Goal: Task Accomplishment & Management: Use online tool/utility

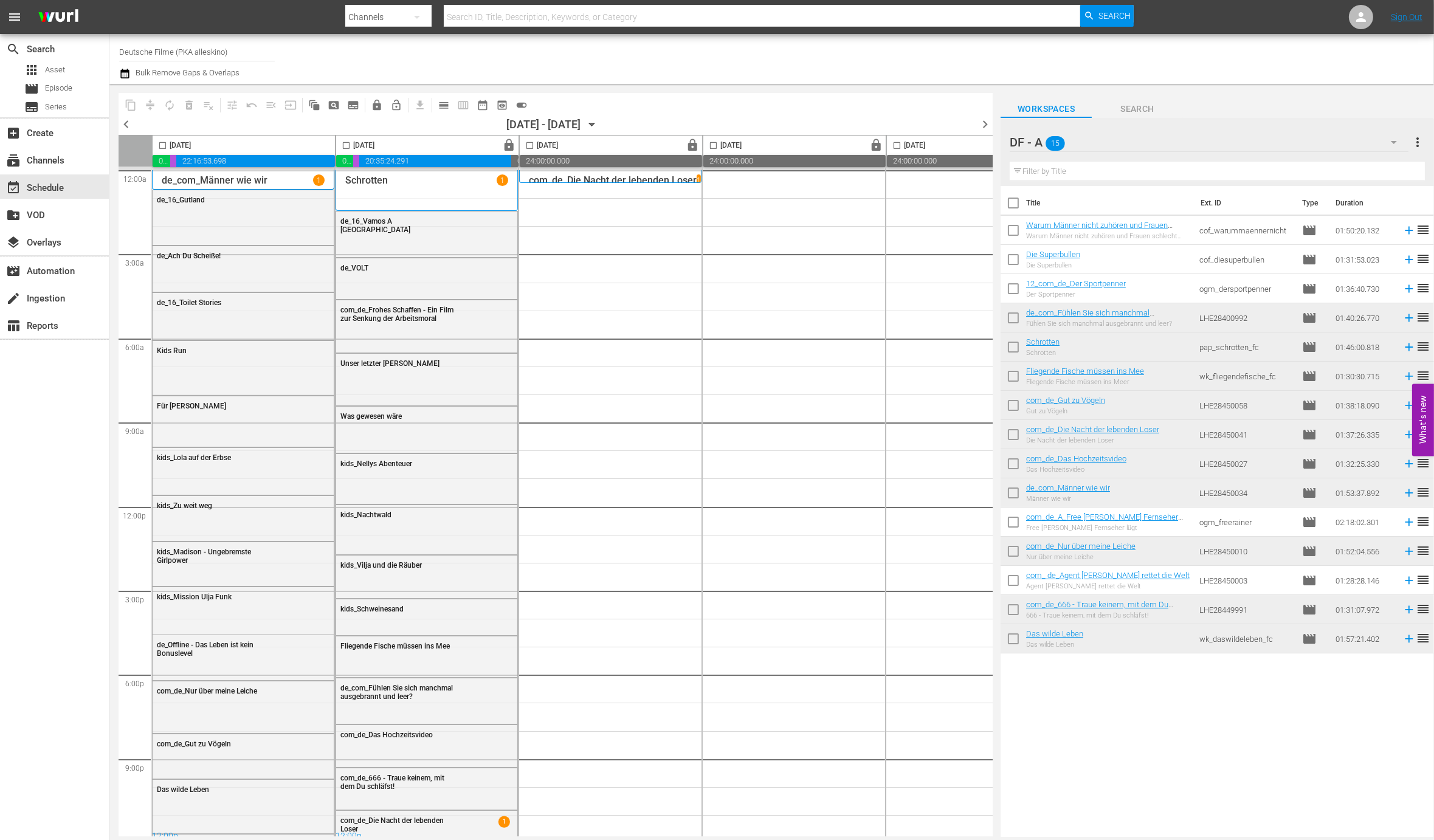
click at [1261, 138] on div "DF - A 15" at bounding box center [1209, 142] width 399 height 34
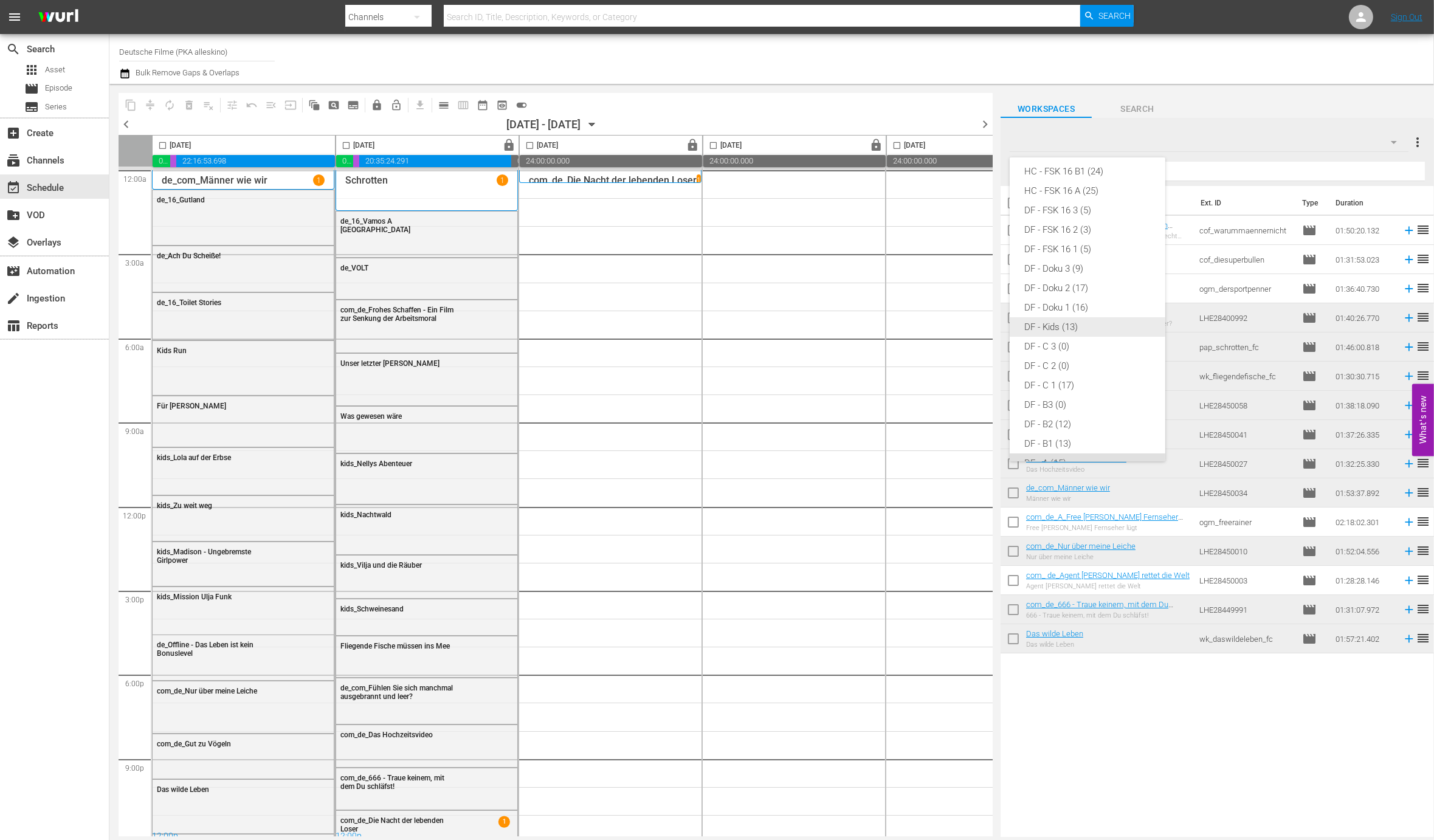
scroll to position [88, 0]
click at [1108, 275] on div "DF - FSK 16 1 (5)" at bounding box center [1087, 283] width 126 height 20
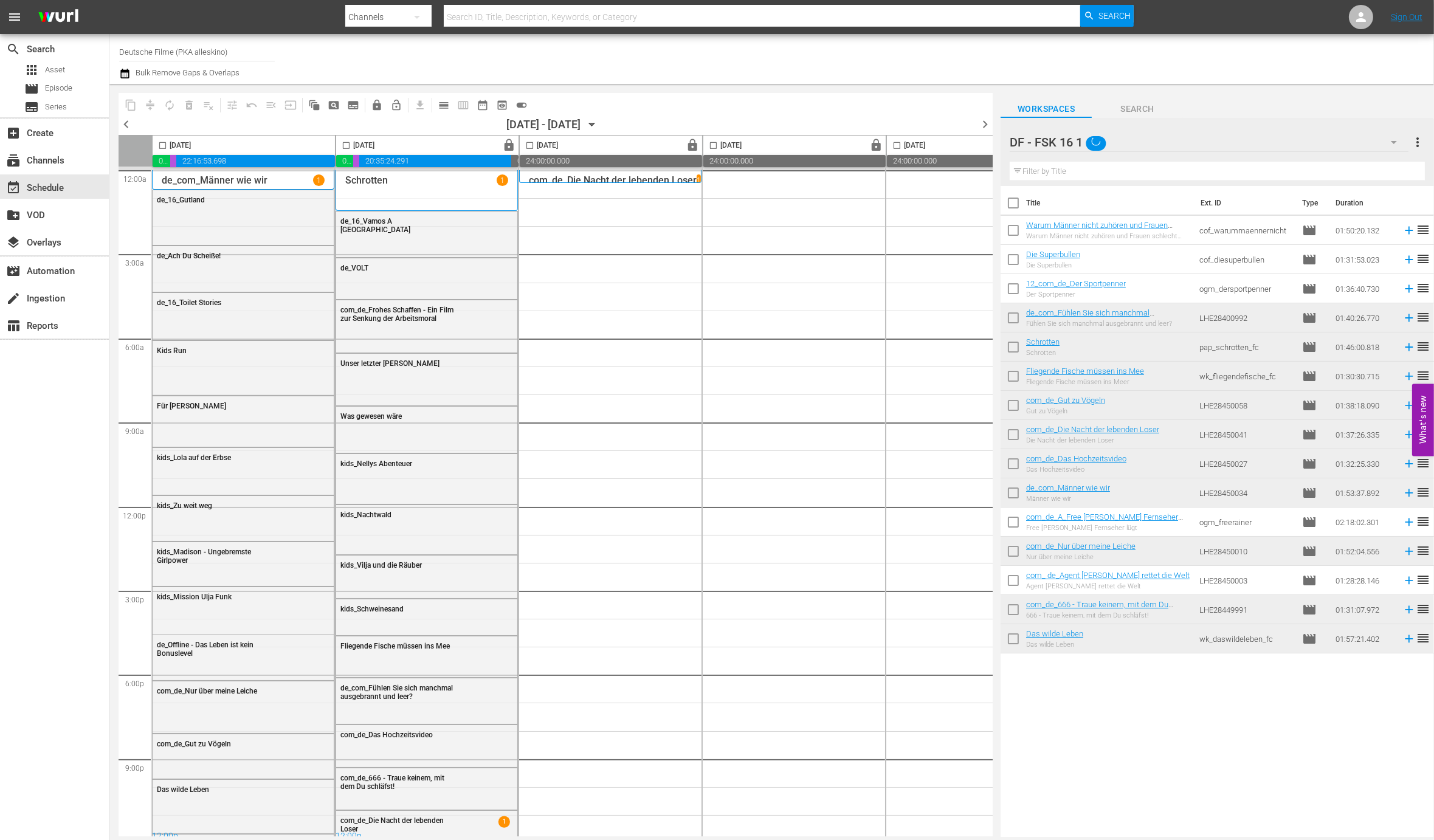
scroll to position [62, 0]
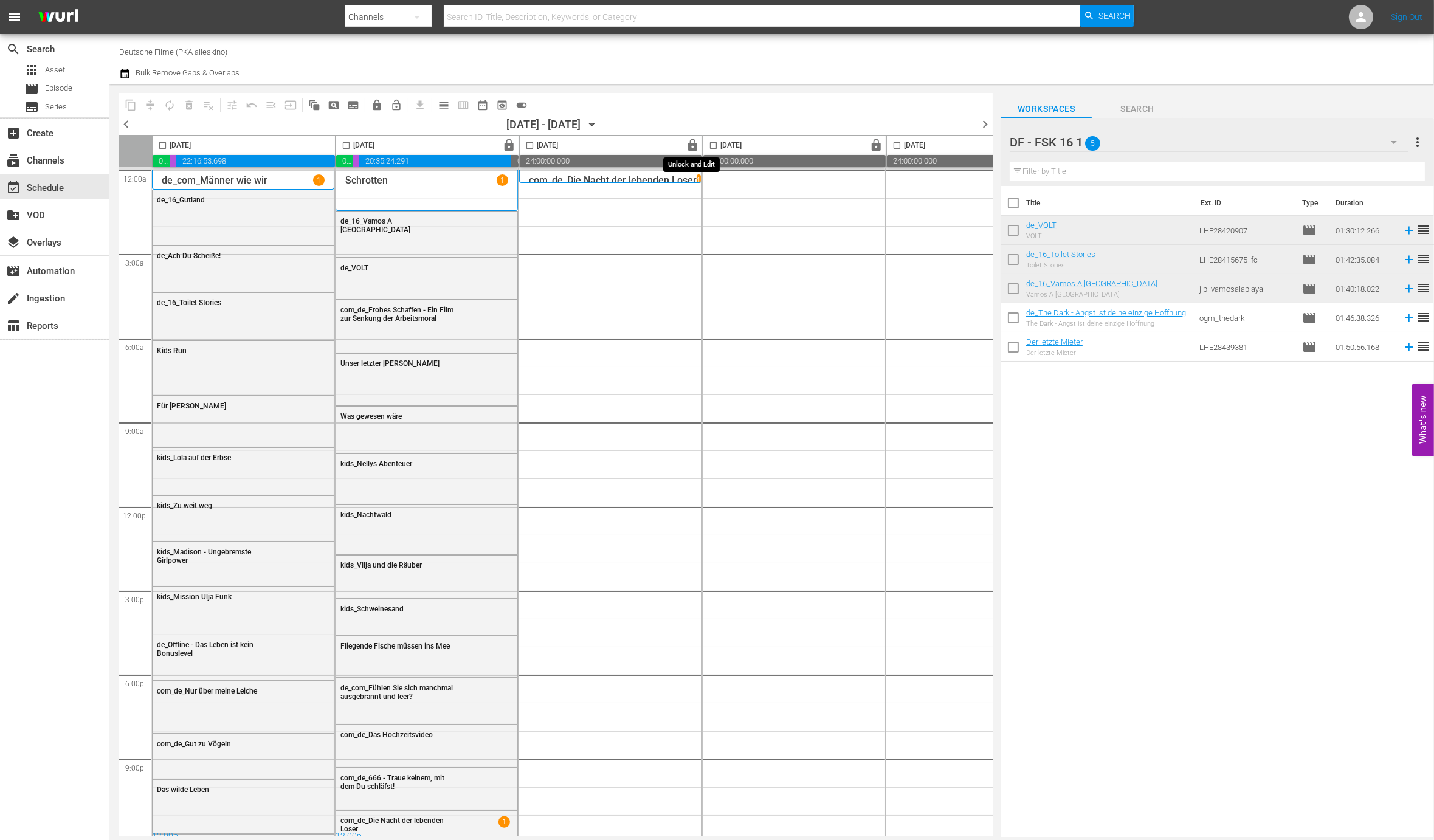
click at [691, 145] on span "lock" at bounding box center [693, 145] width 14 height 14
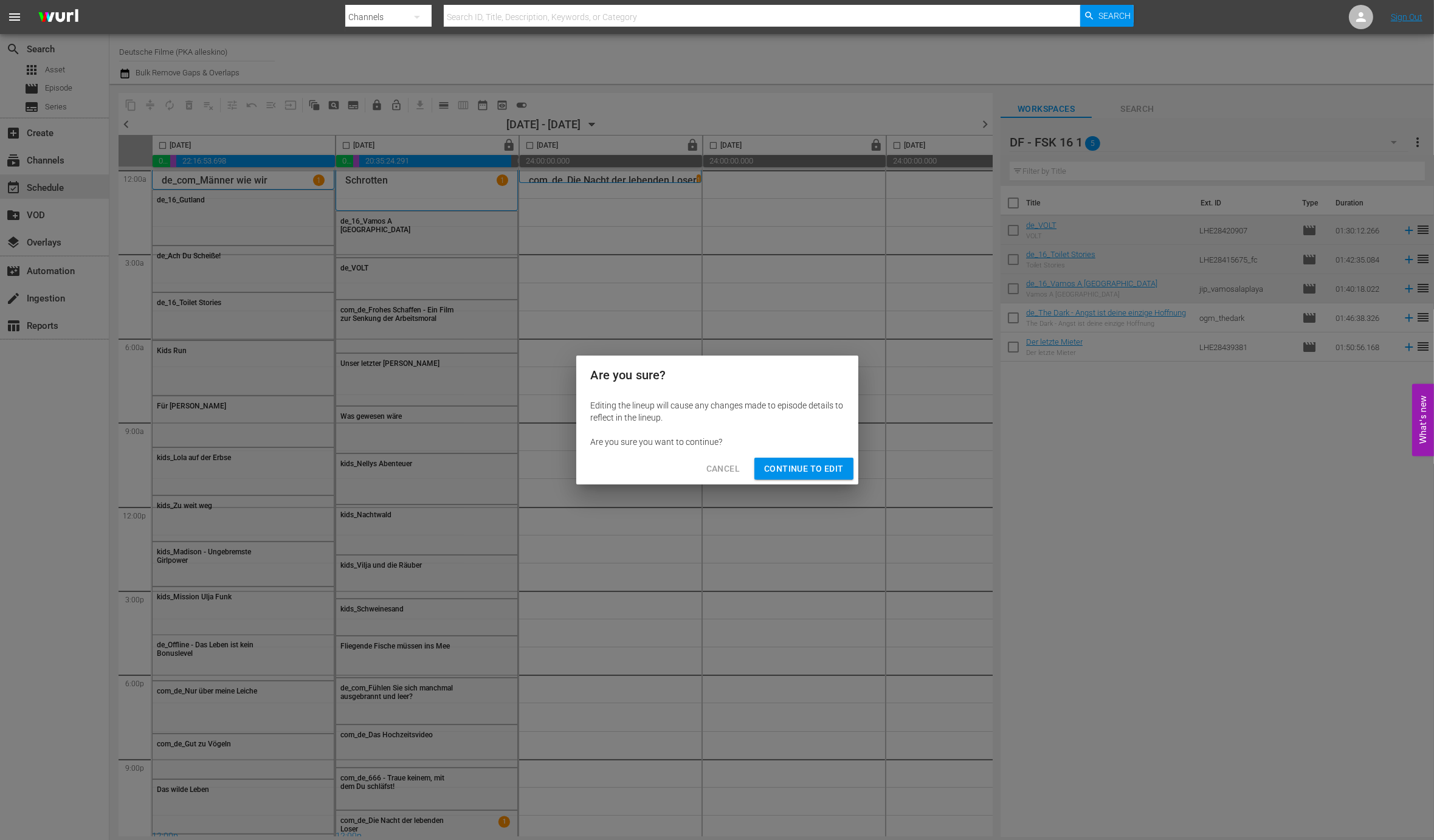
click at [793, 471] on span "Continue to Edit" at bounding box center [803, 469] width 79 height 16
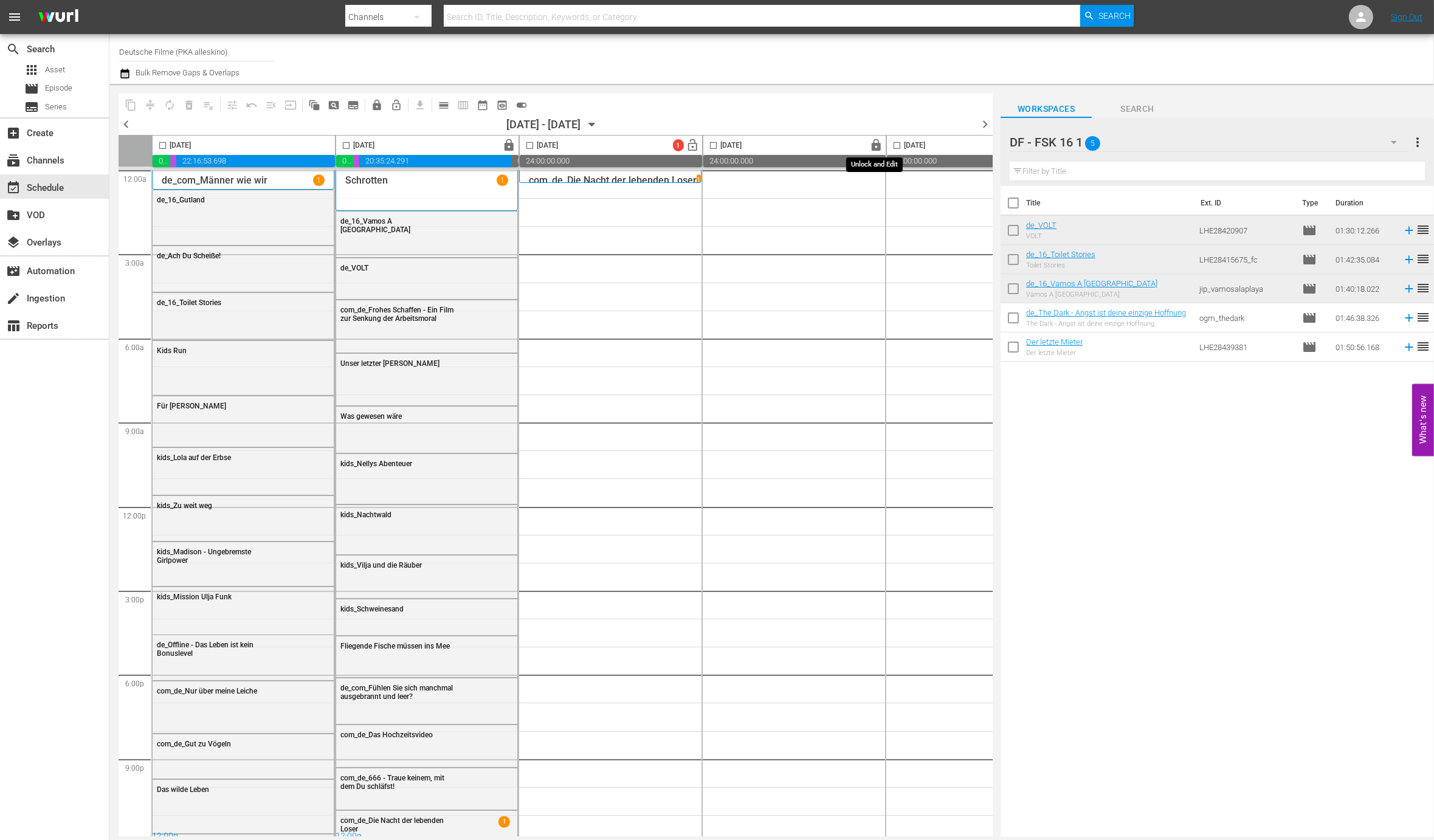
click at [874, 145] on span "lock" at bounding box center [876, 145] width 14 height 14
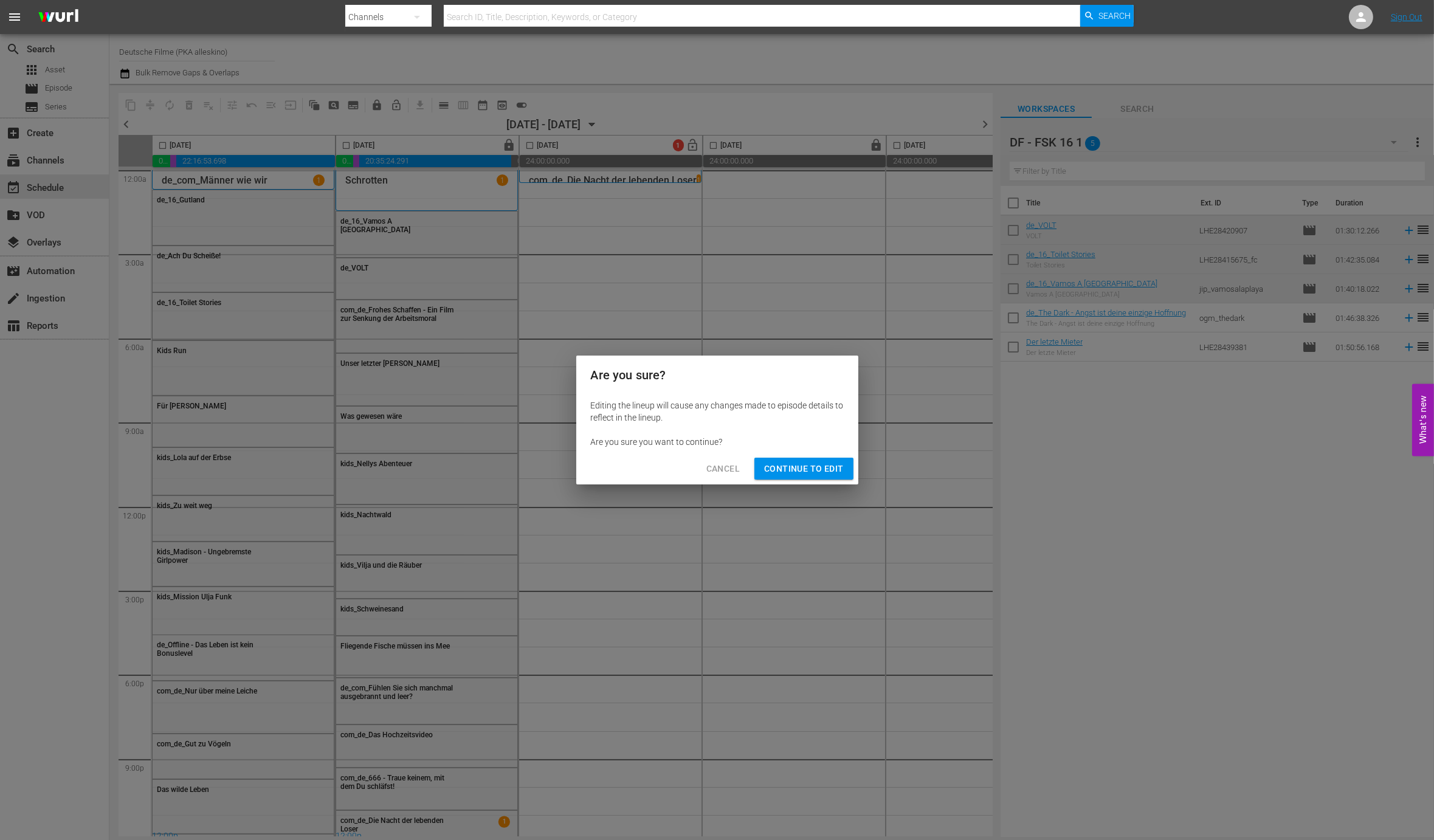
click at [823, 467] on span "Continue to Edit" at bounding box center [803, 469] width 79 height 16
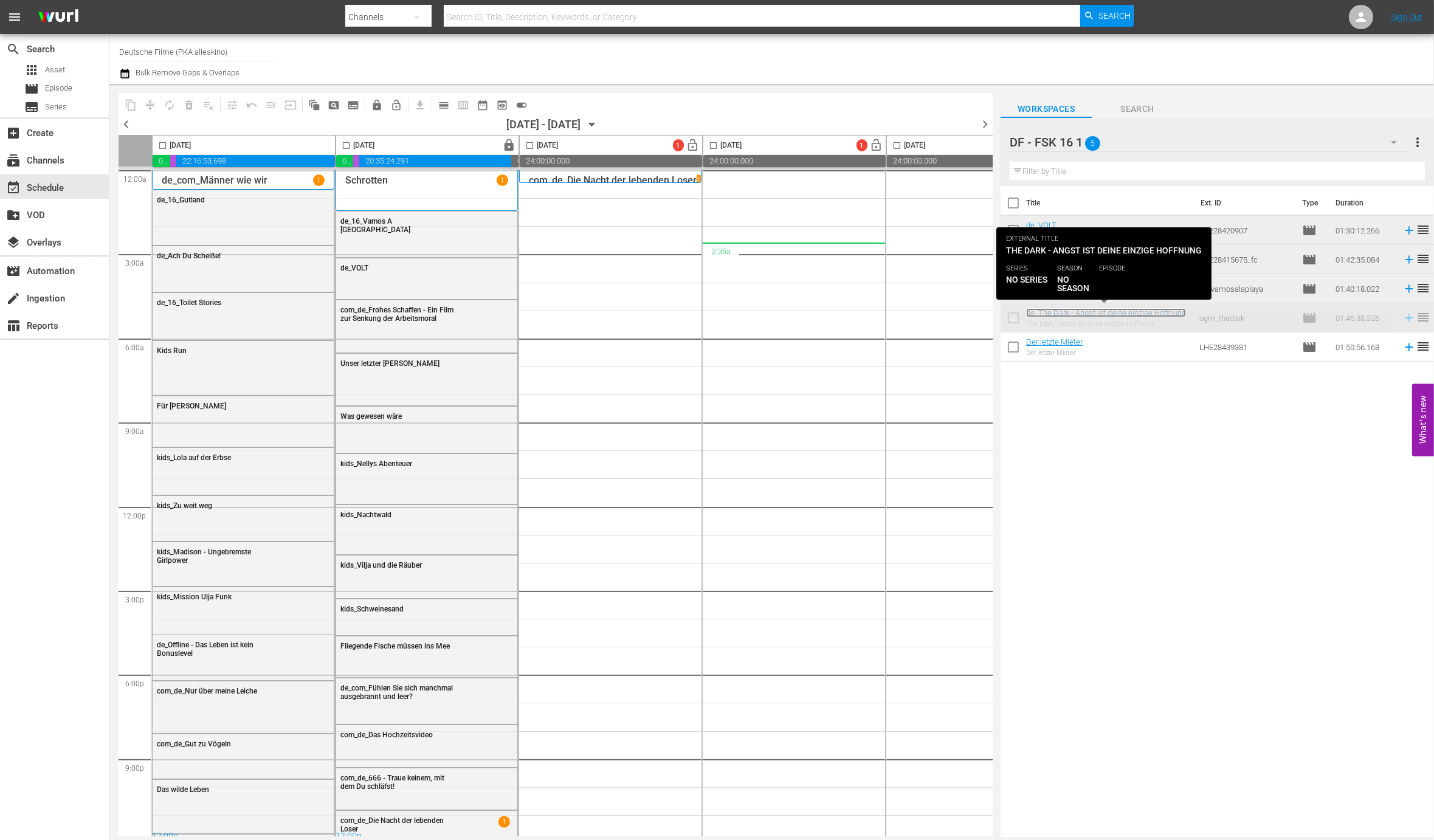
scroll to position [0, 4]
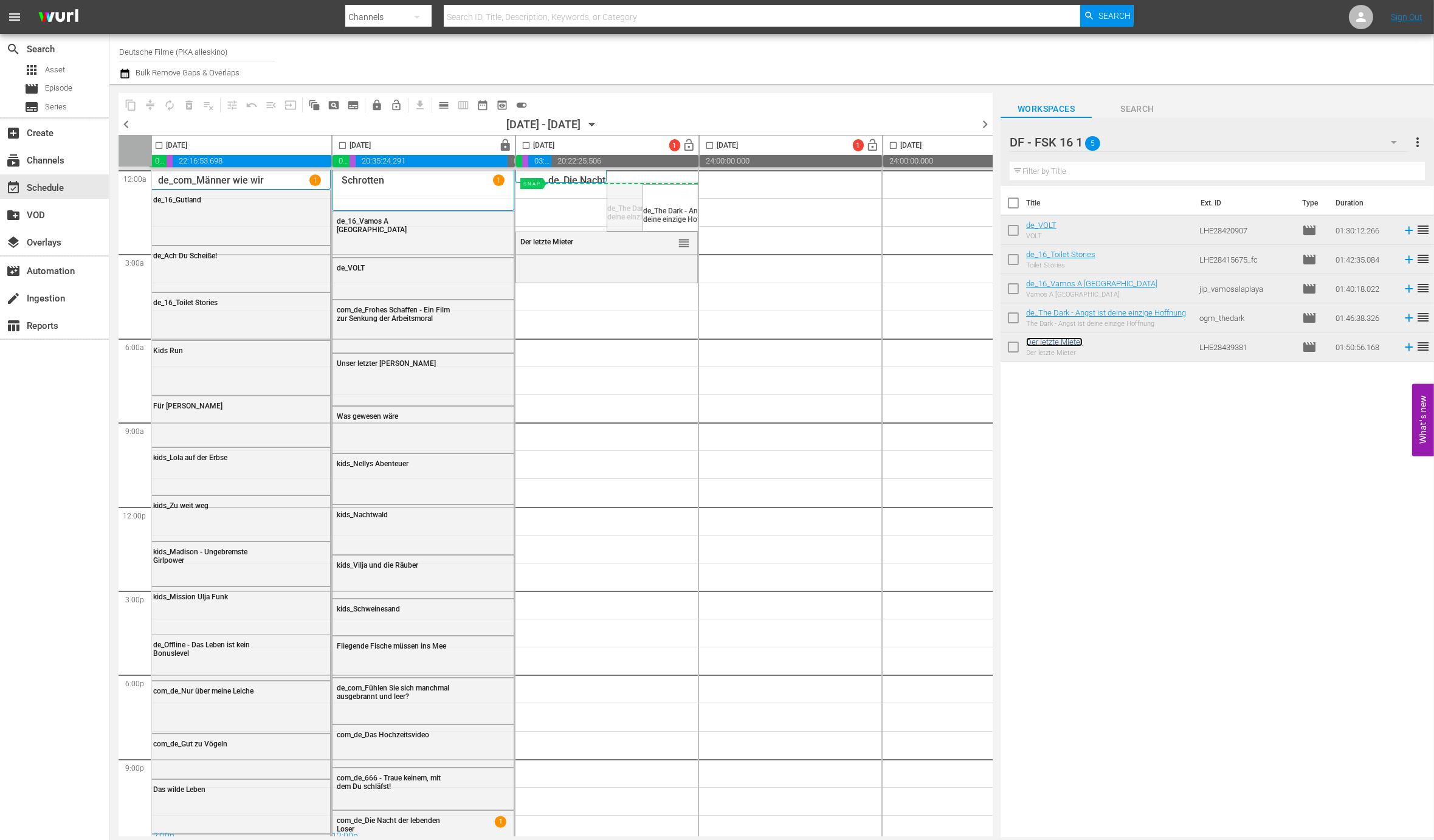
drag, startPoint x: 681, startPoint y: 189, endPoint x: 621, endPoint y: 183, distance: 60.3
drag, startPoint x: 687, startPoint y: 247, endPoint x: 638, endPoint y: 234, distance: 50.7
click at [1381, 135] on button "button" at bounding box center [1394, 142] width 29 height 29
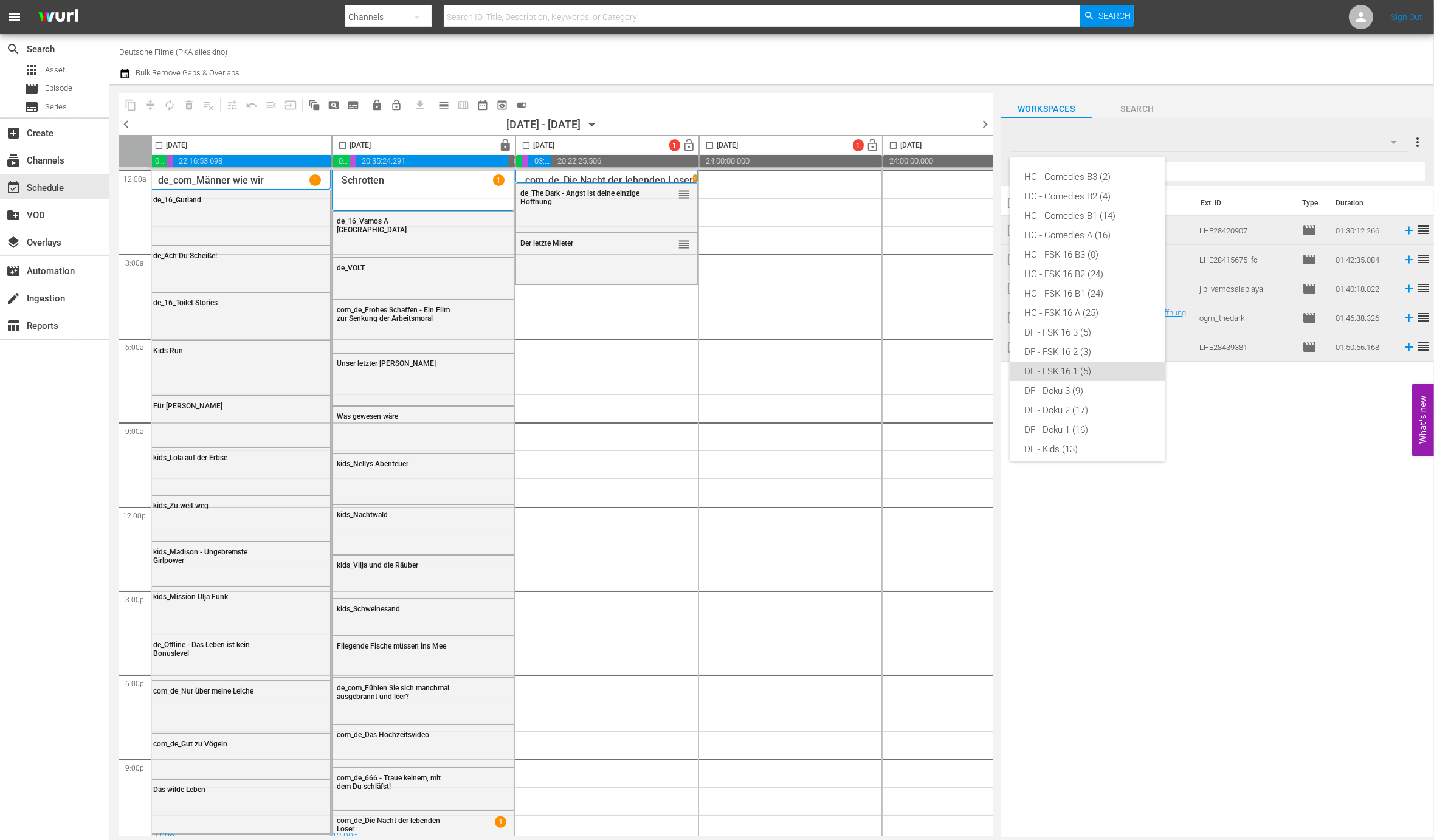
scroll to position [184, 0]
click at [1090, 322] on div "DF - C 1 (17)" at bounding box center [1087, 322] width 126 height 20
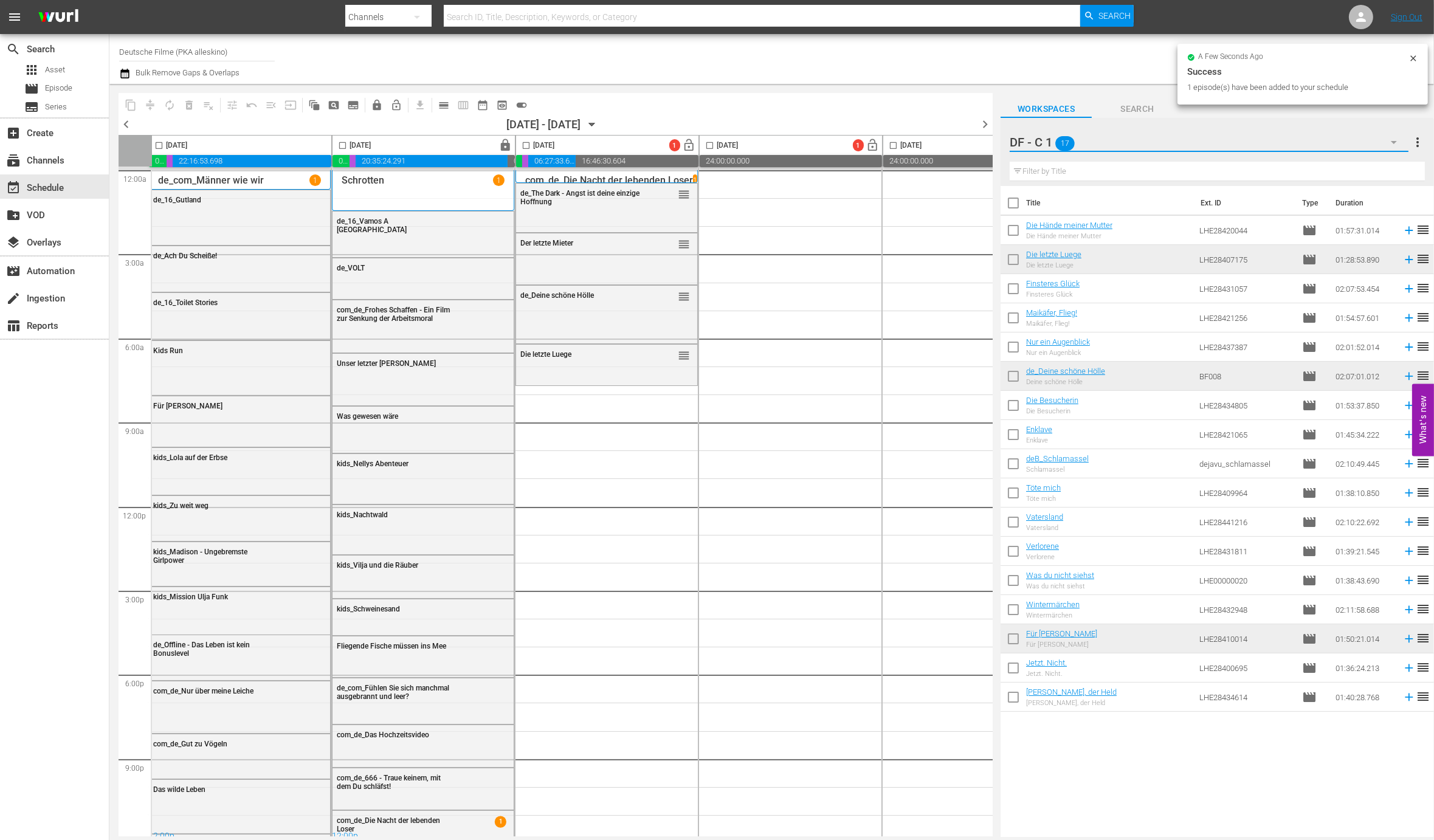
click at [1384, 137] on button "button" at bounding box center [1394, 142] width 29 height 29
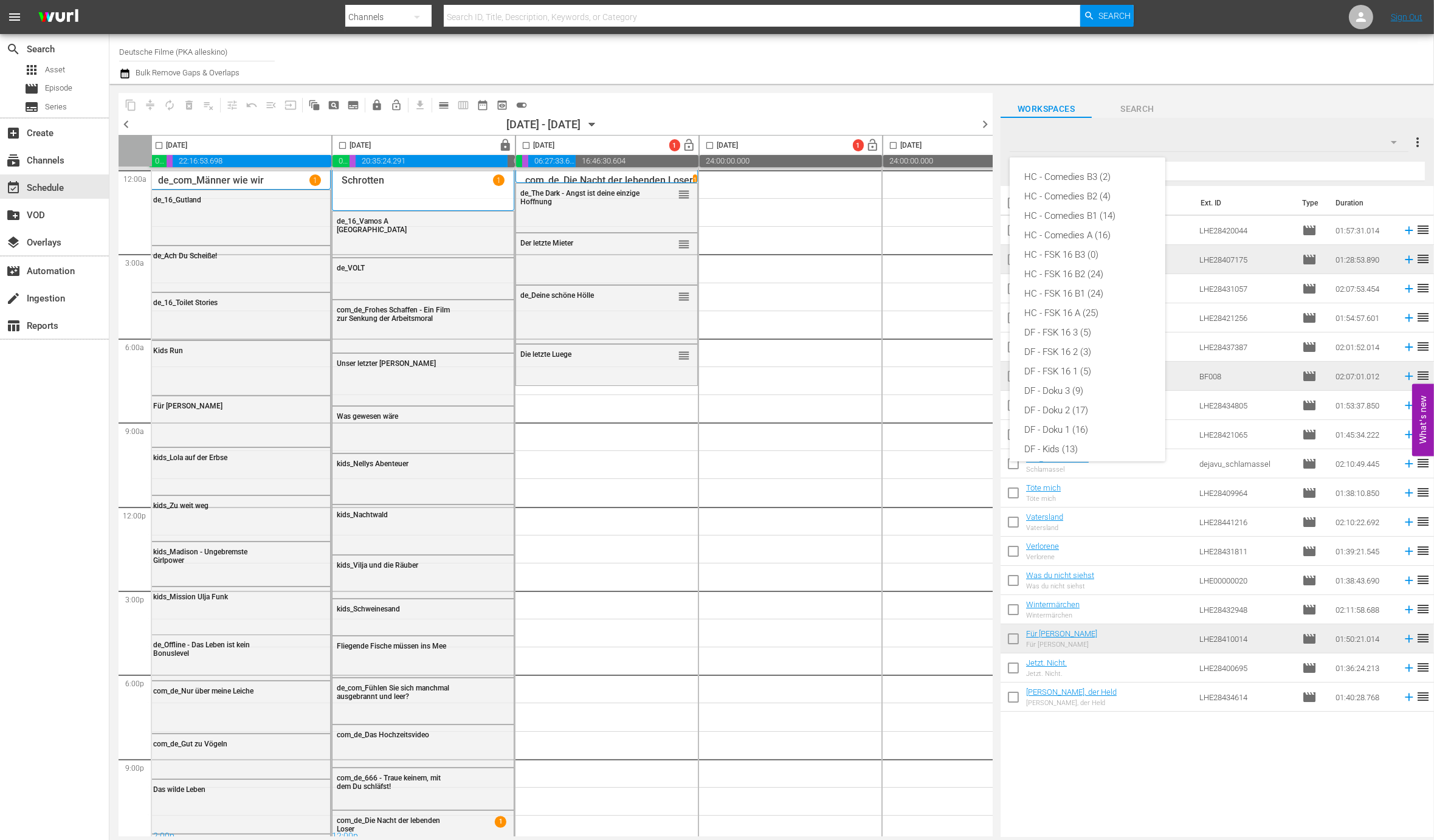
scroll to position [240, 0]
click at [1079, 190] on div "DF - Doku 1 (16)" at bounding box center [1087, 190] width 126 height 20
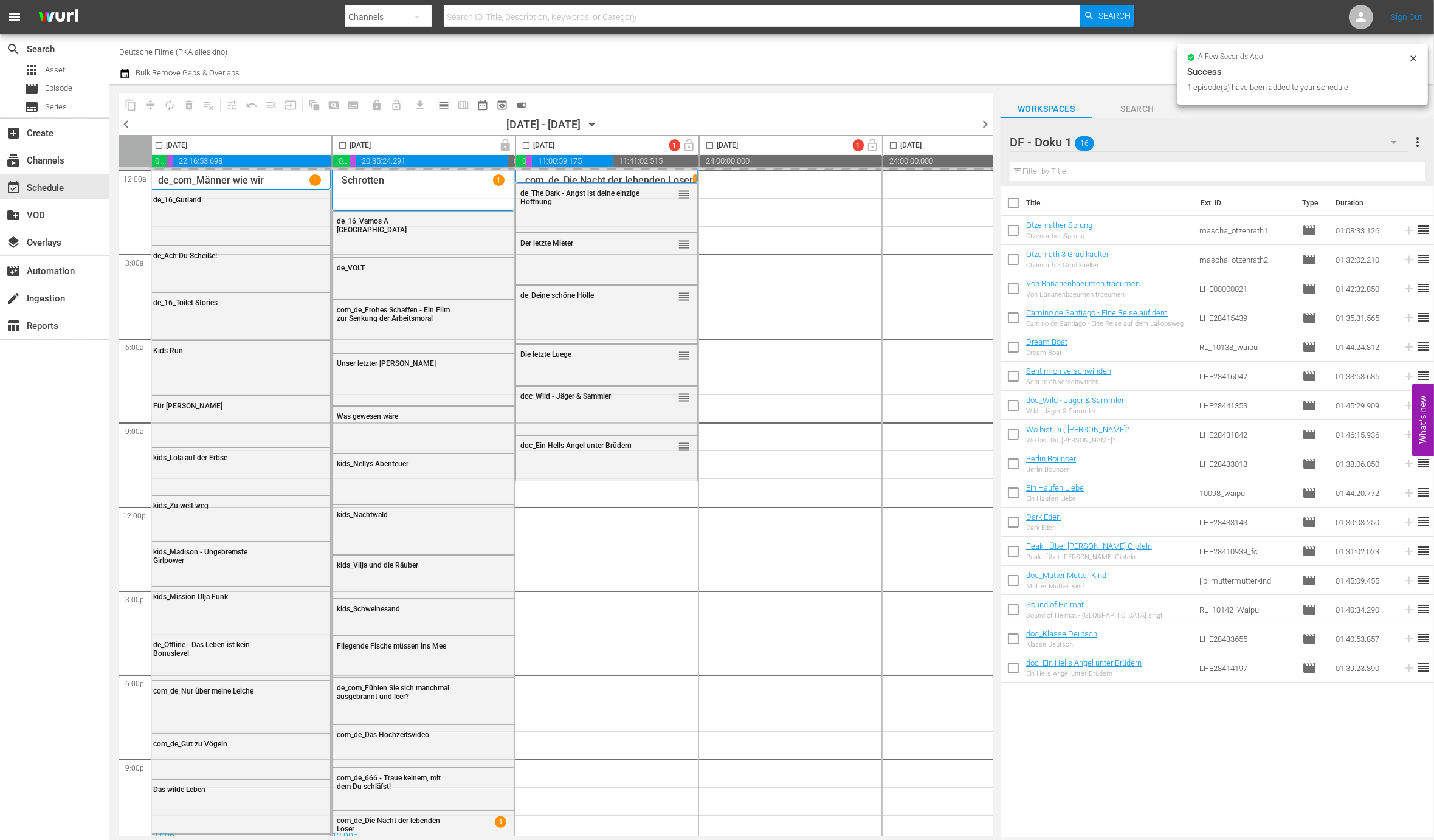
click at [1354, 137] on div "DF - Doku 1 16" at bounding box center [1209, 142] width 399 height 34
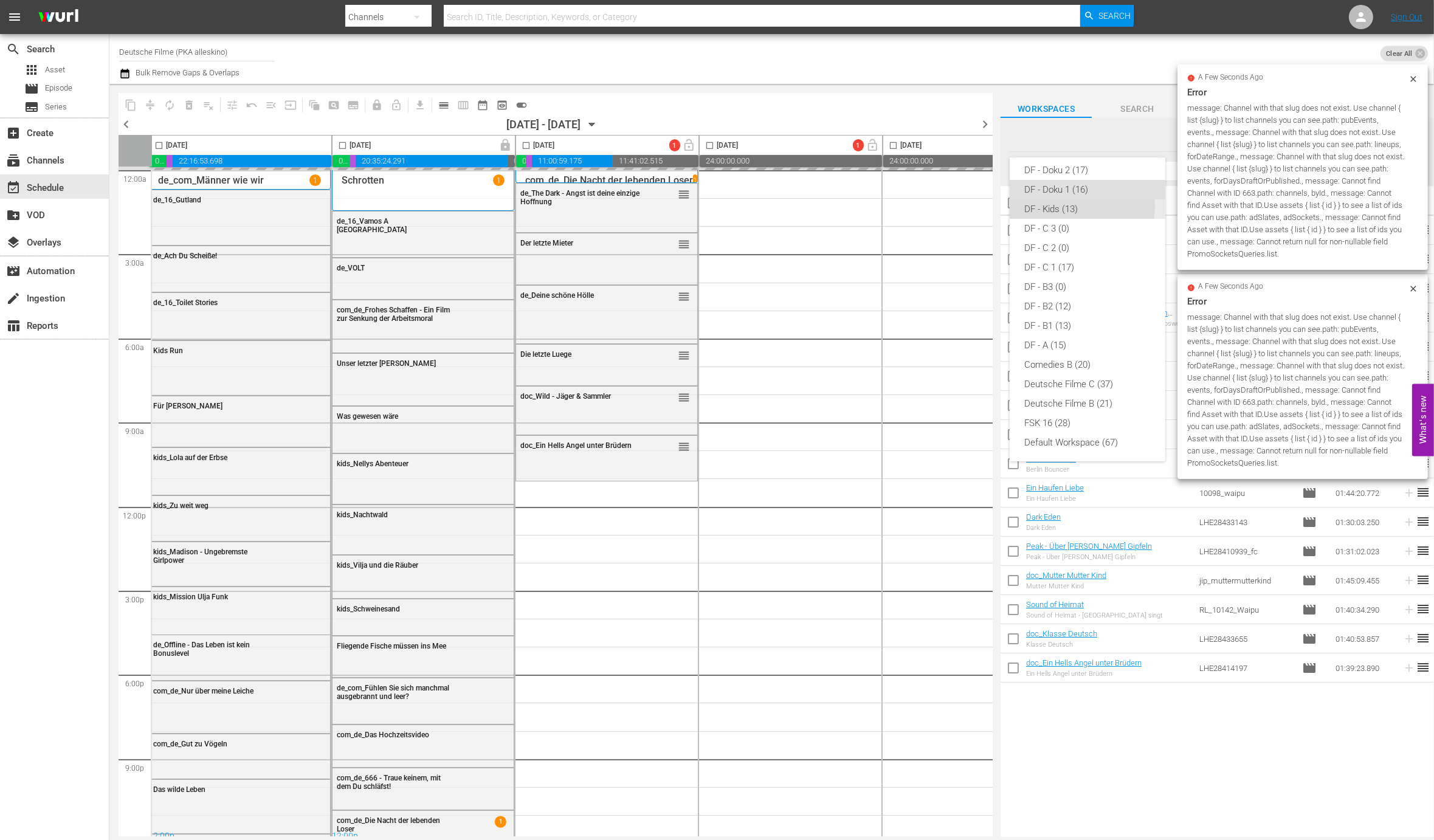
click at [1065, 206] on div "DF - Kids (13)" at bounding box center [1087, 209] width 126 height 20
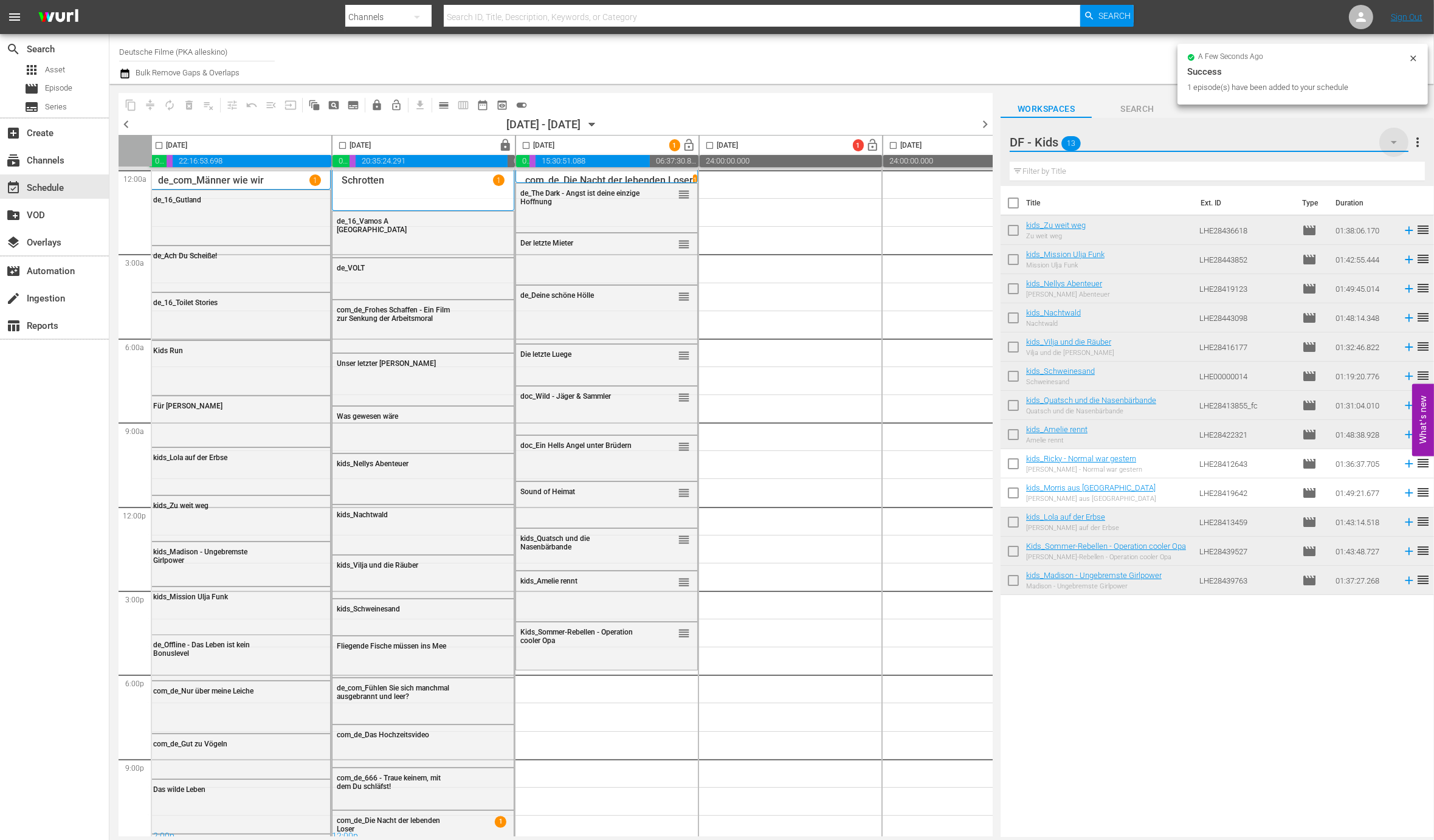
click at [1393, 140] on icon "button" at bounding box center [1393, 142] width 15 height 15
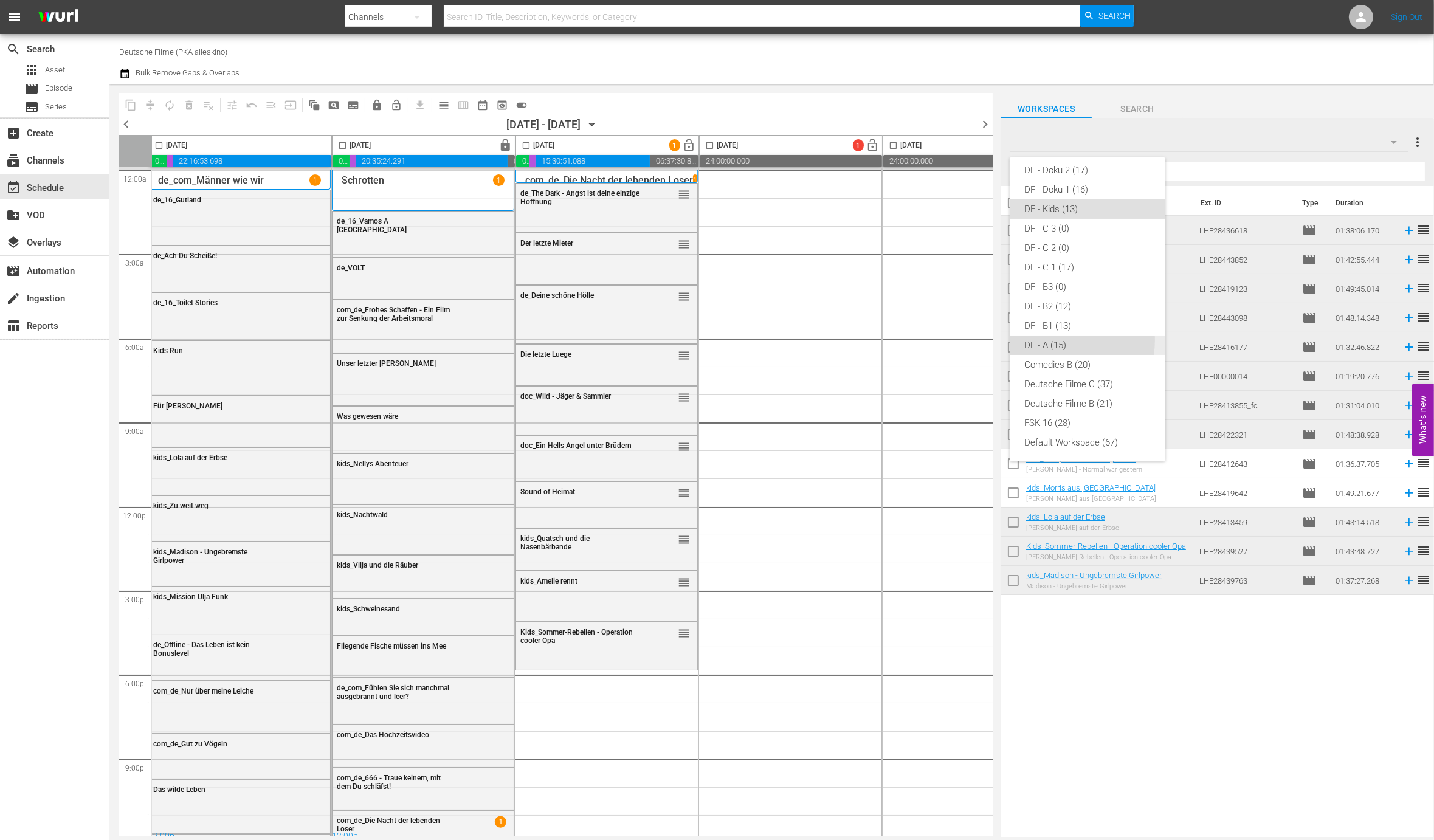
click at [1066, 340] on div "DF - A (15)" at bounding box center [1087, 345] width 126 height 20
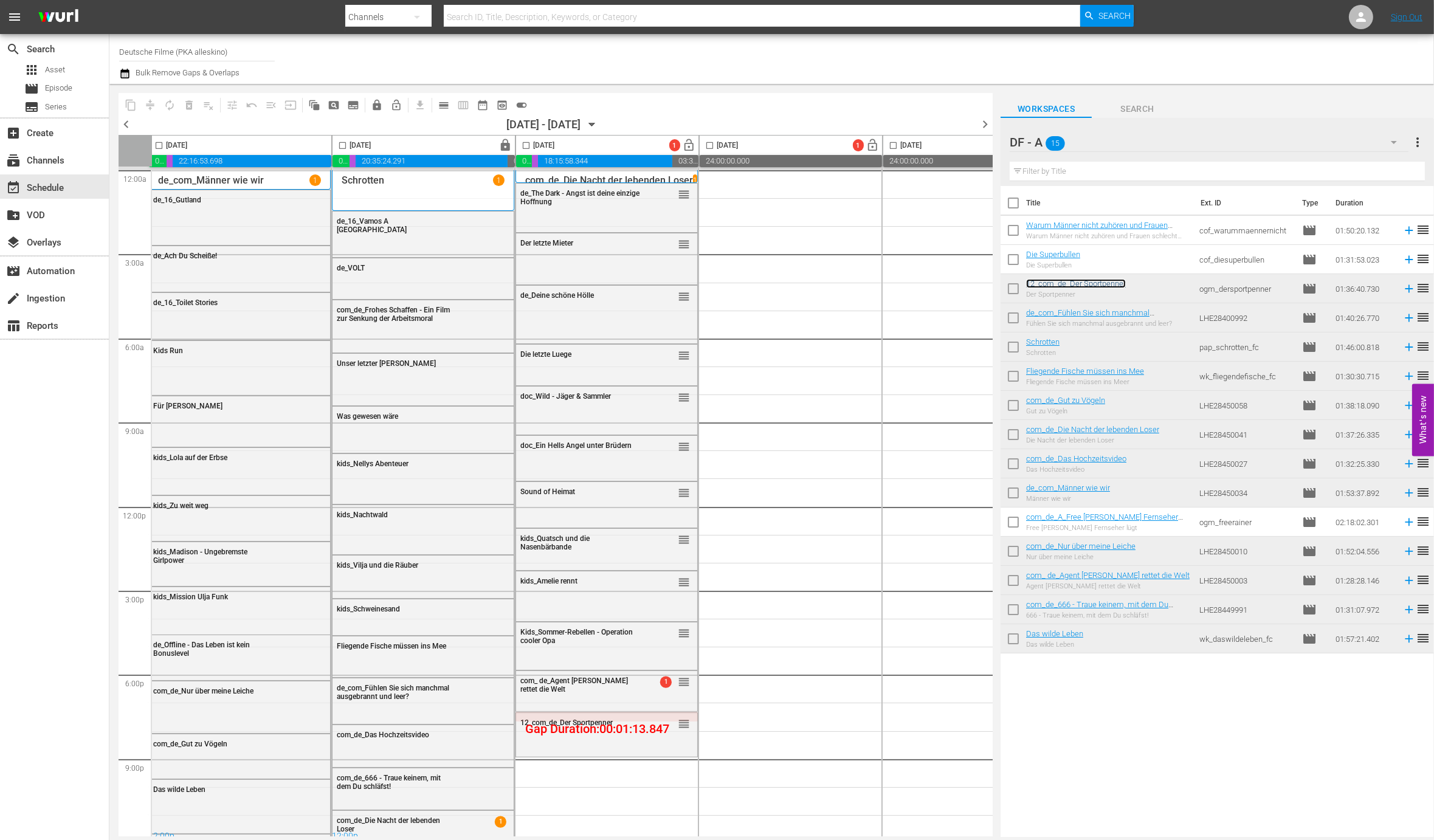
scroll to position [11, 4]
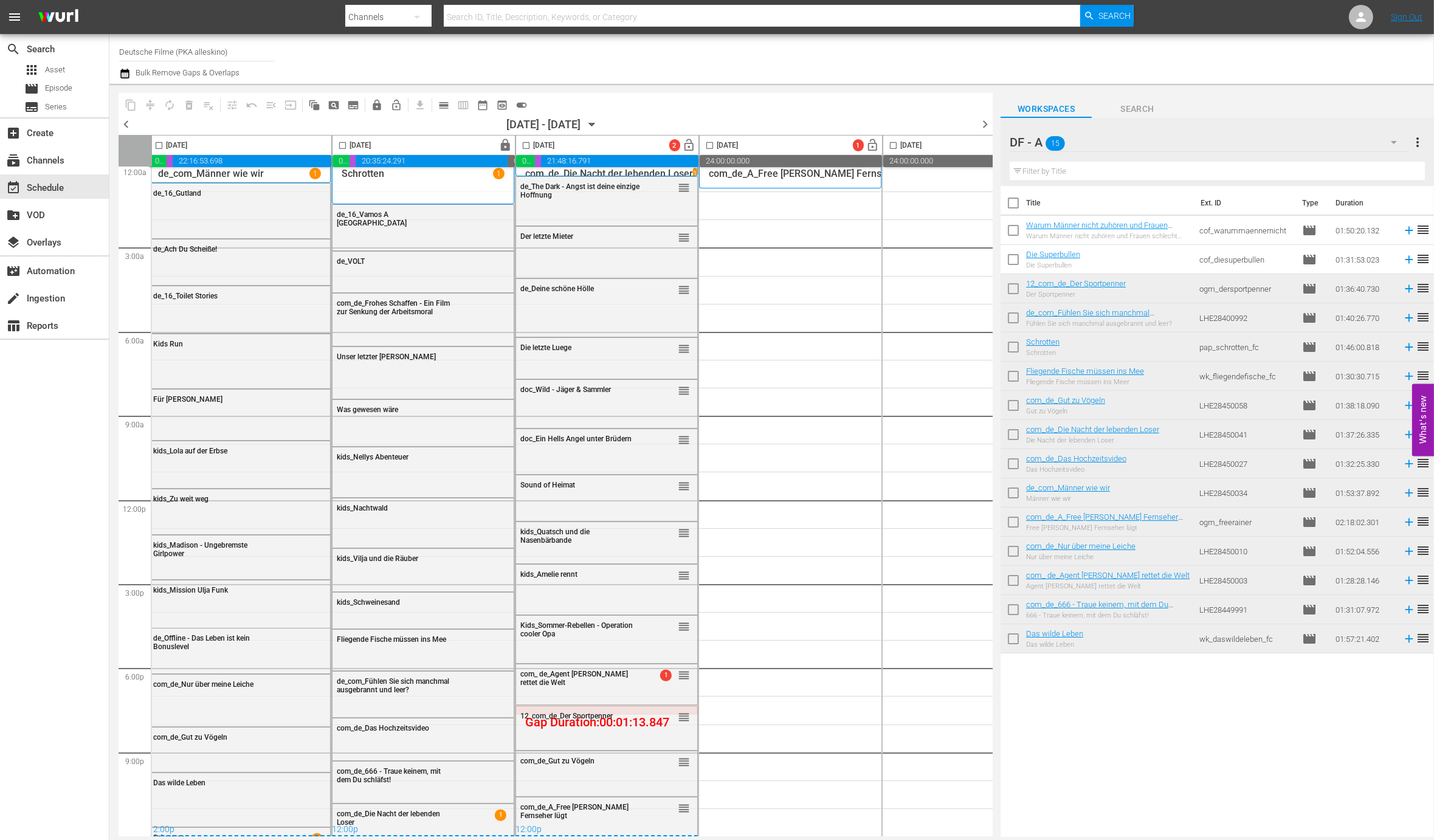
click at [525, 145] on input "checkbox" at bounding box center [526, 148] width 14 height 14
click at [158, 103] on button "compress" at bounding box center [150, 105] width 20 height 20
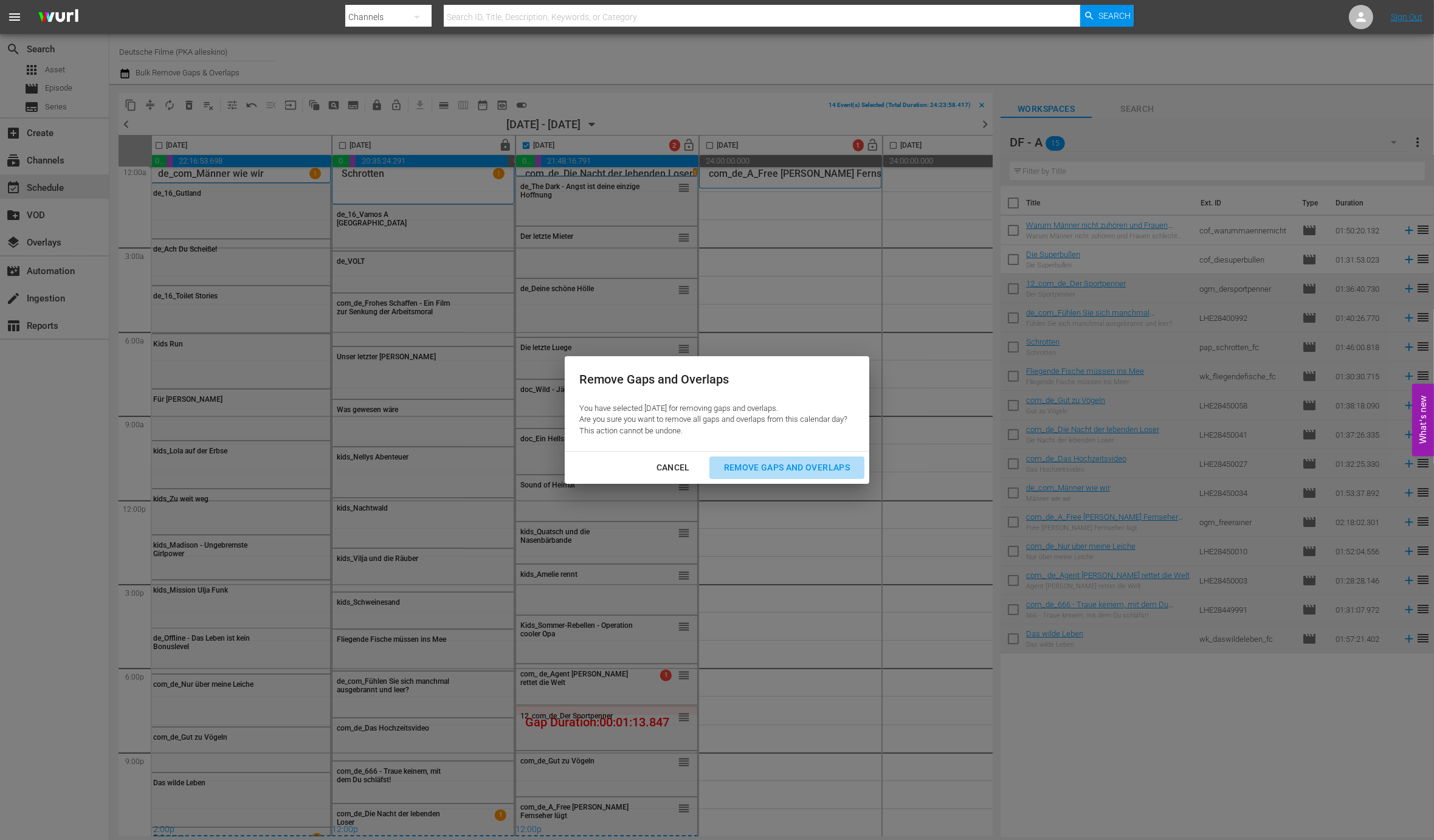
click at [763, 469] on div "Remove Gaps and Overlaps" at bounding box center [787, 468] width 145 height 16
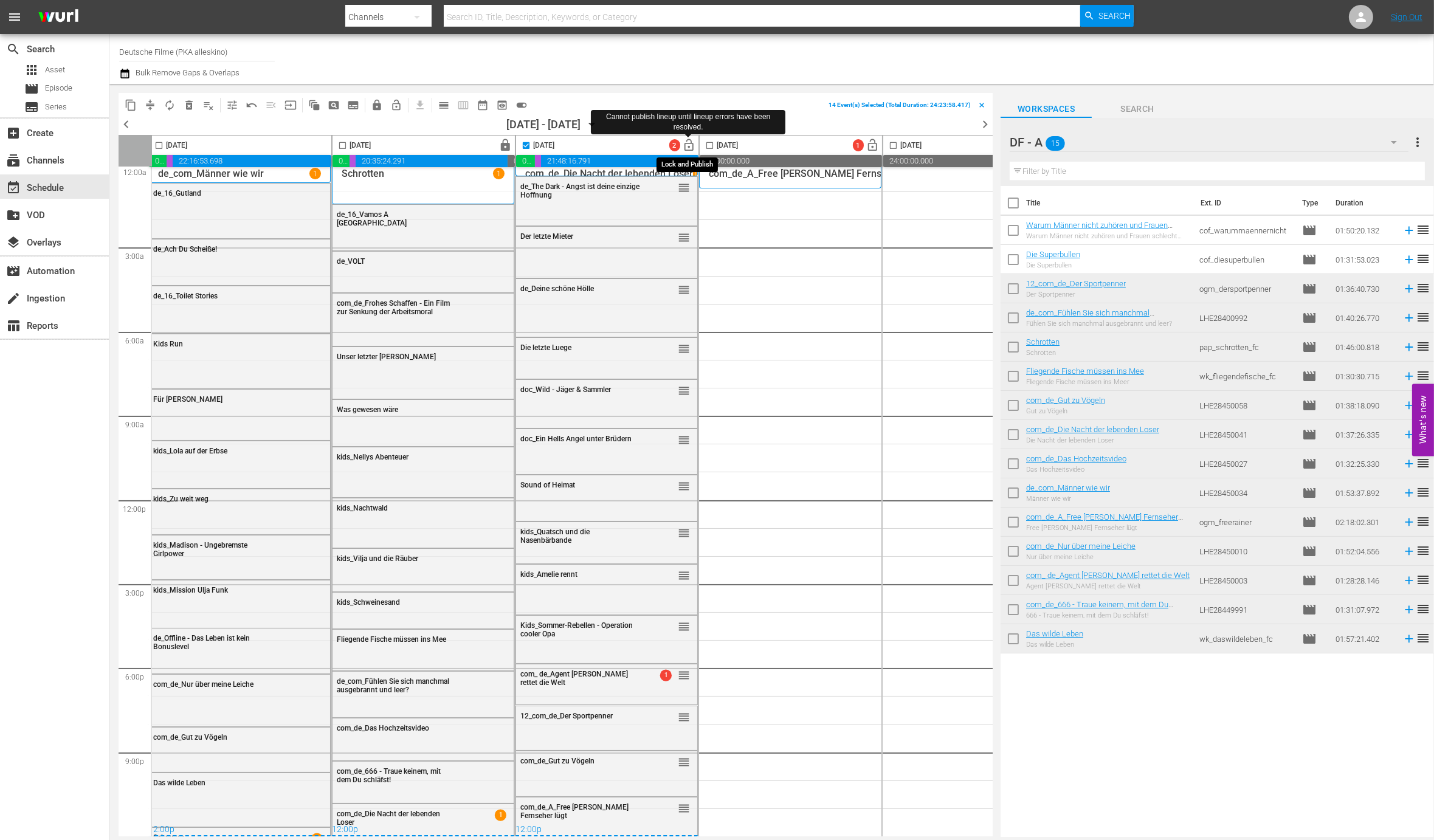
checkbox input "false"
click at [685, 142] on span "lock_open" at bounding box center [689, 145] width 14 height 14
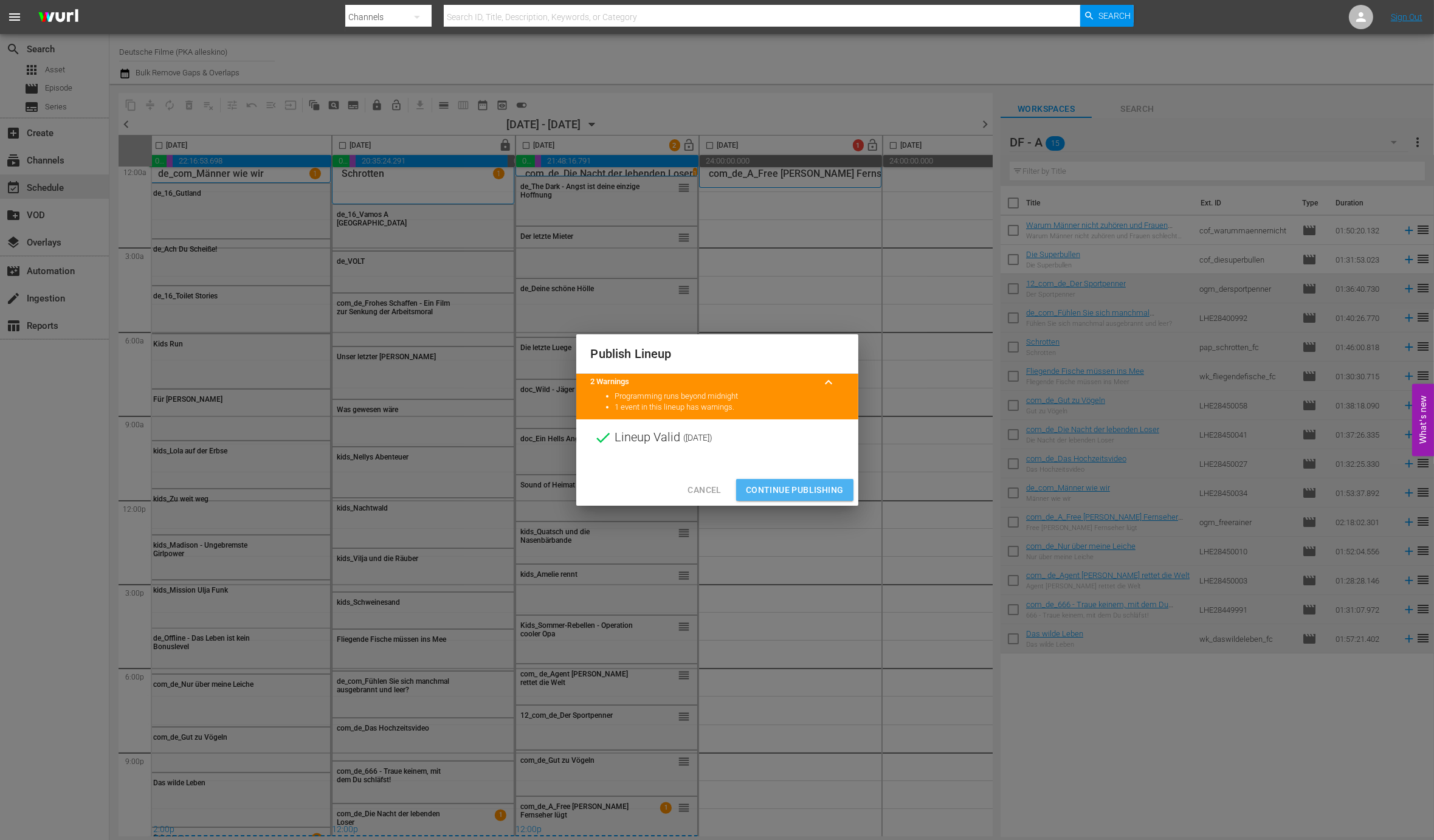
click at [825, 493] on span "Continue Publishing" at bounding box center [795, 490] width 98 height 16
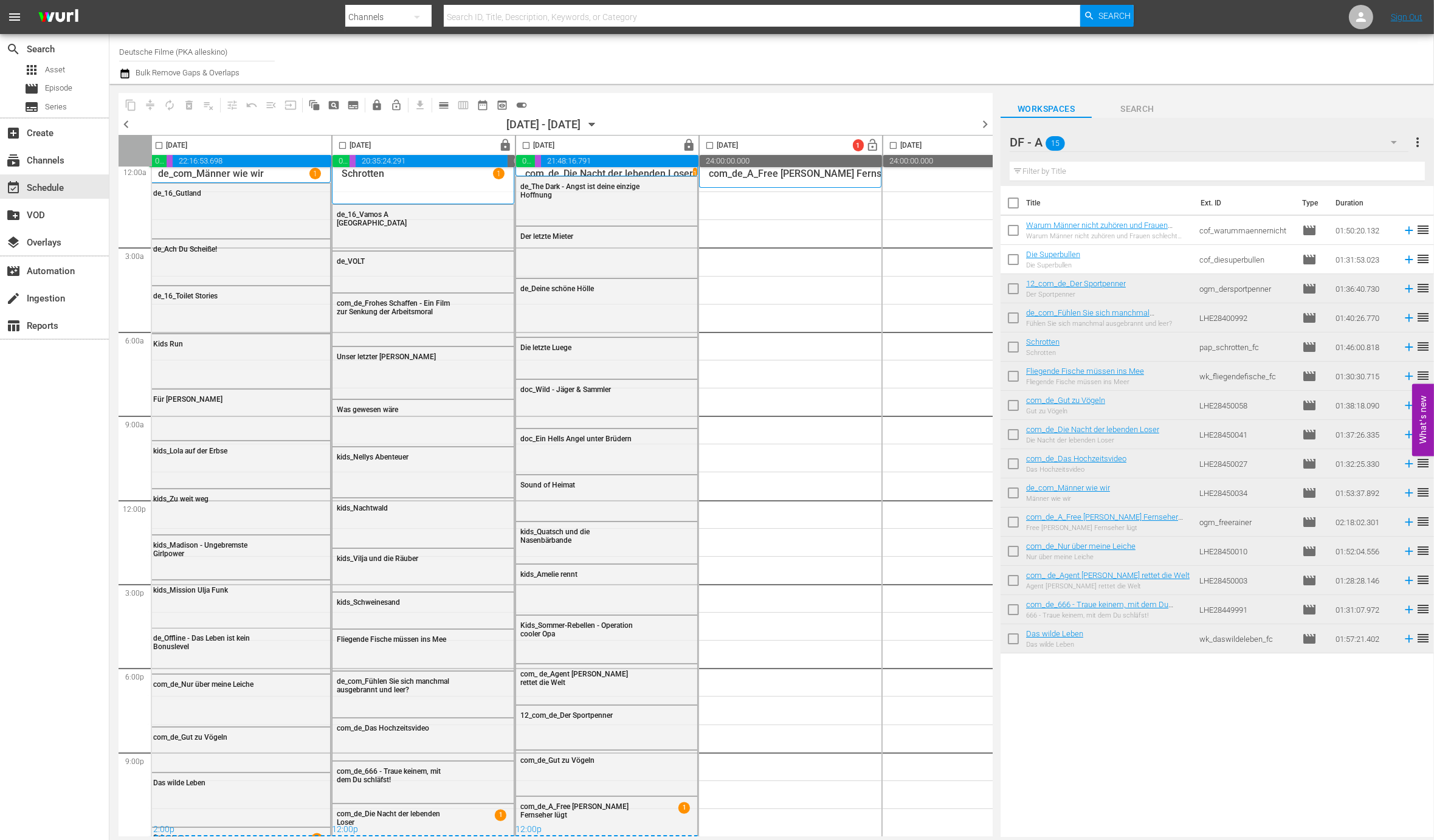
click at [1396, 138] on icon "button" at bounding box center [1393, 142] width 15 height 15
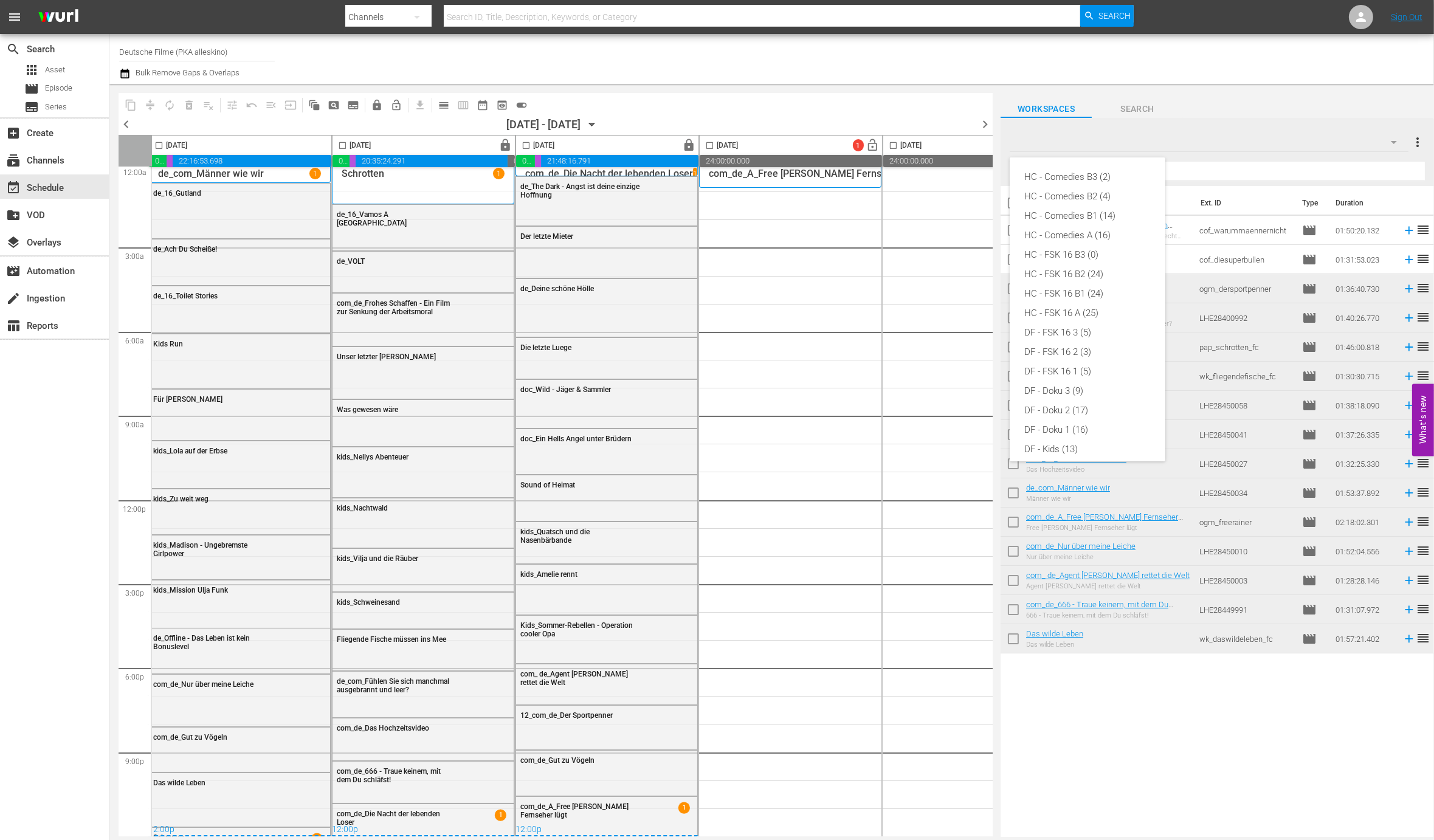
scroll to position [240, 0]
click at [1076, 269] on div "DF - C 1 (17)" at bounding box center [1087, 268] width 126 height 20
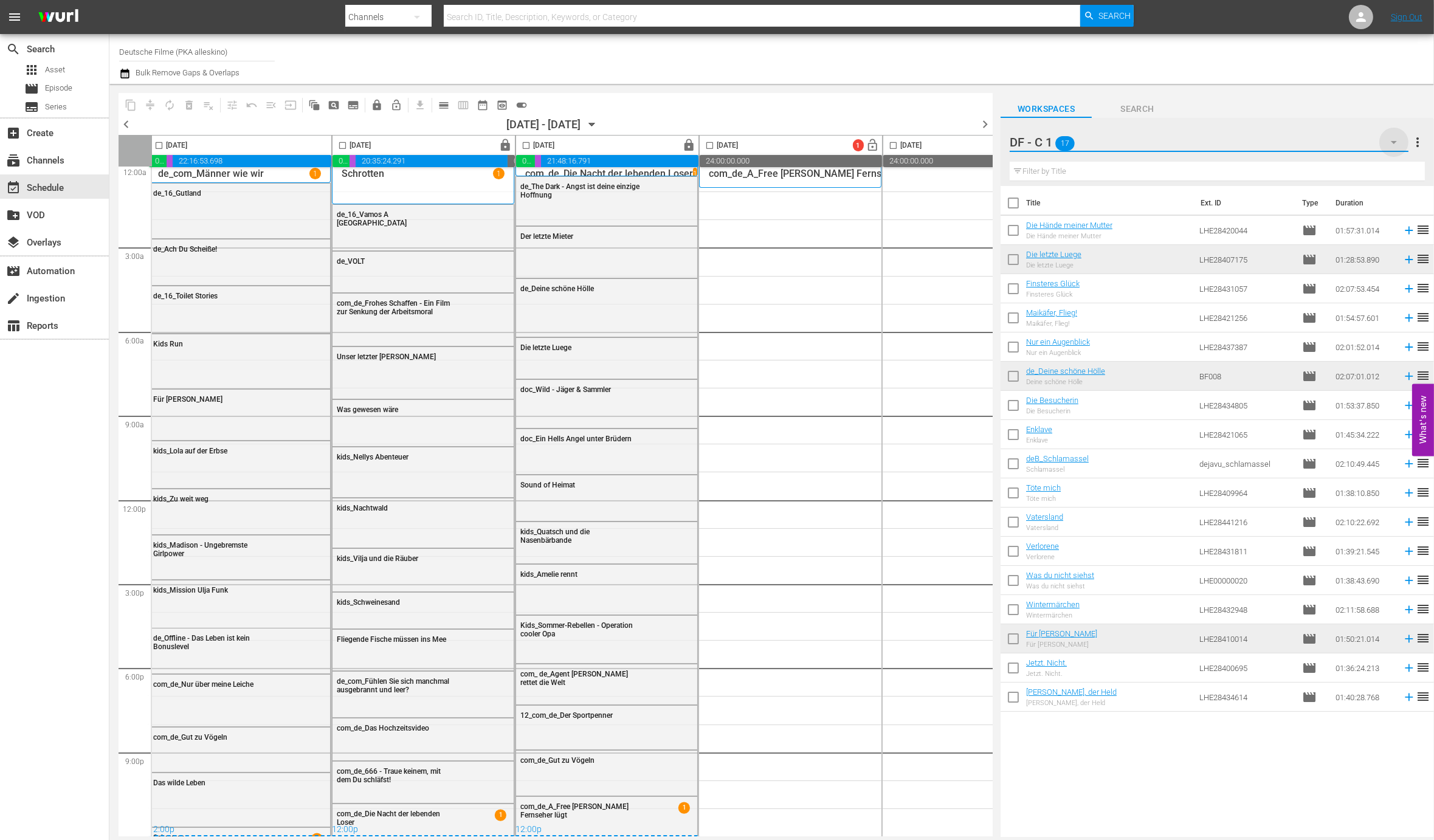
click at [1393, 141] on icon "button" at bounding box center [1393, 142] width 15 height 15
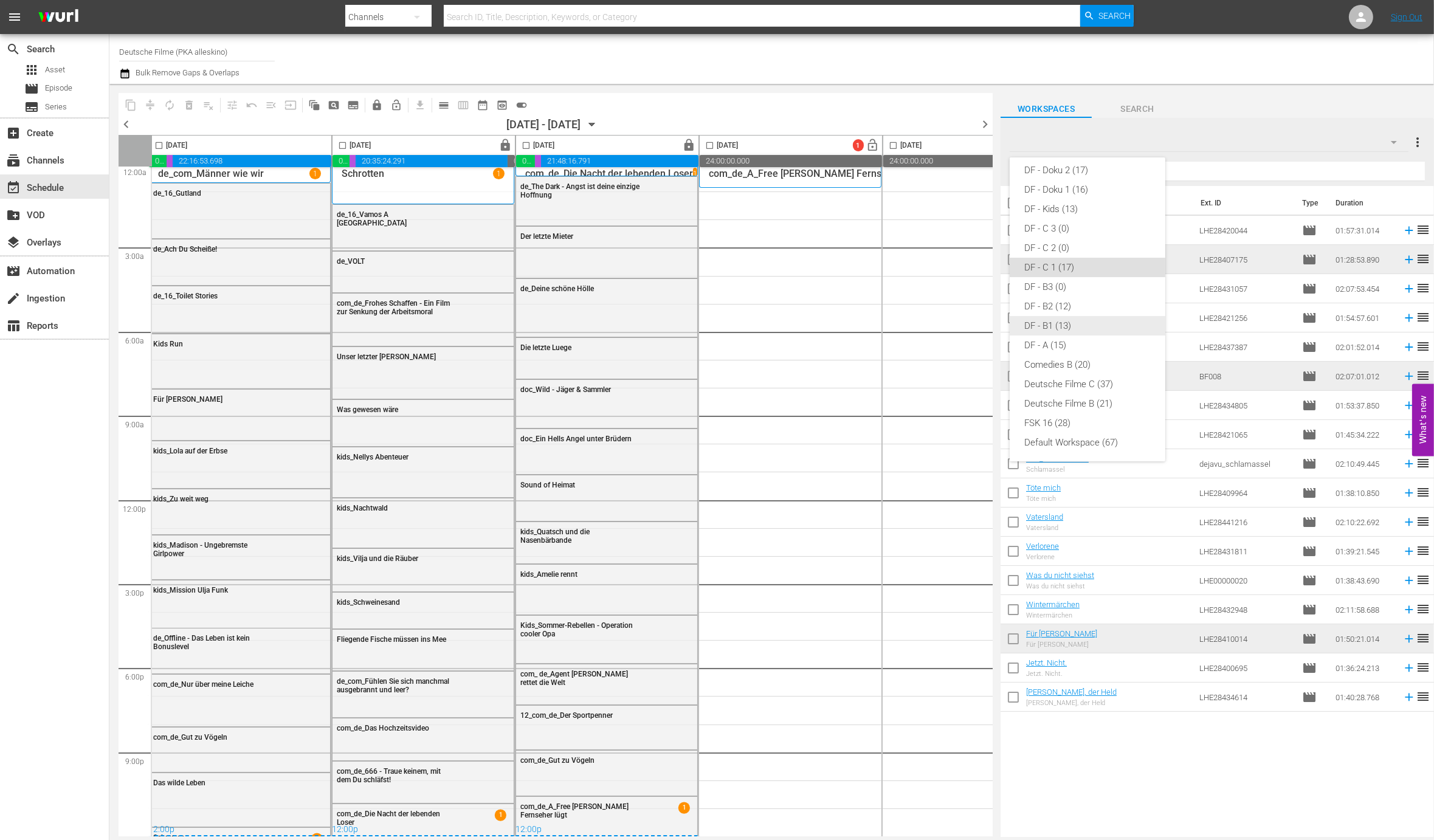
click at [1095, 321] on div "DF - B1 (13)" at bounding box center [1087, 325] width 126 height 20
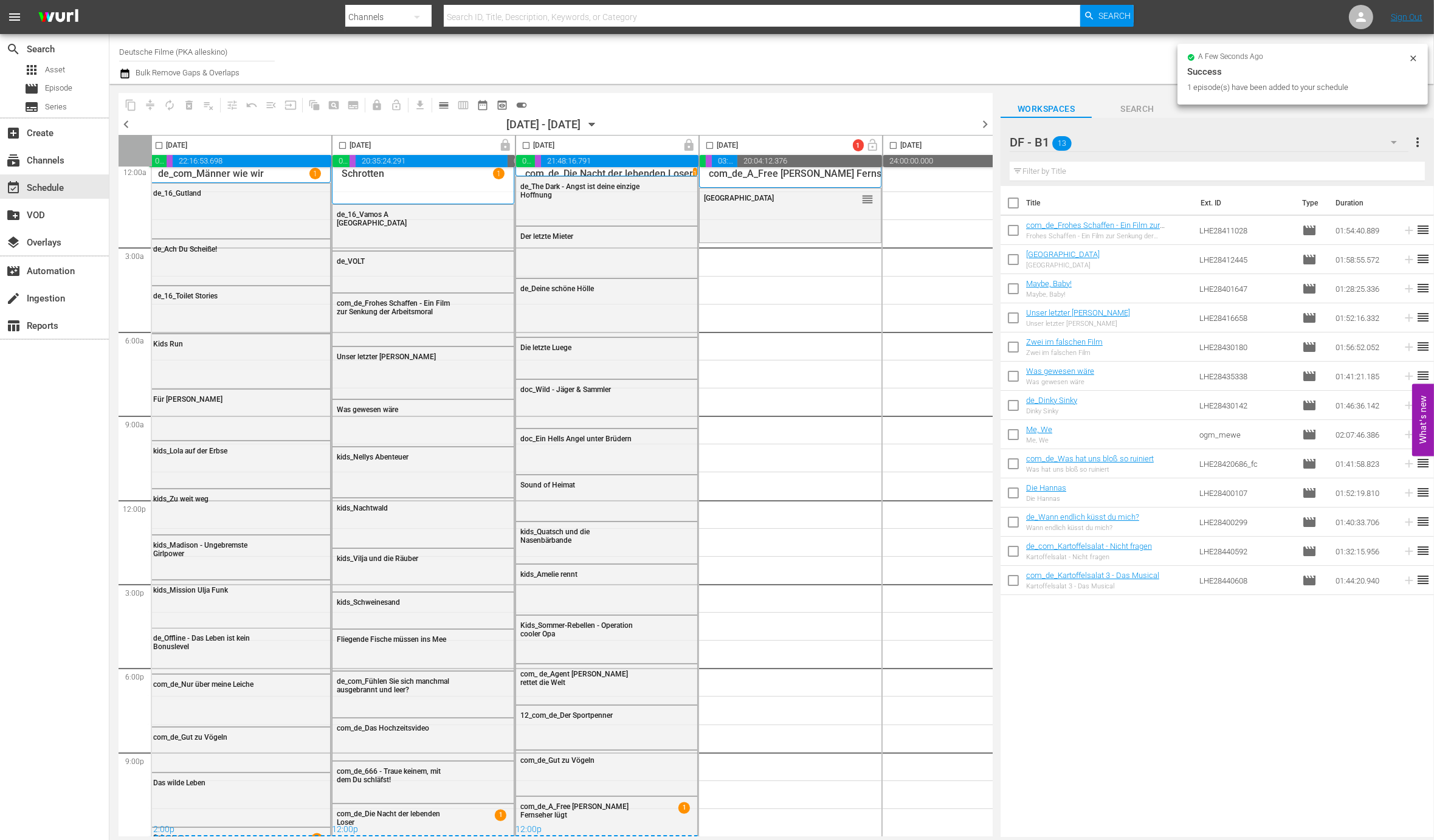
click at [1392, 142] on icon "button" at bounding box center [1394, 142] width 6 height 3
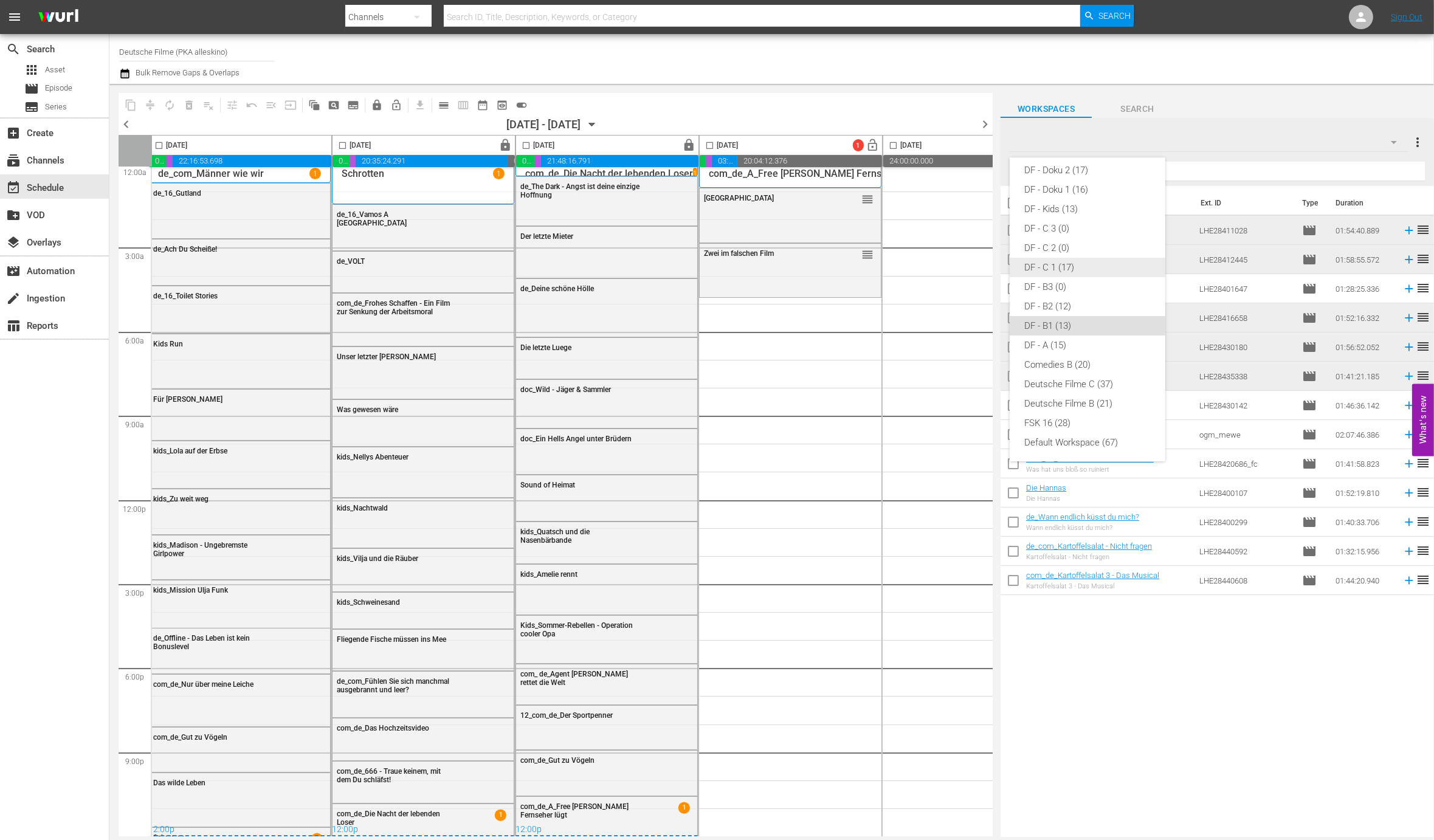
click at [1075, 261] on div "DF - C 1 (17)" at bounding box center [1087, 268] width 126 height 20
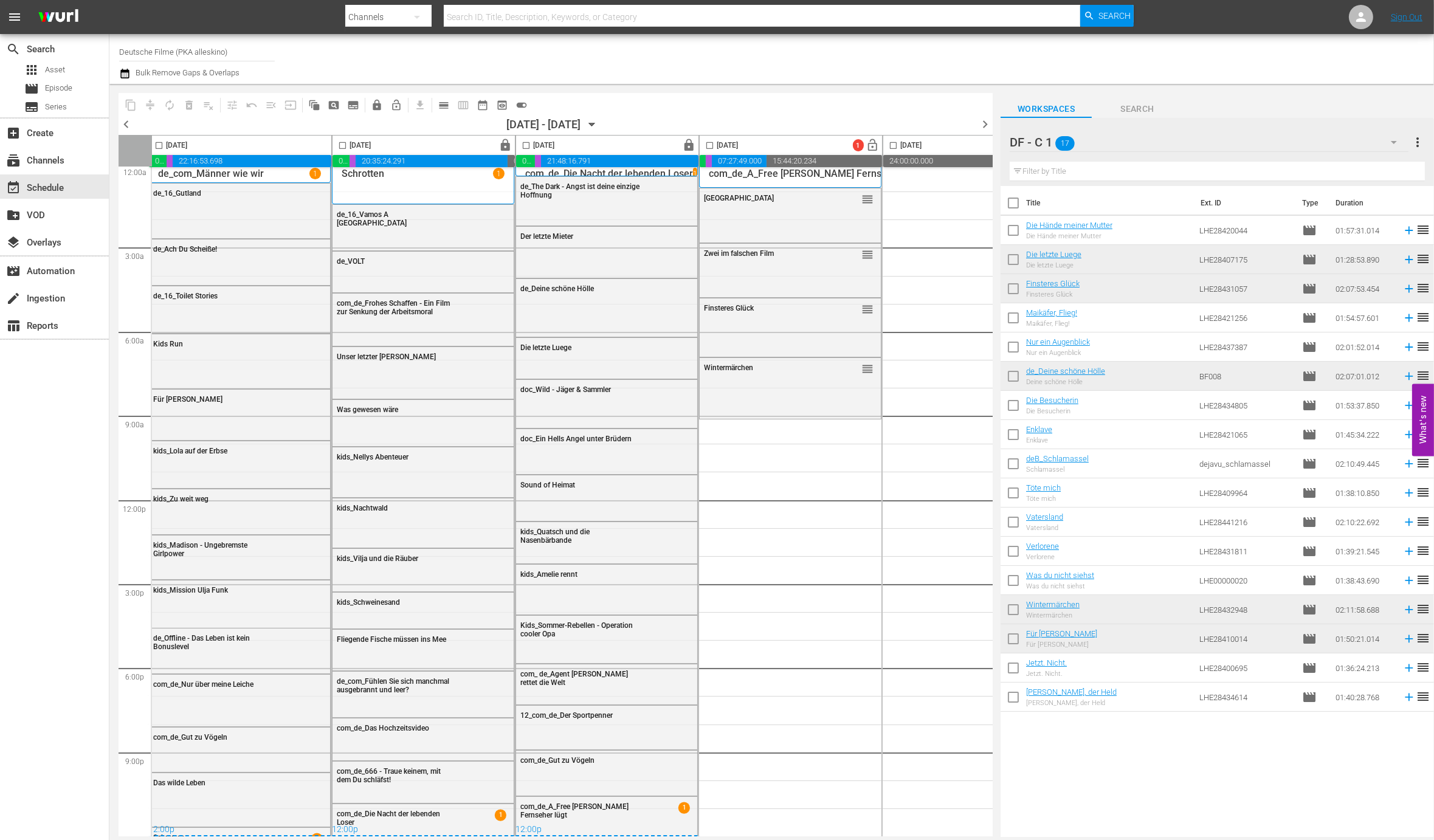
click at [1389, 136] on icon "button" at bounding box center [1393, 142] width 15 height 15
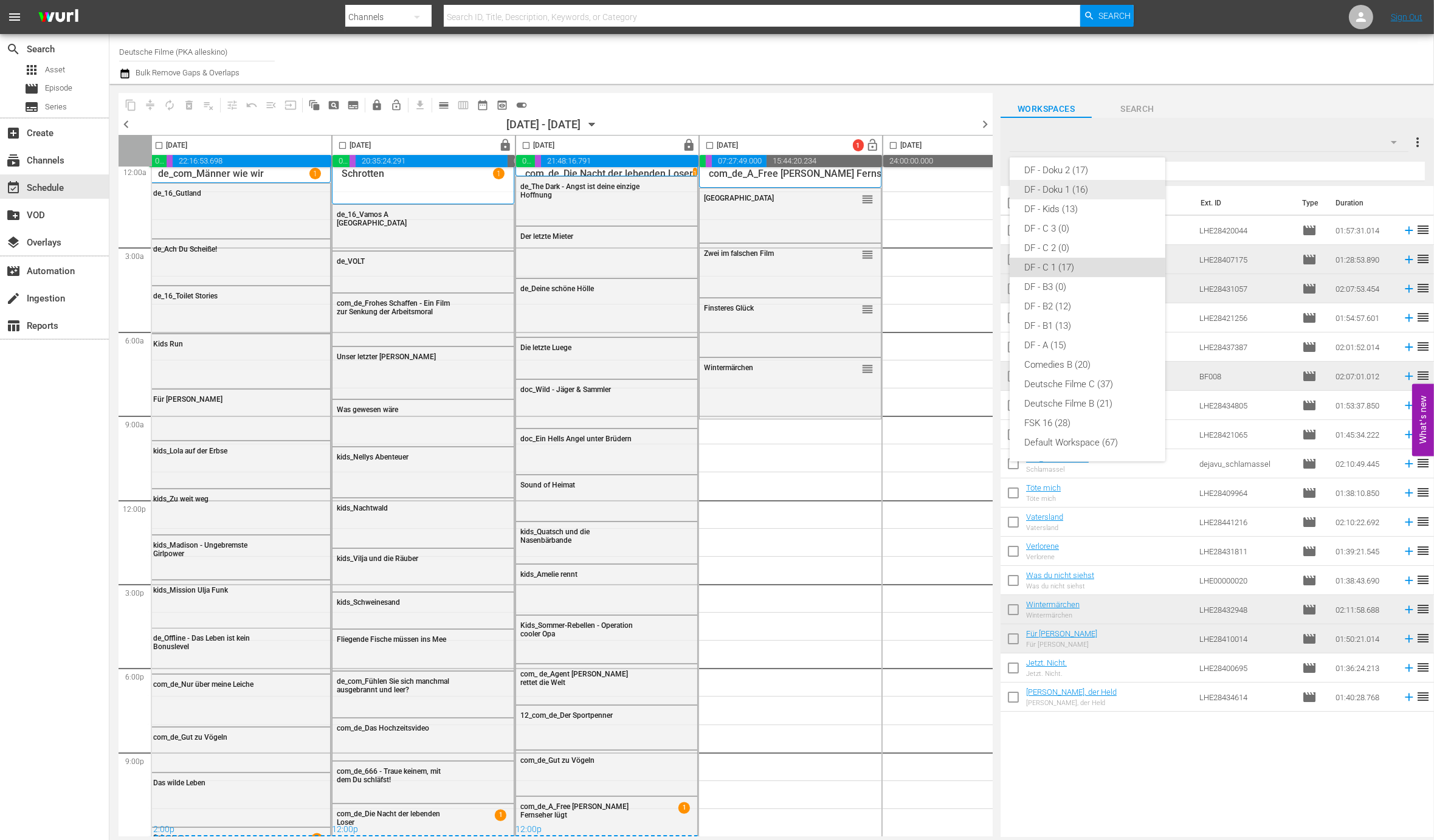
click at [1073, 183] on div "DF - Doku 1 (16)" at bounding box center [1087, 190] width 126 height 20
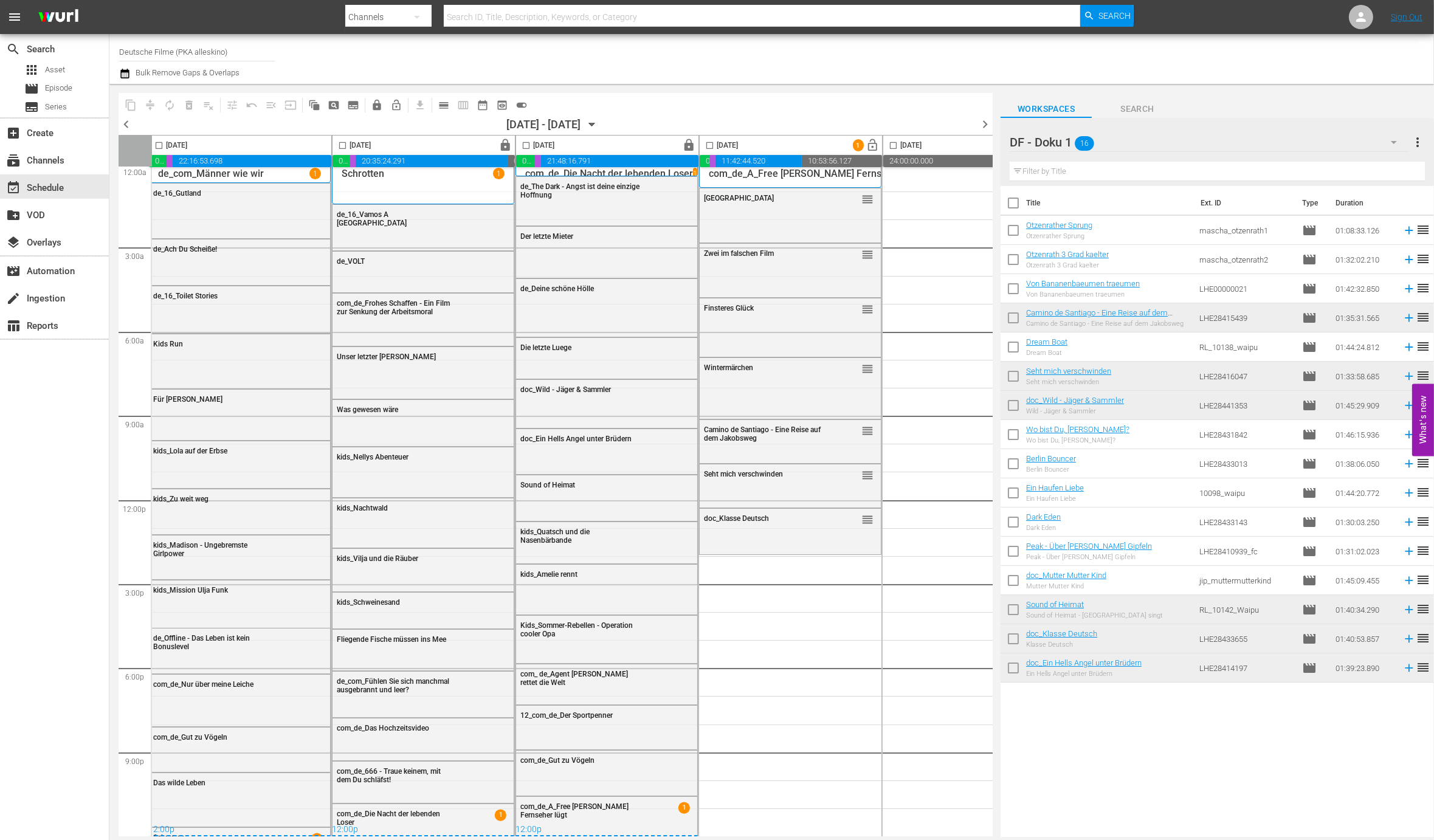
click at [1276, 148] on div "DF - Doku 1 16" at bounding box center [1209, 142] width 399 height 34
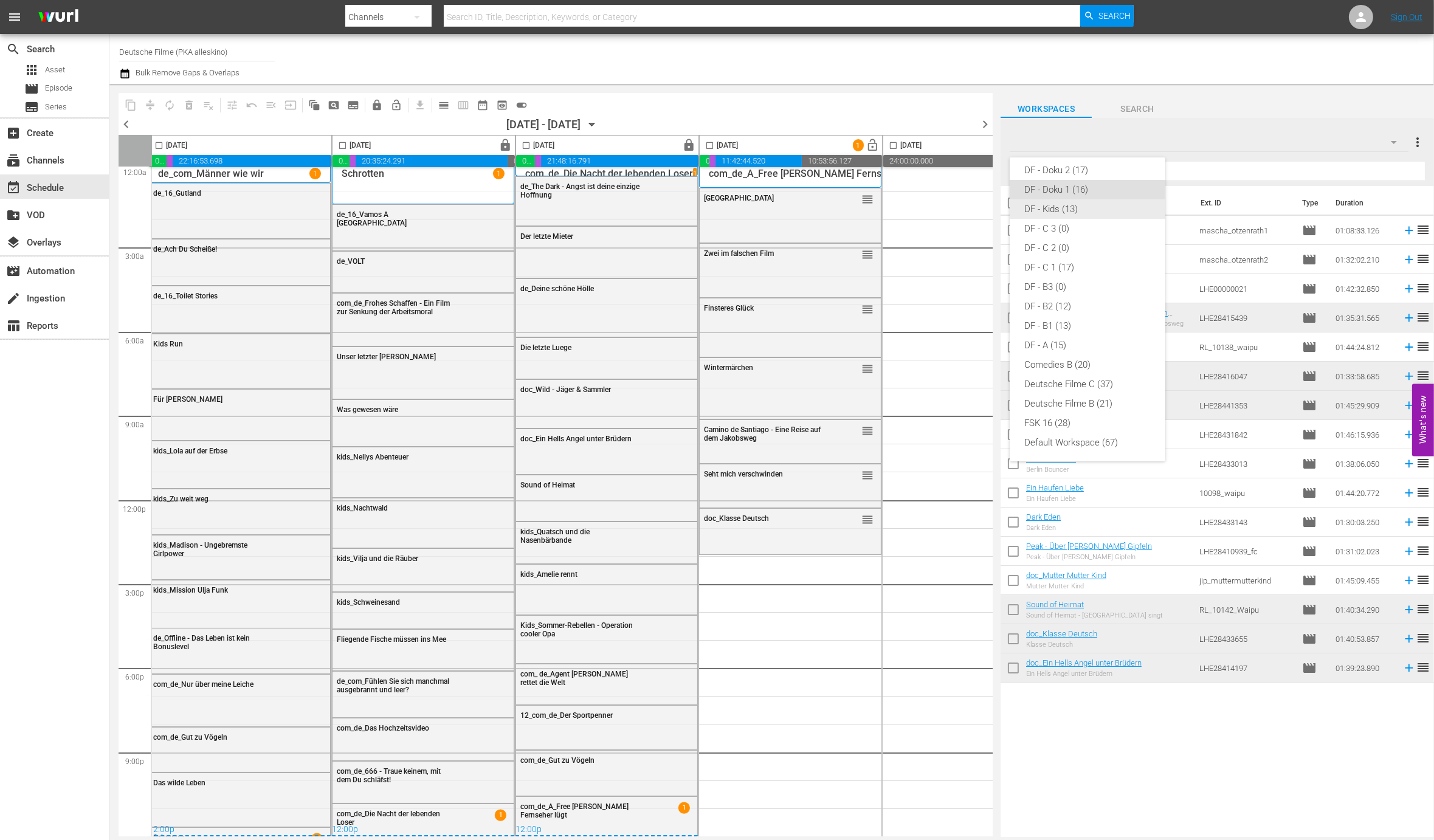
click at [1058, 211] on div "DF - Kids (13)" at bounding box center [1087, 209] width 126 height 20
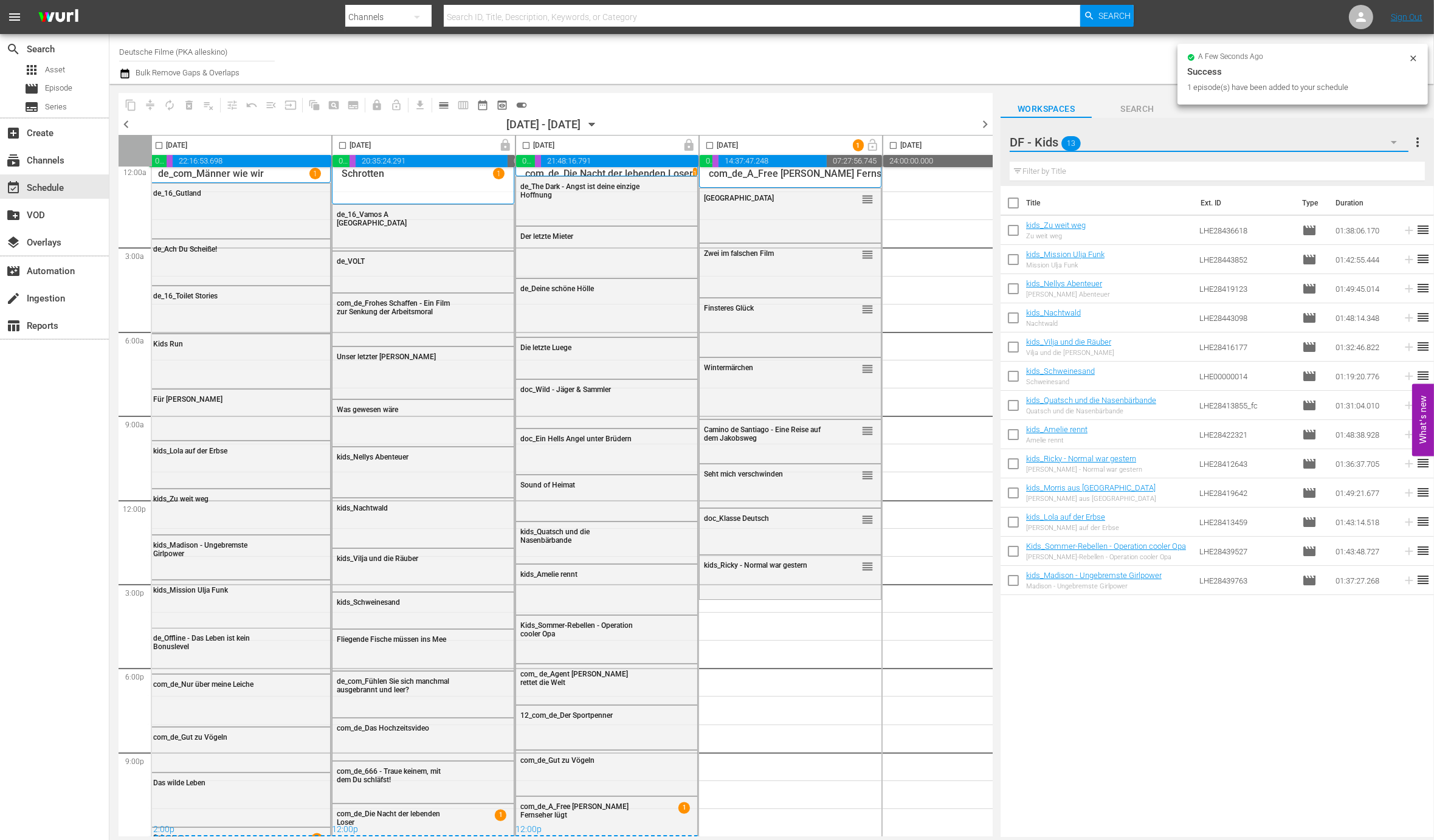
click at [1390, 138] on icon "button" at bounding box center [1393, 142] width 15 height 15
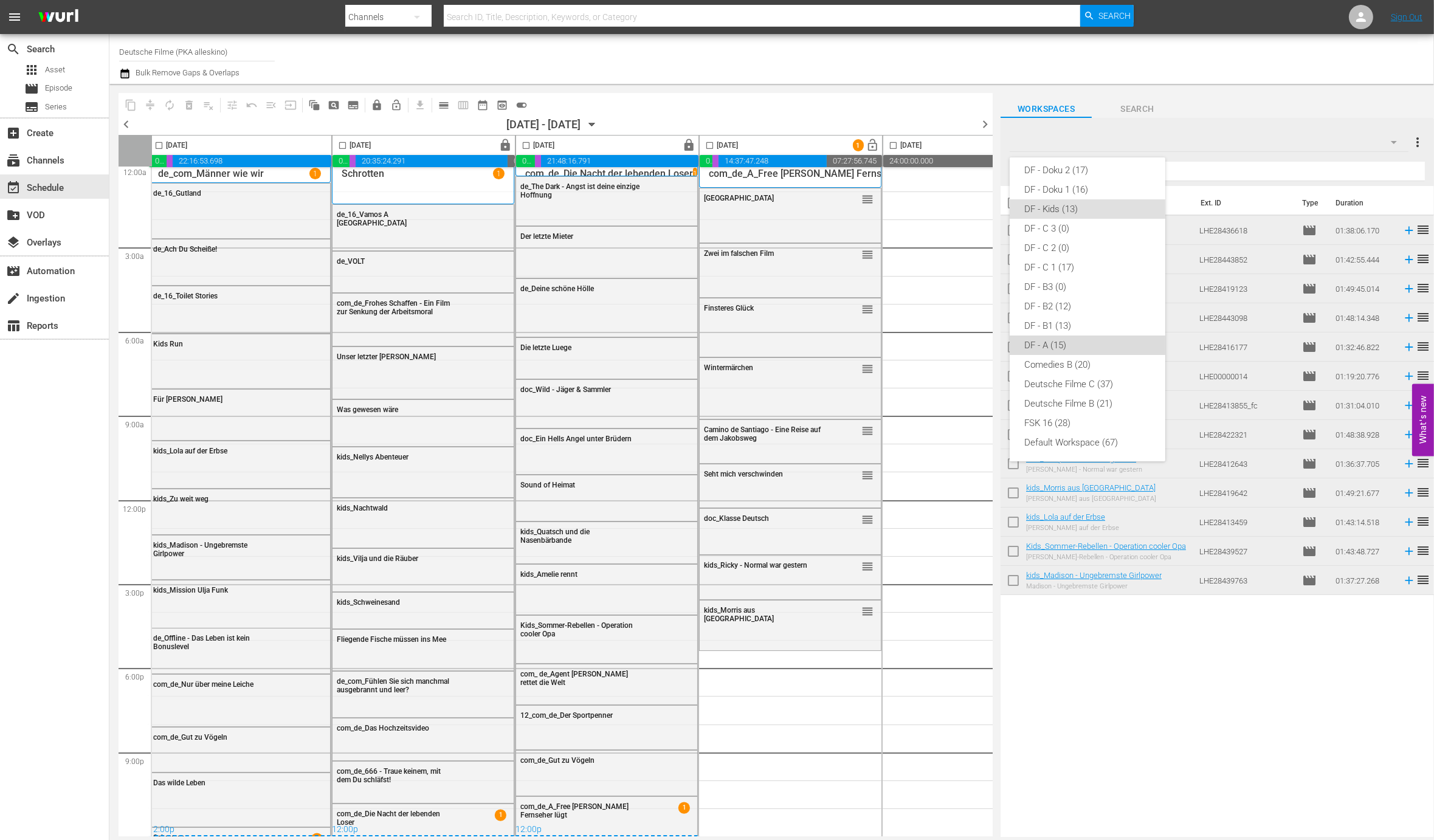
click at [1090, 345] on div "DF - A (15)" at bounding box center [1087, 345] width 126 height 20
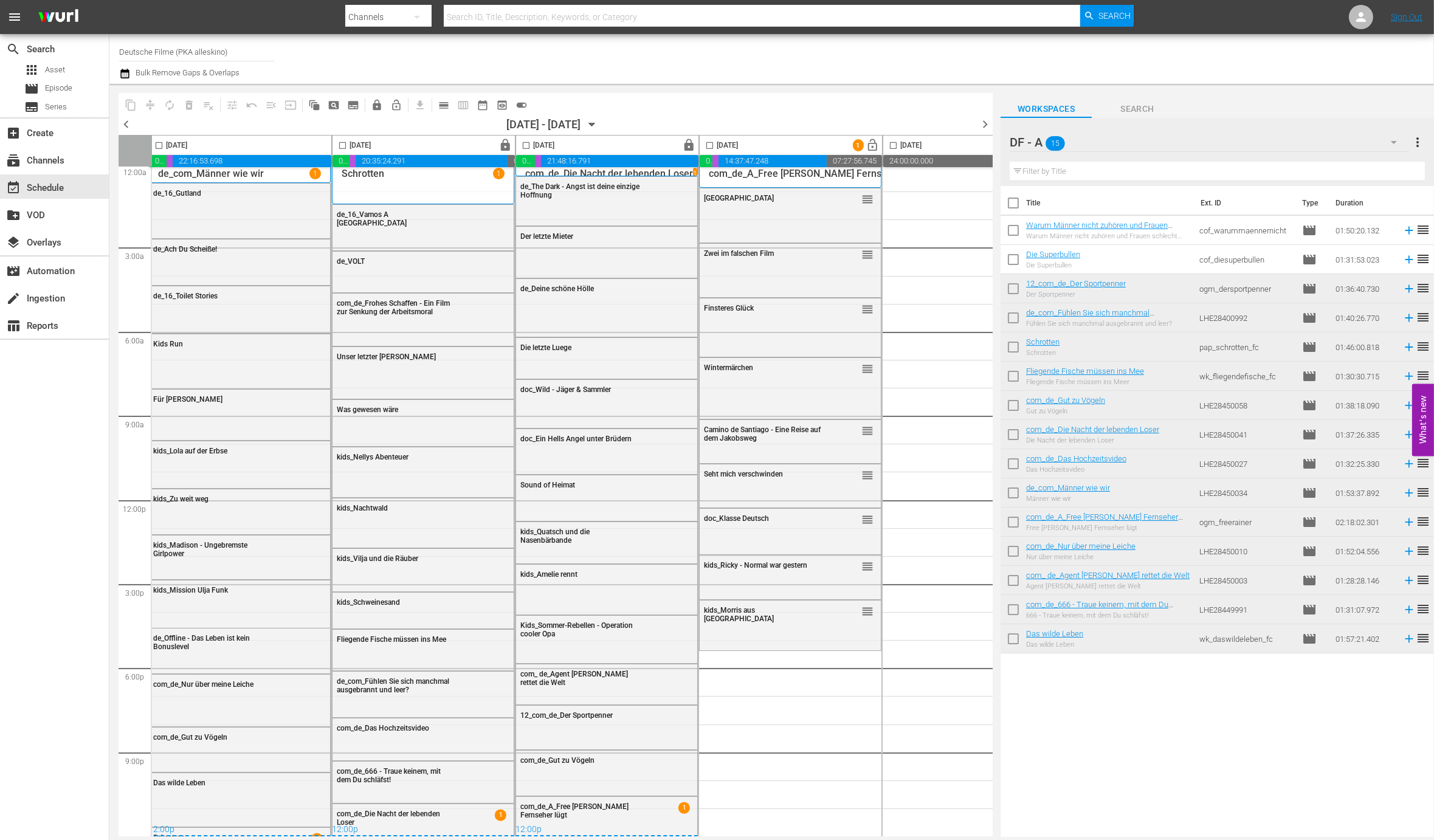
click at [1201, 144] on div "DF - A 15" at bounding box center [1209, 142] width 399 height 34
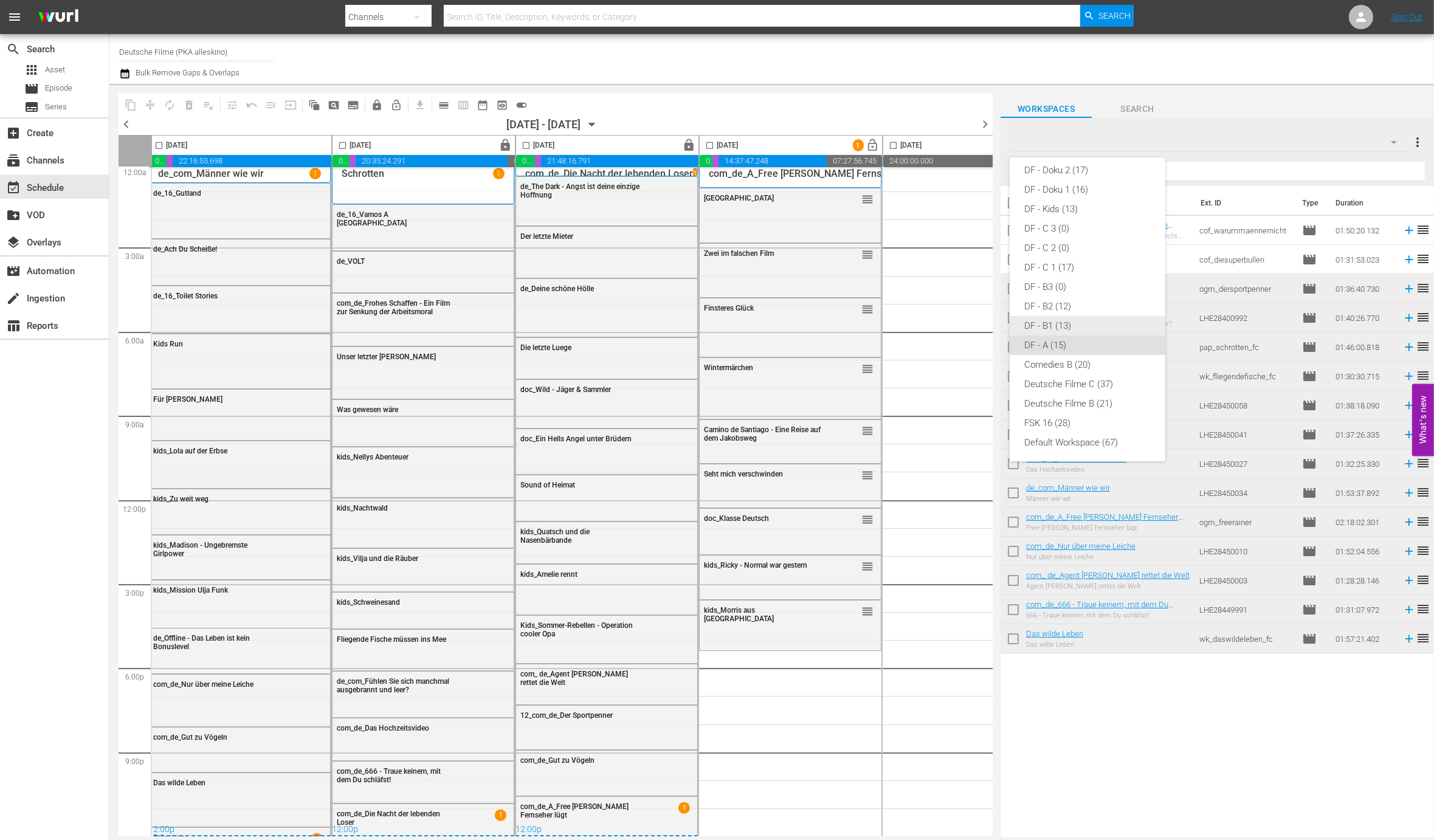
click at [1058, 324] on div "DF - B1 (13)" at bounding box center [1087, 325] width 126 height 20
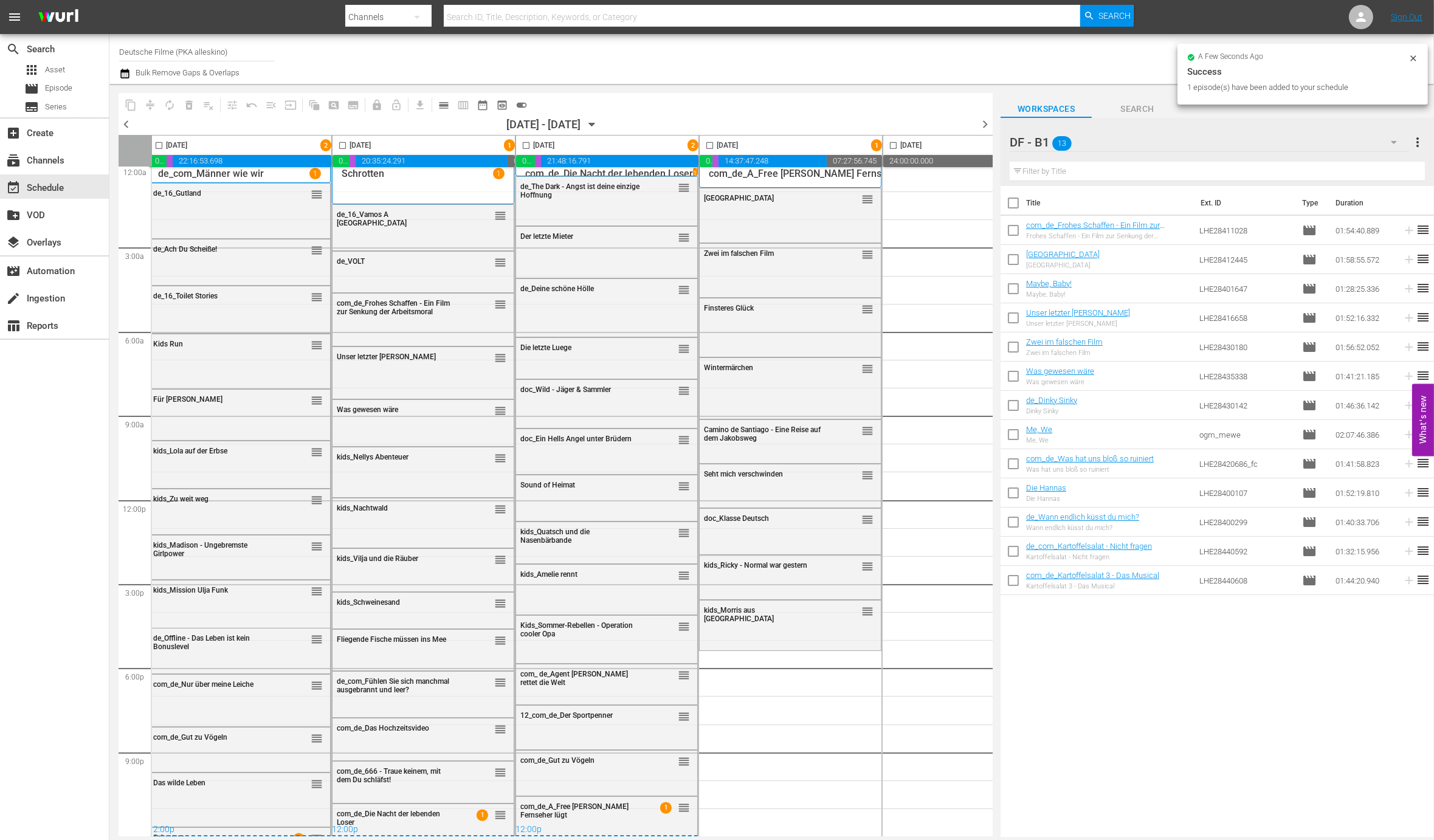
click at [1353, 138] on div "DF - B1 13" at bounding box center [1209, 142] width 399 height 34
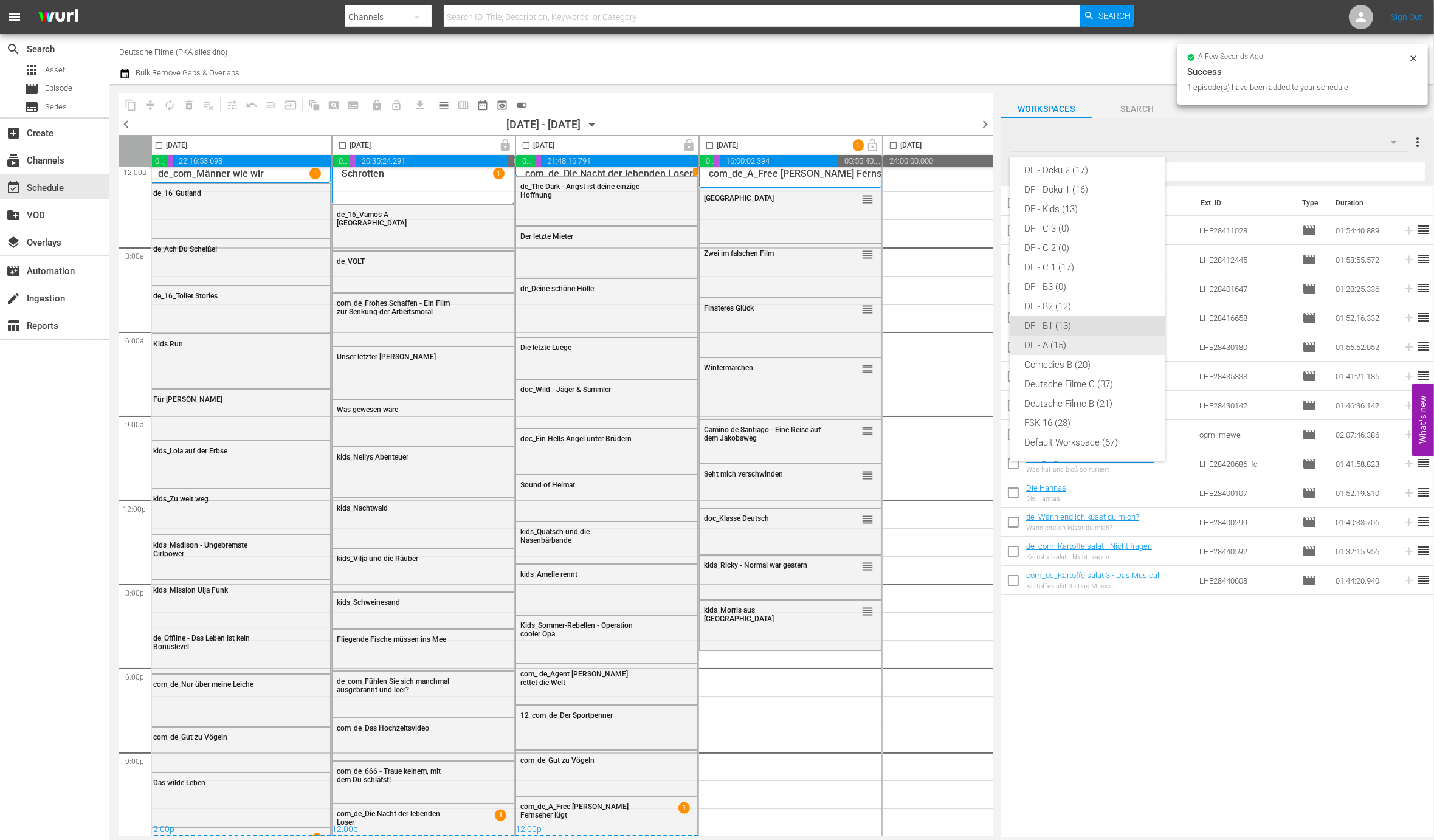
click at [1042, 335] on div "DF - A (15)" at bounding box center [1087, 345] width 126 height 20
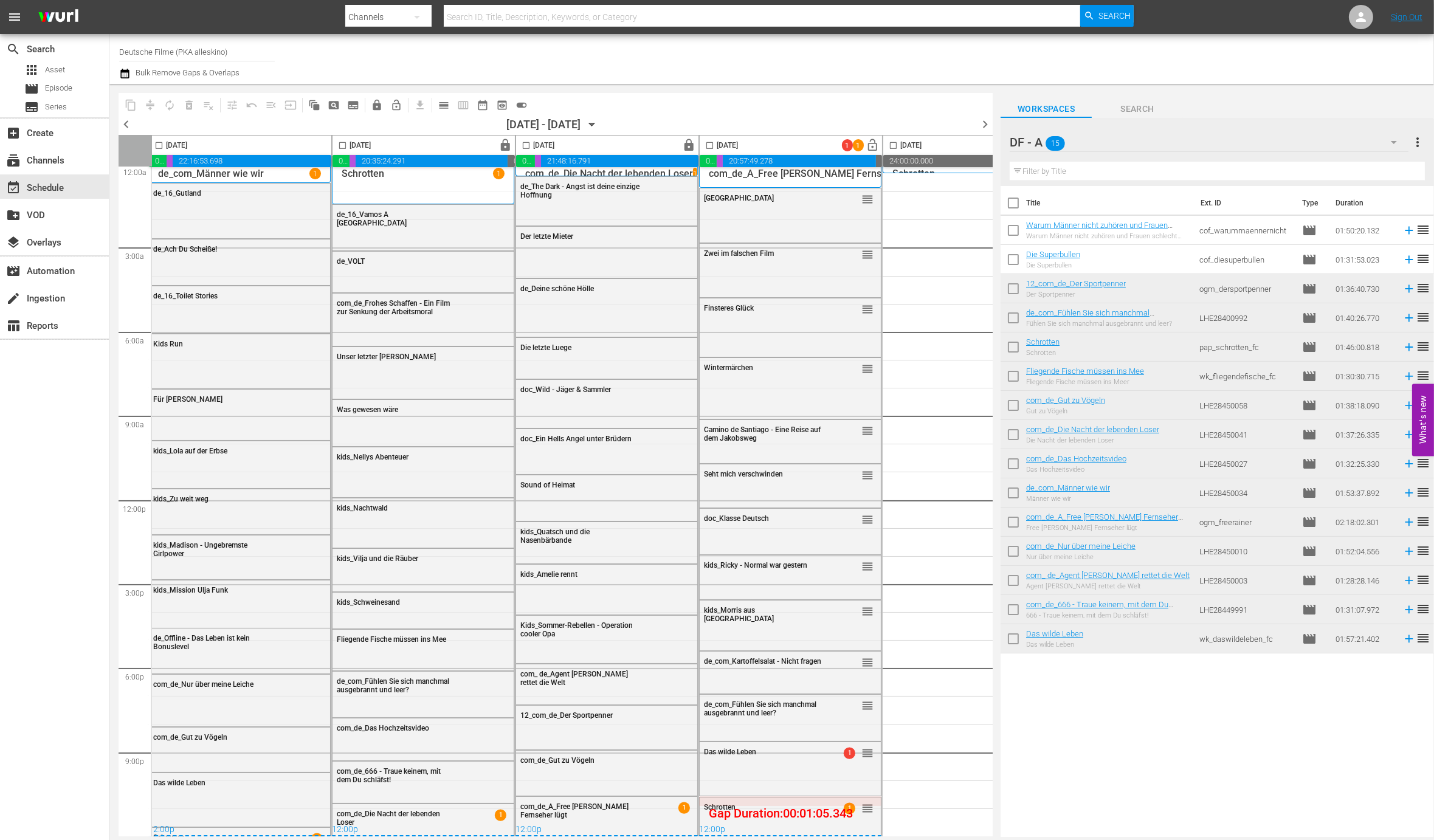
click at [715, 145] on input "checkbox" at bounding box center [710, 148] width 14 height 14
click at [151, 102] on span "compress" at bounding box center [150, 105] width 12 height 12
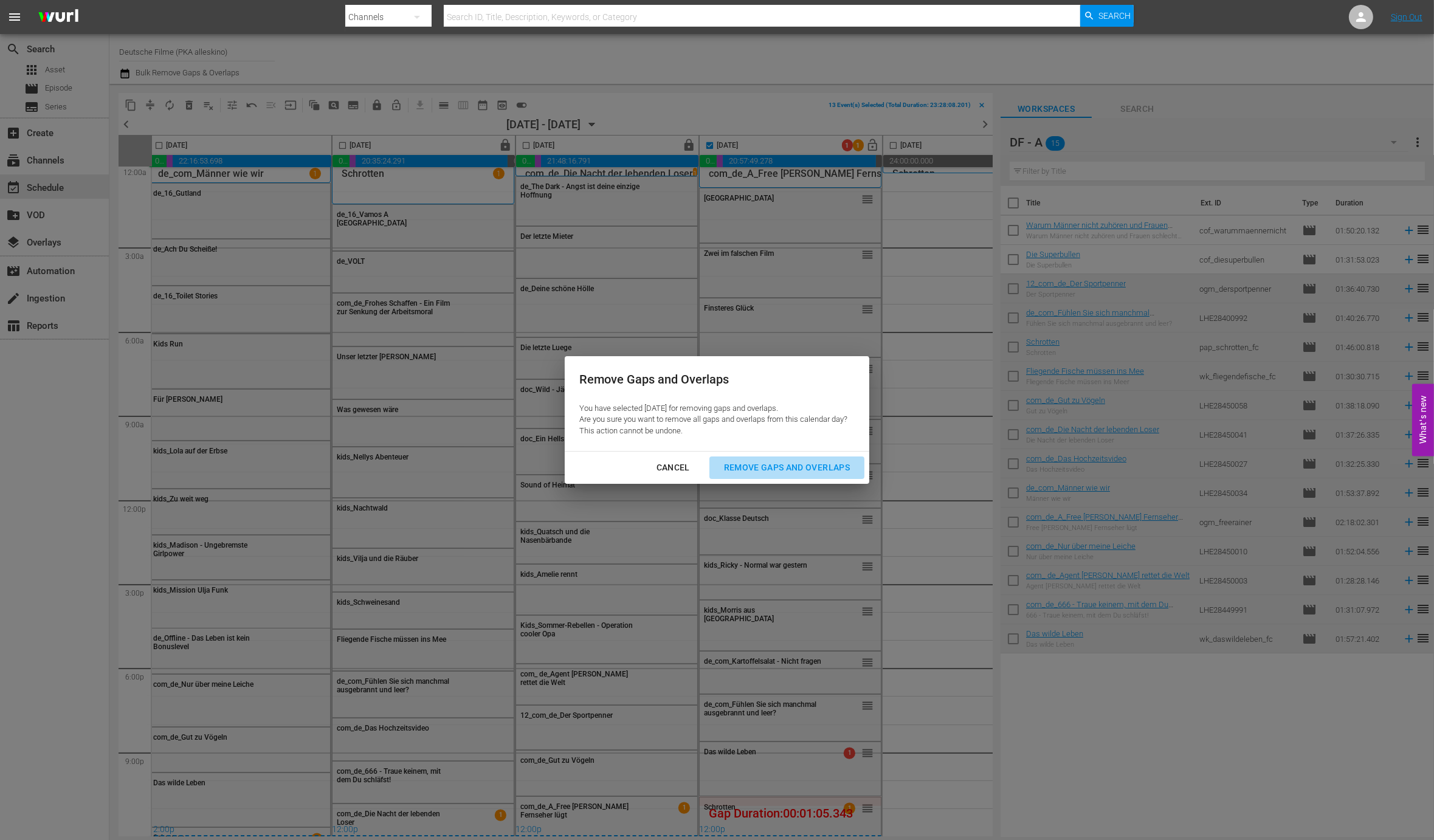
click at [776, 470] on div "Remove Gaps and Overlaps" at bounding box center [787, 468] width 145 height 16
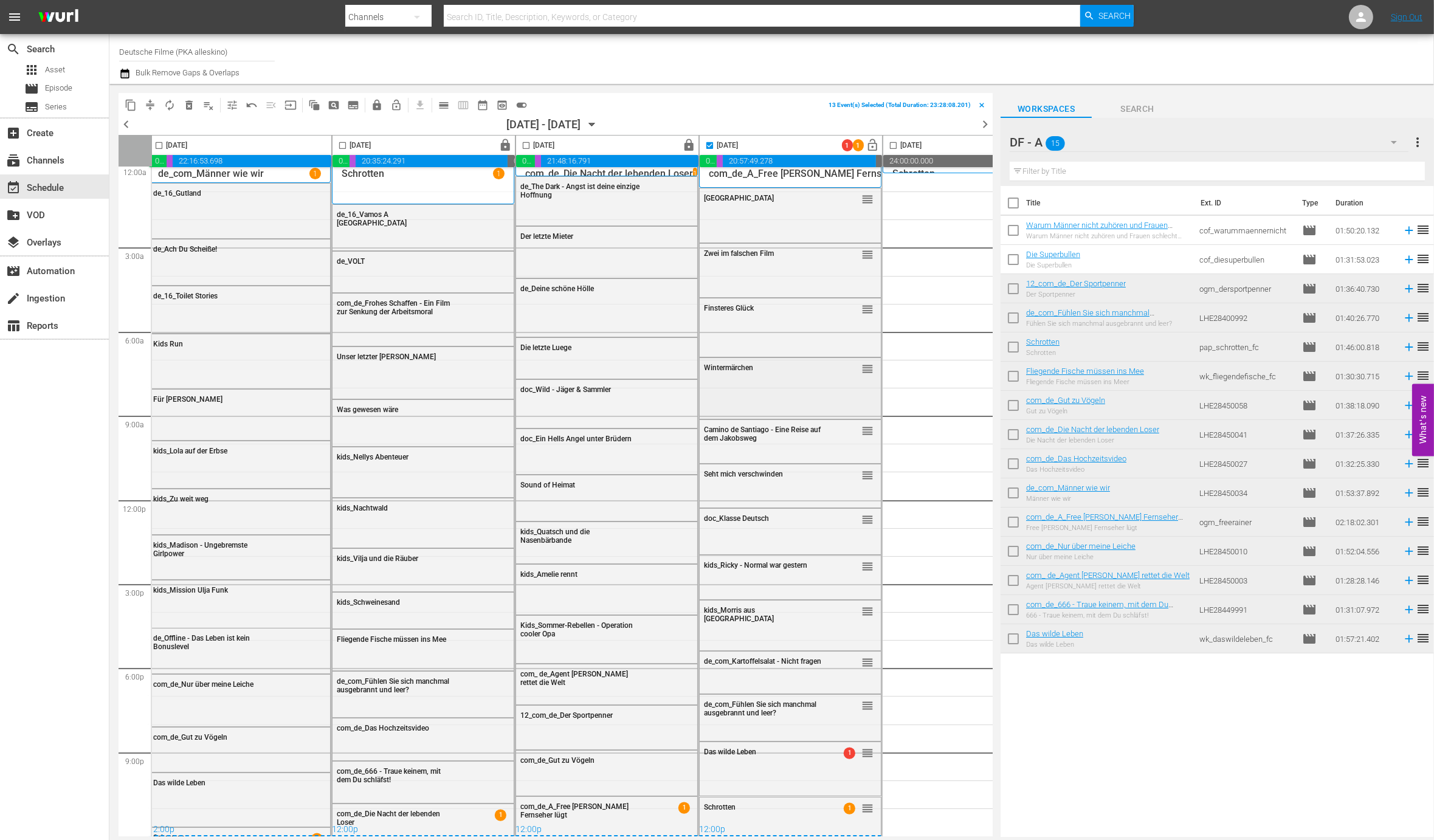
checkbox input "false"
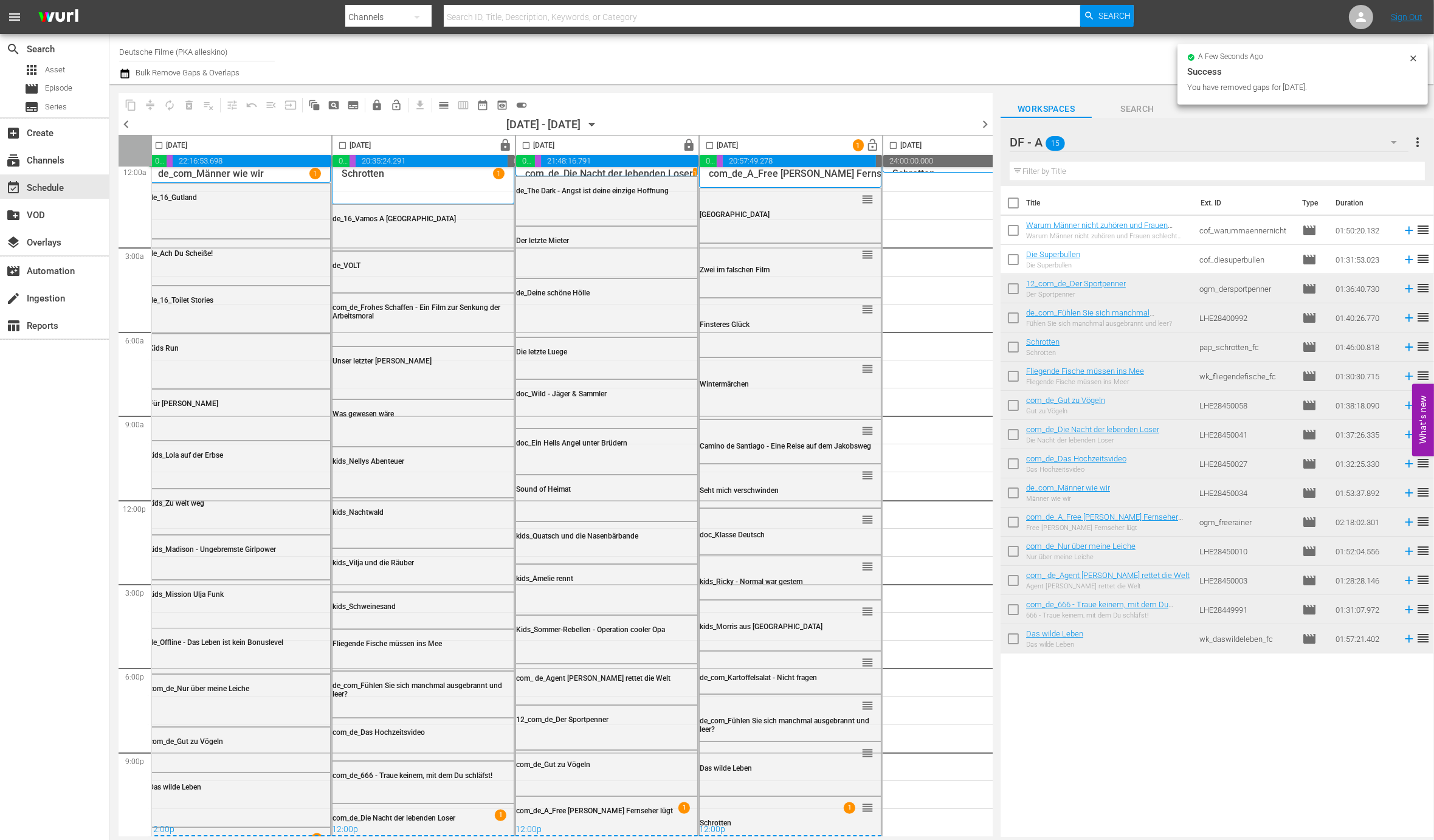
scroll to position [0, 4]
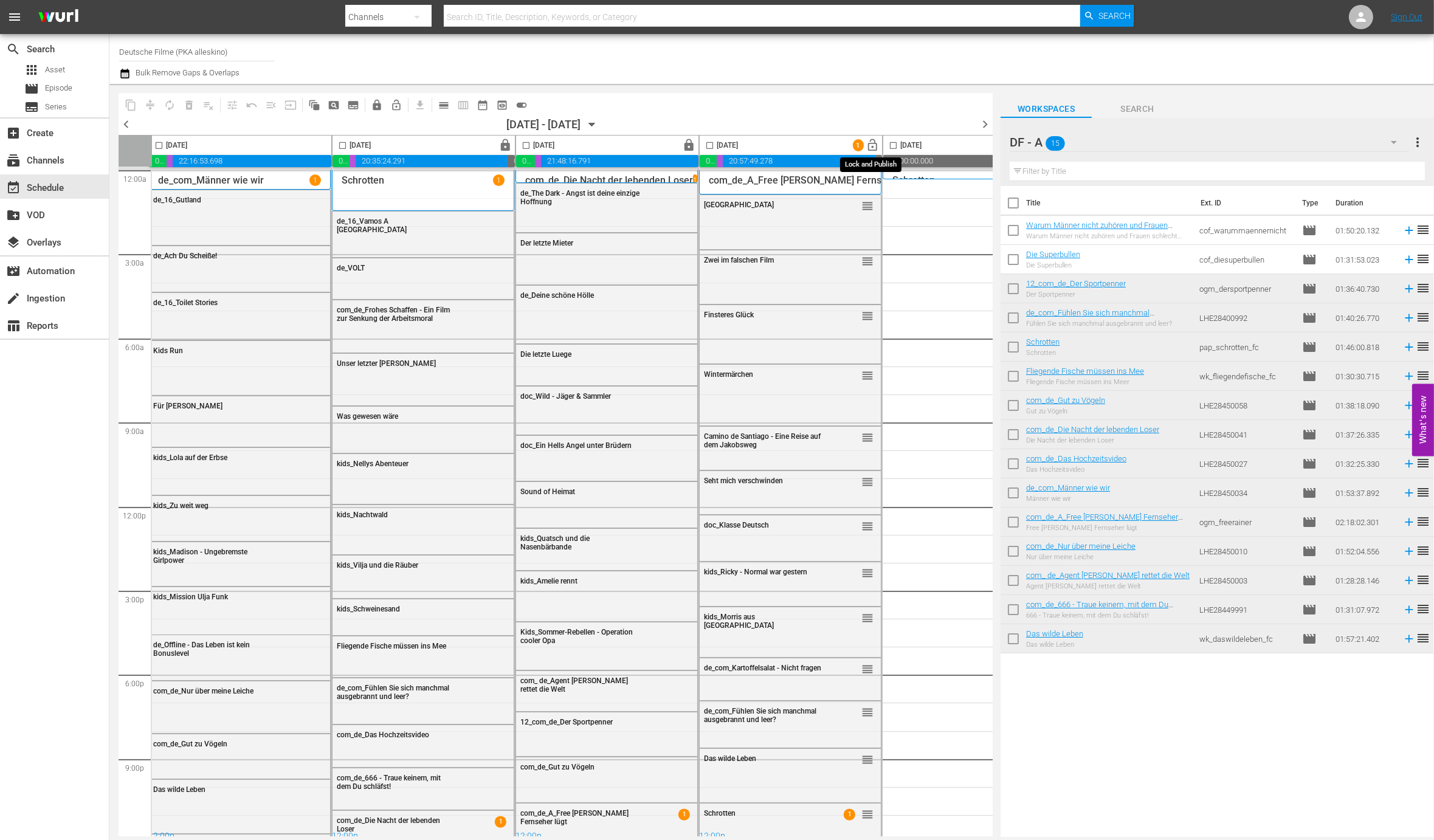
click at [869, 146] on span "lock_open" at bounding box center [873, 145] width 14 height 14
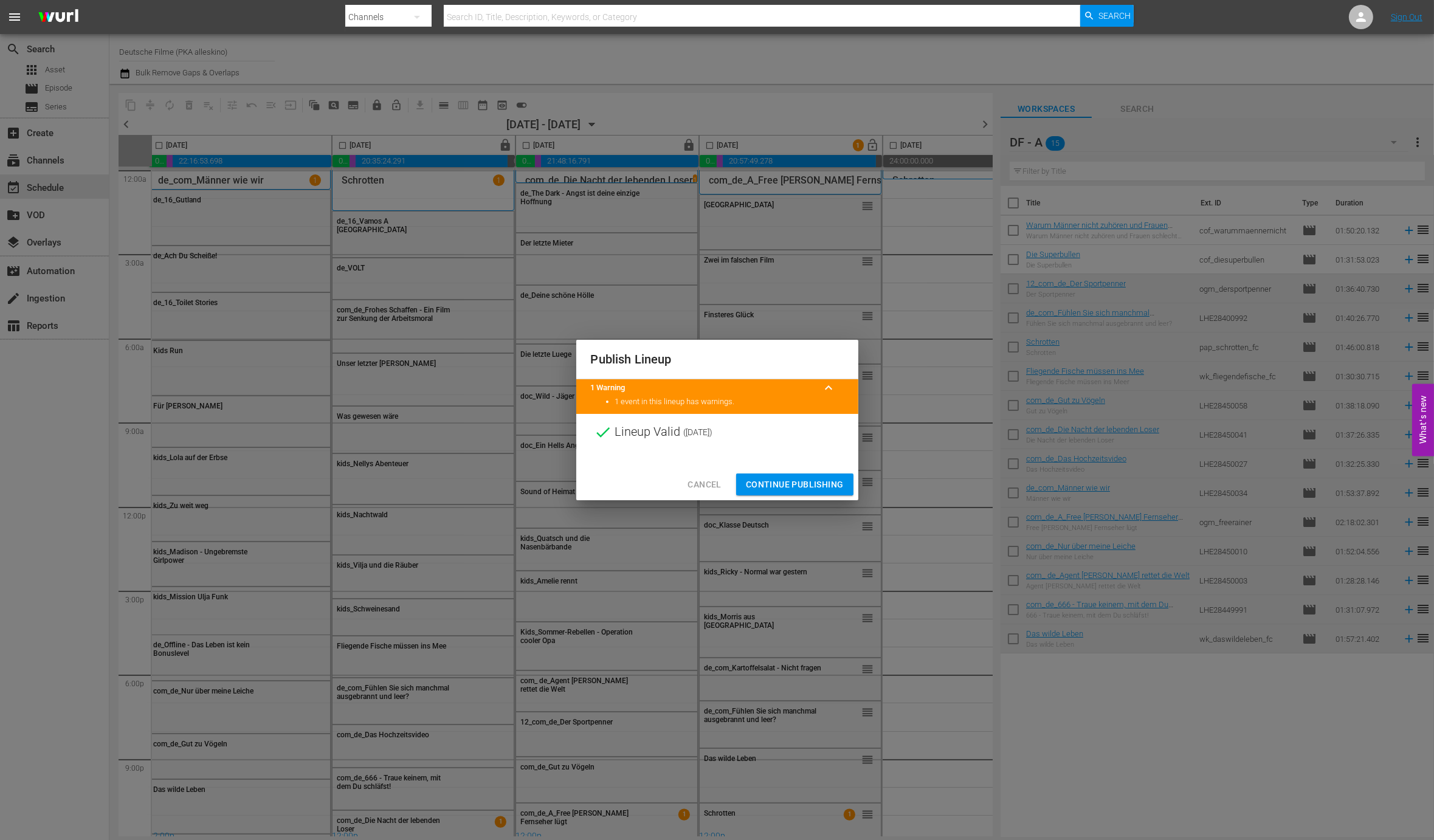
click at [804, 481] on span "Continue Publishing" at bounding box center [795, 485] width 98 height 16
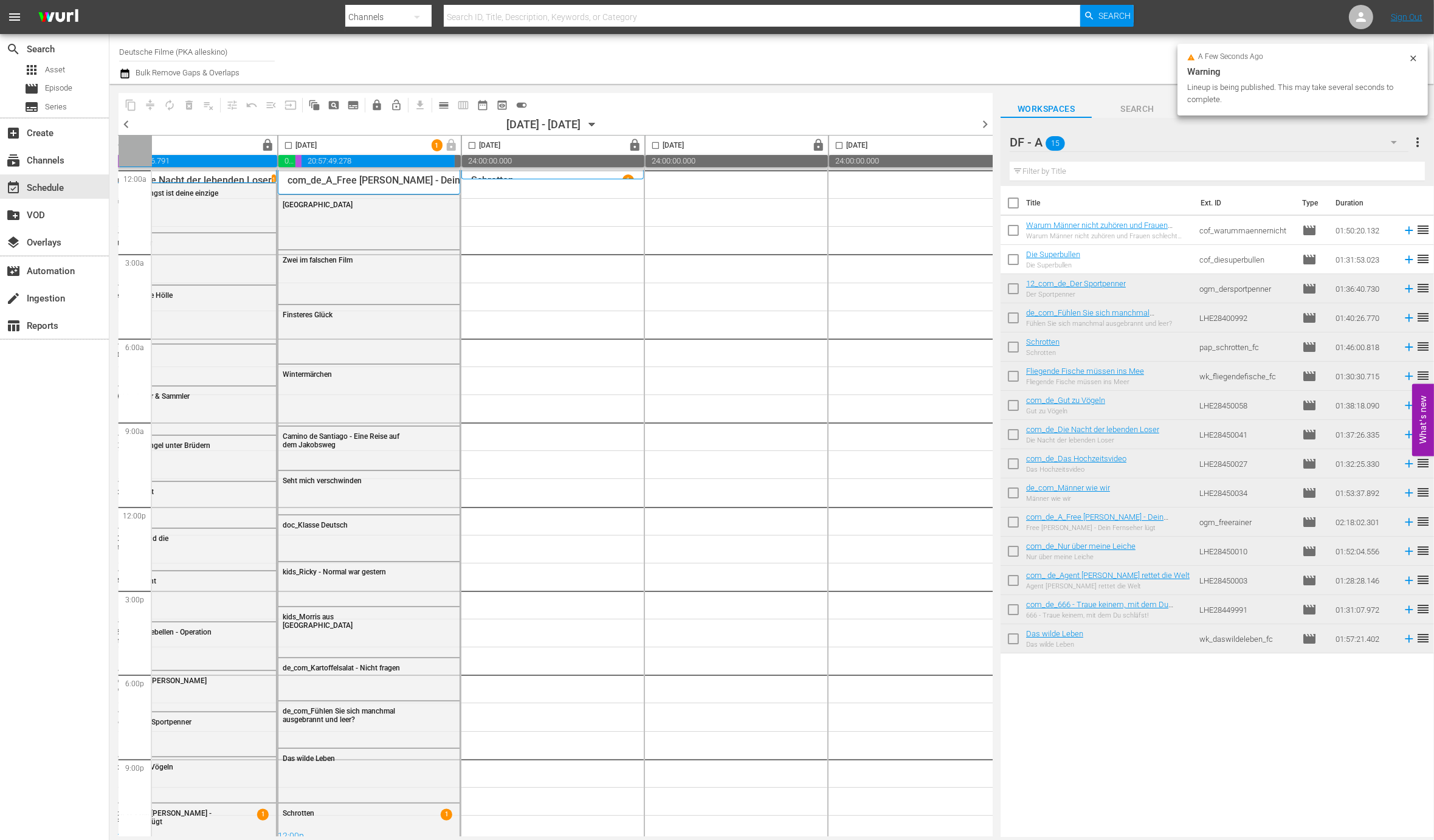
scroll to position [0, 322]
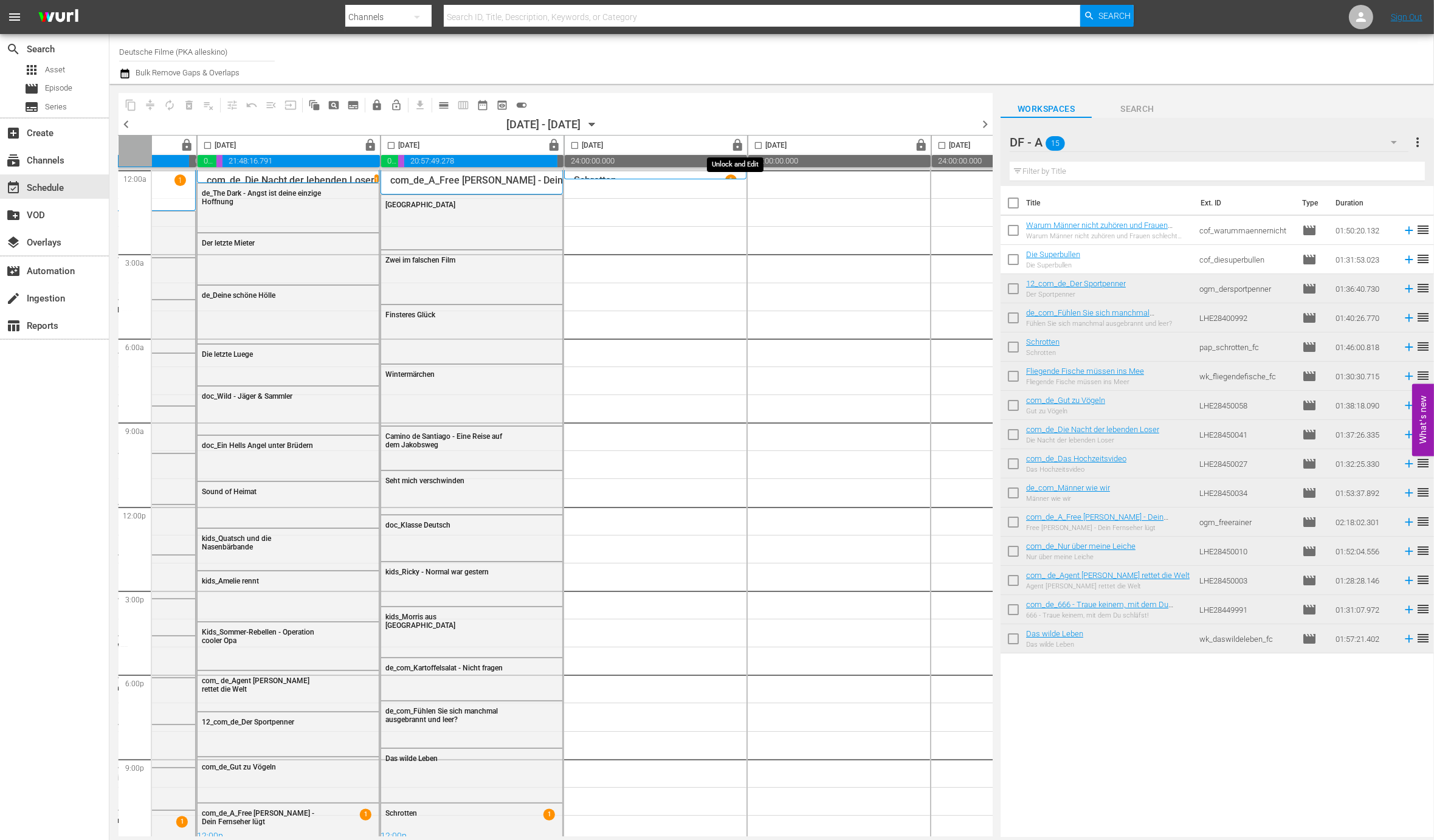
click at [738, 140] on span "lock" at bounding box center [738, 145] width 14 height 14
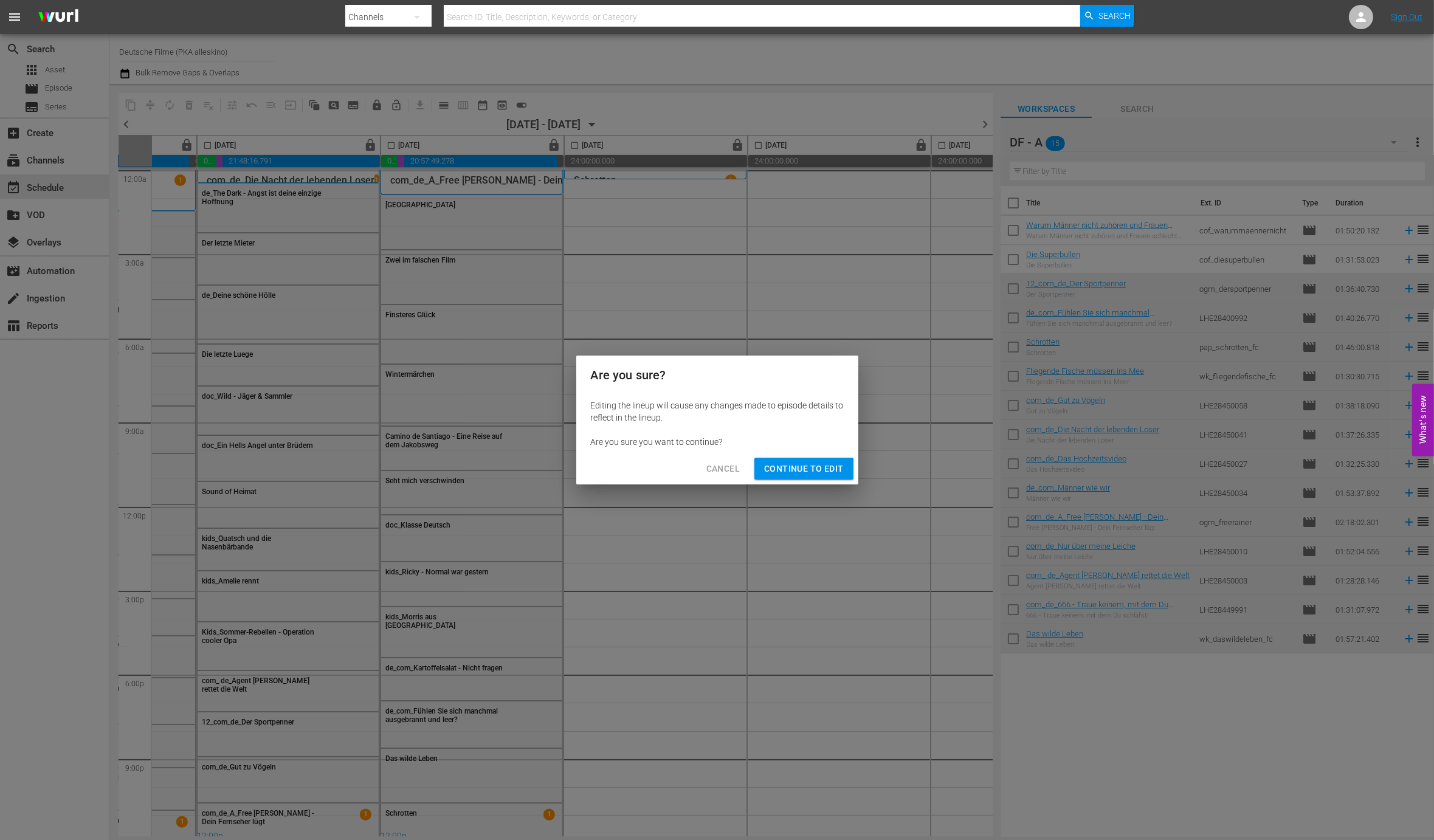
click at [832, 468] on span "Continue to Edit" at bounding box center [803, 469] width 79 height 16
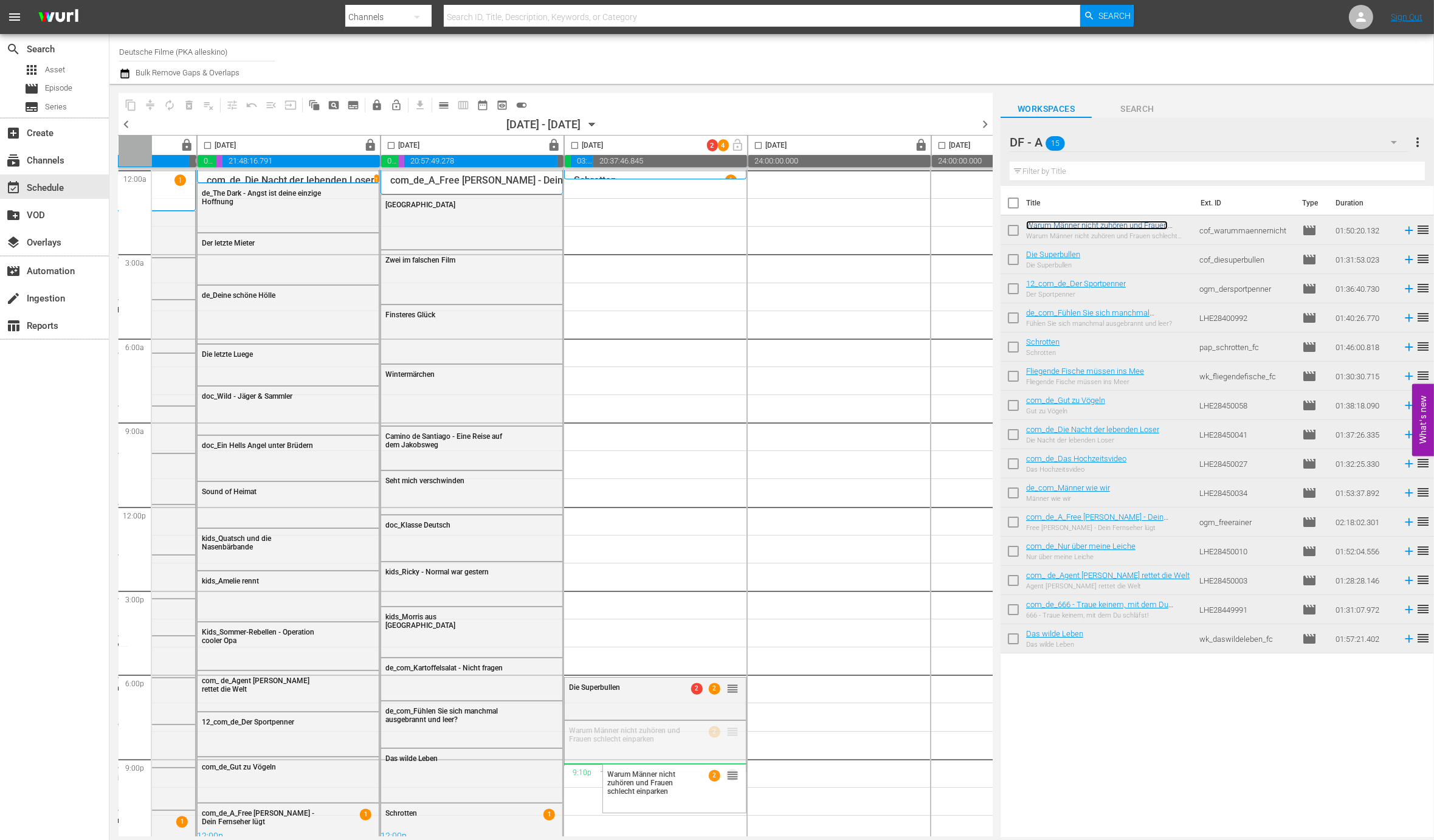
drag, startPoint x: 727, startPoint y: 728, endPoint x: 711, endPoint y: 763, distance: 38.5
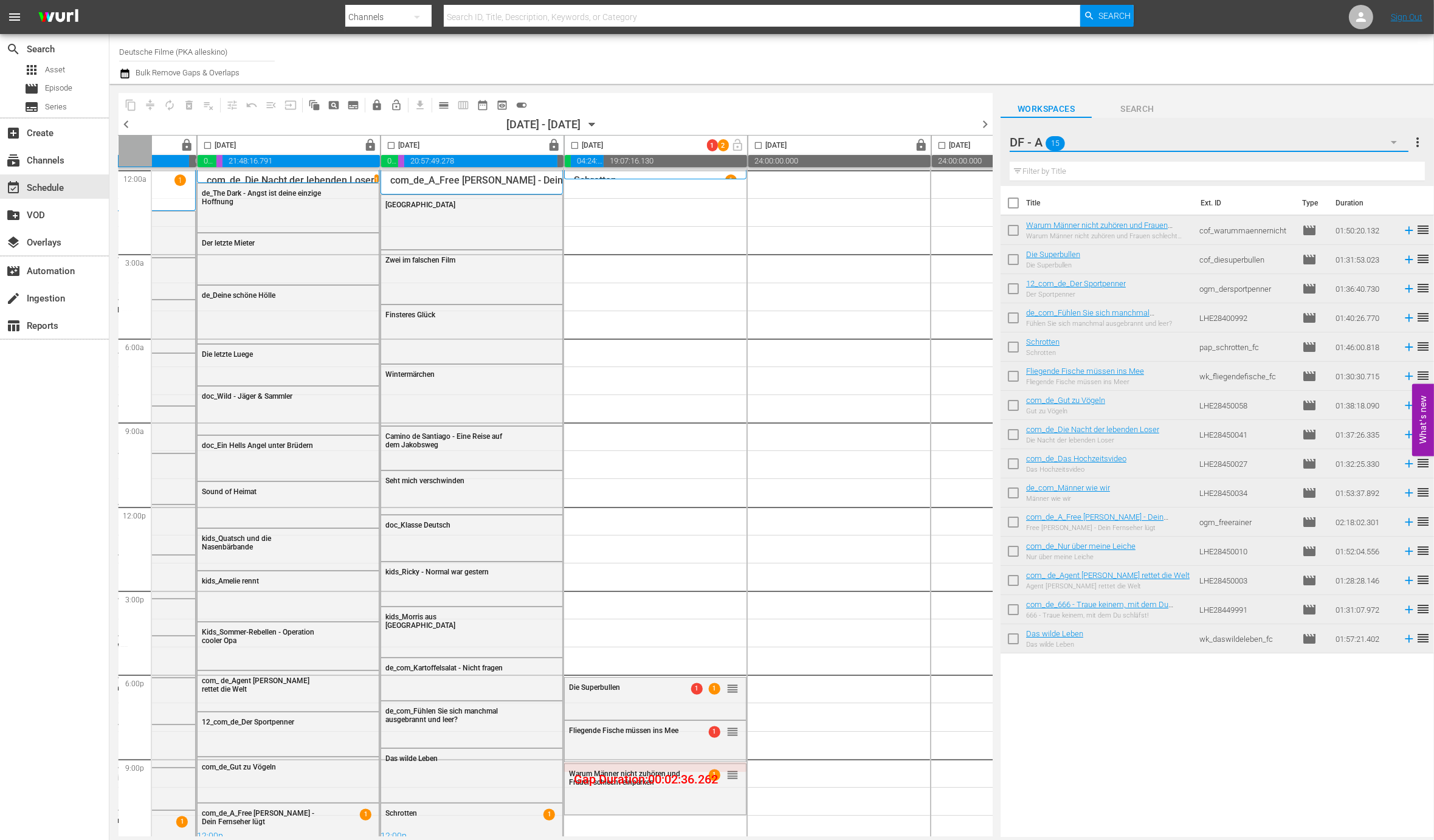
click at [1385, 137] on button "button" at bounding box center [1394, 142] width 29 height 29
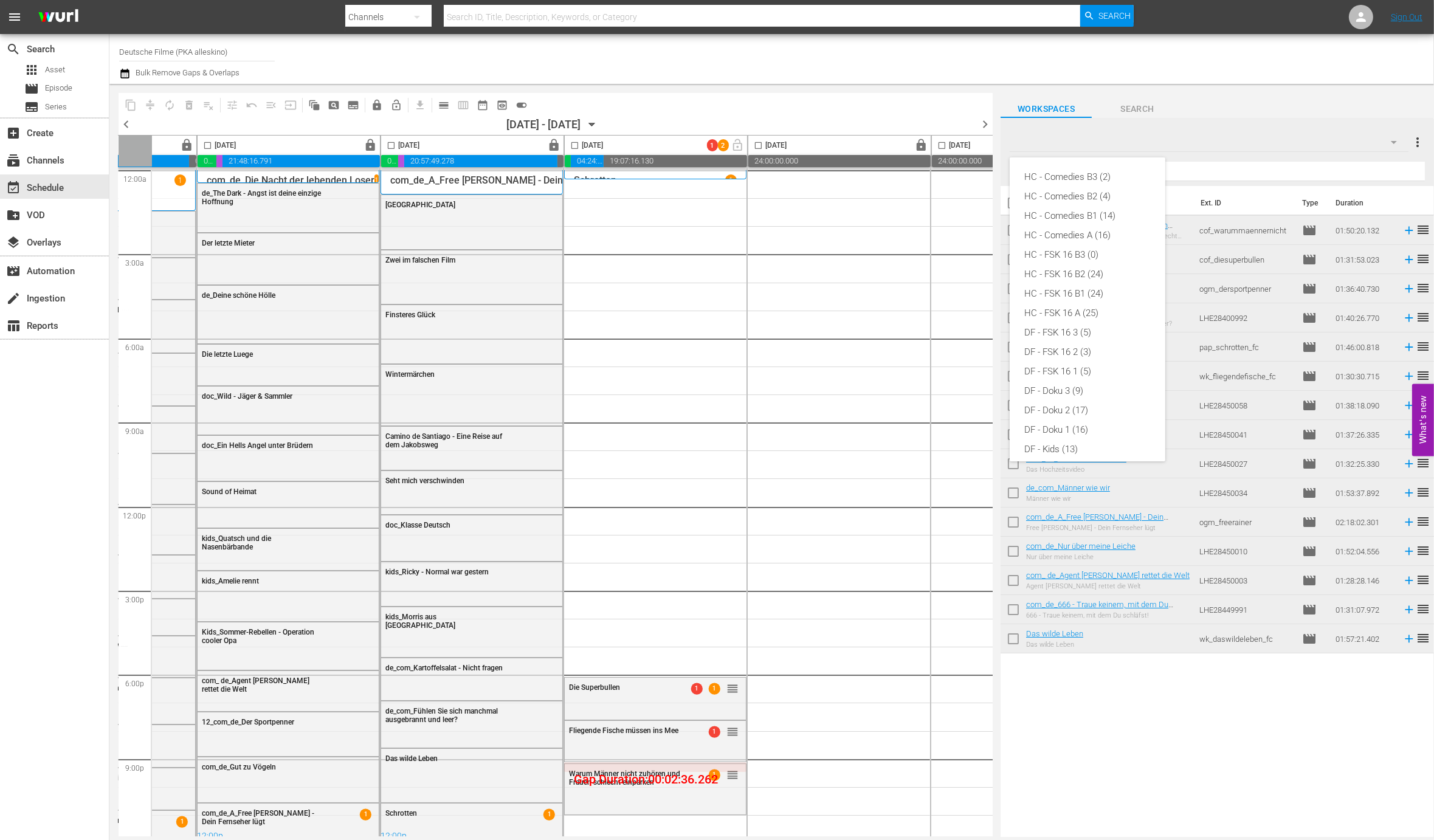
scroll to position [240, 0]
click at [1090, 300] on div "DF - B2 (12)" at bounding box center [1087, 307] width 126 height 20
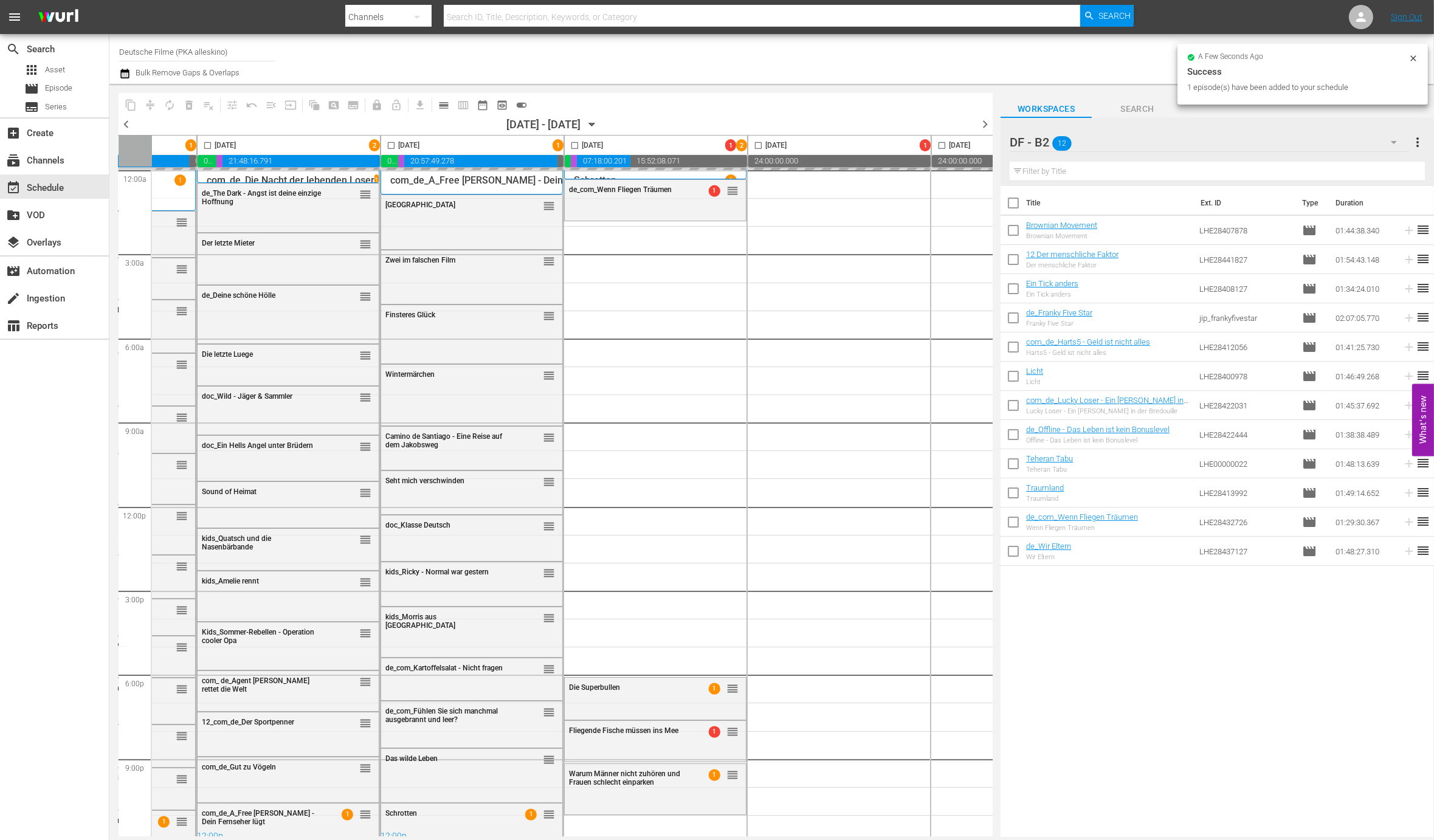
click at [1394, 142] on icon "button" at bounding box center [1394, 142] width 6 height 3
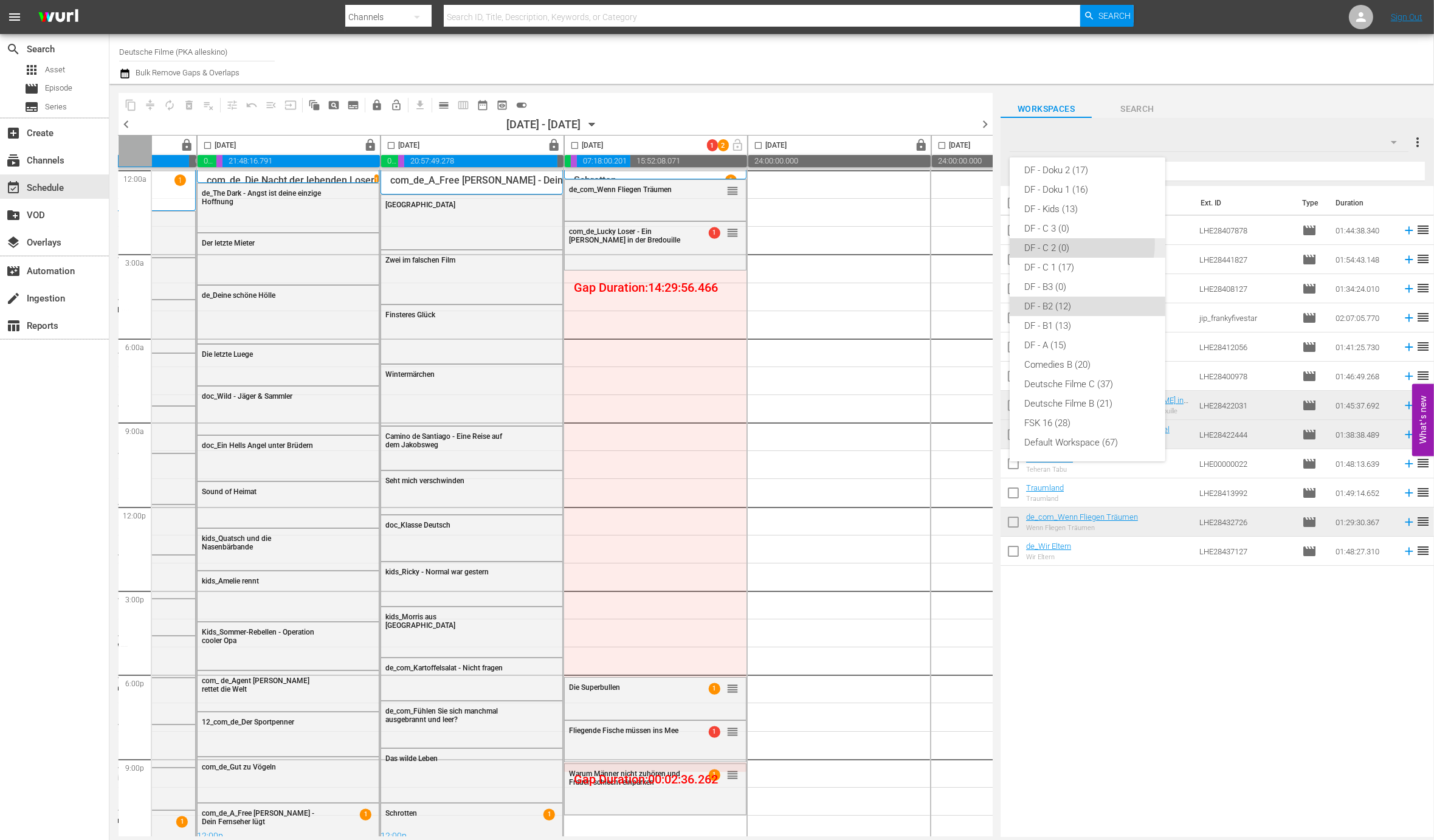
click at [1072, 243] on div "DF - C 2 (0)" at bounding box center [1087, 248] width 126 height 20
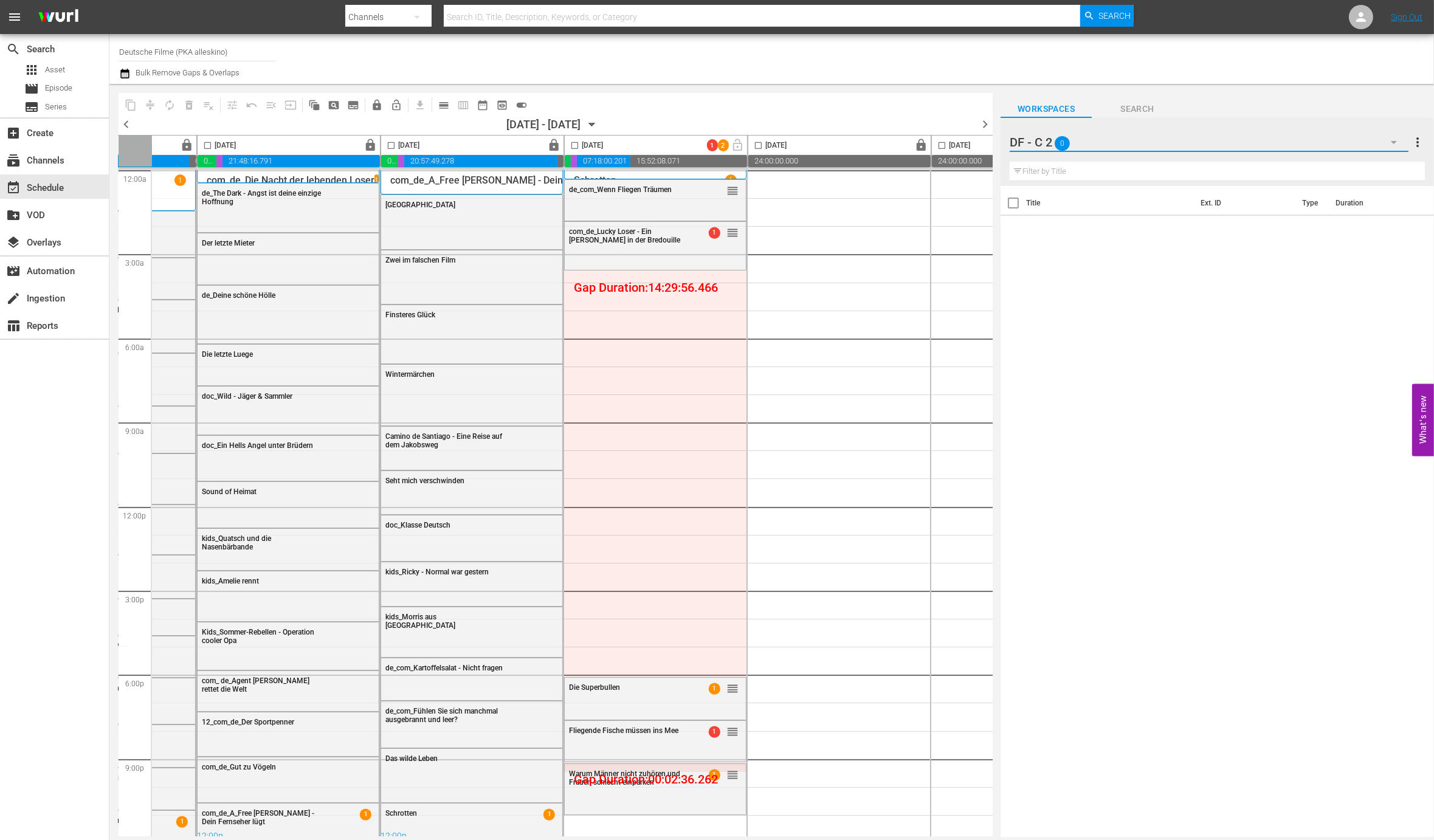
click at [1395, 132] on button "button" at bounding box center [1394, 142] width 29 height 29
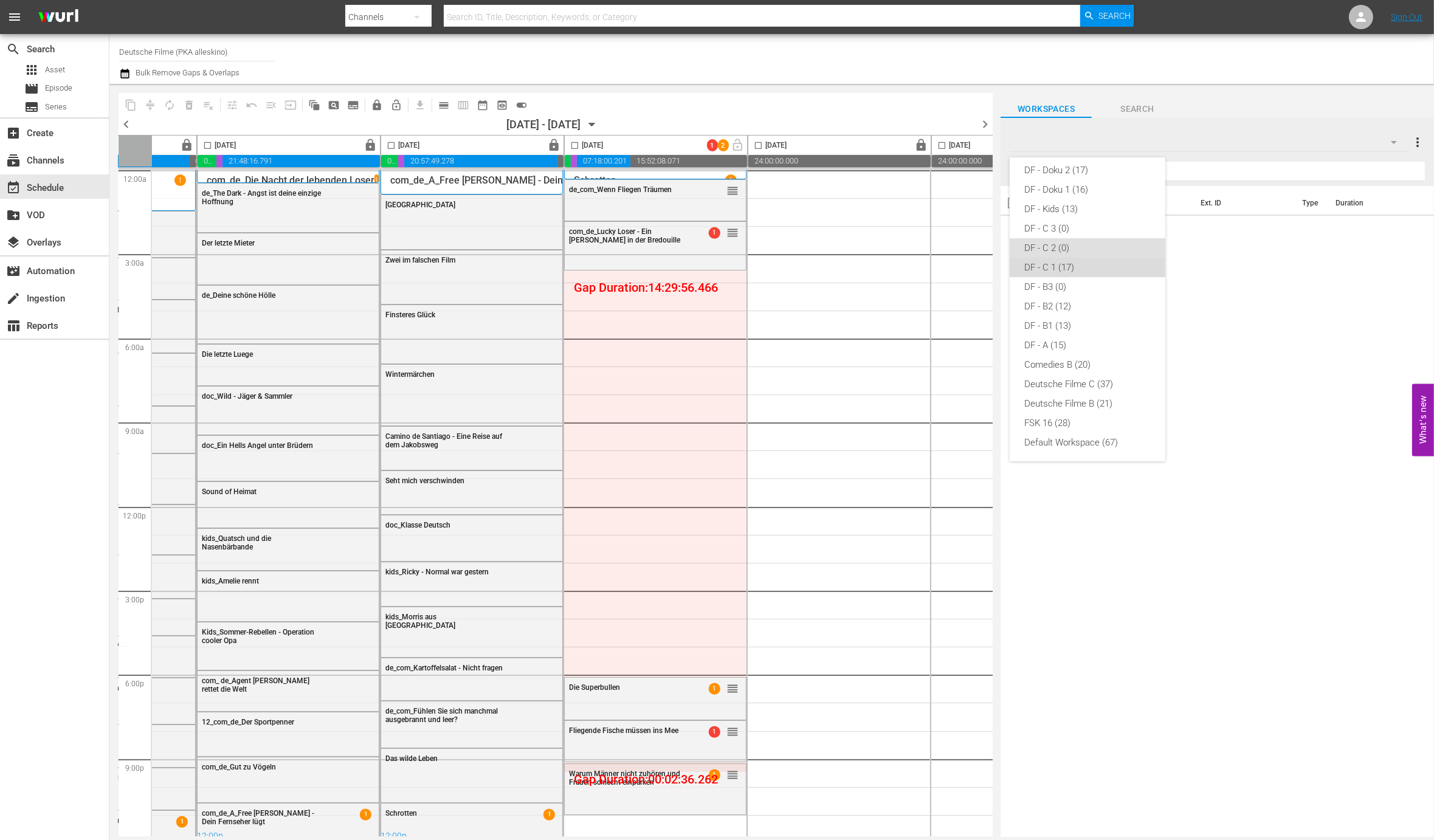
click at [1107, 260] on div "DF - C 1 (17)" at bounding box center [1087, 268] width 126 height 20
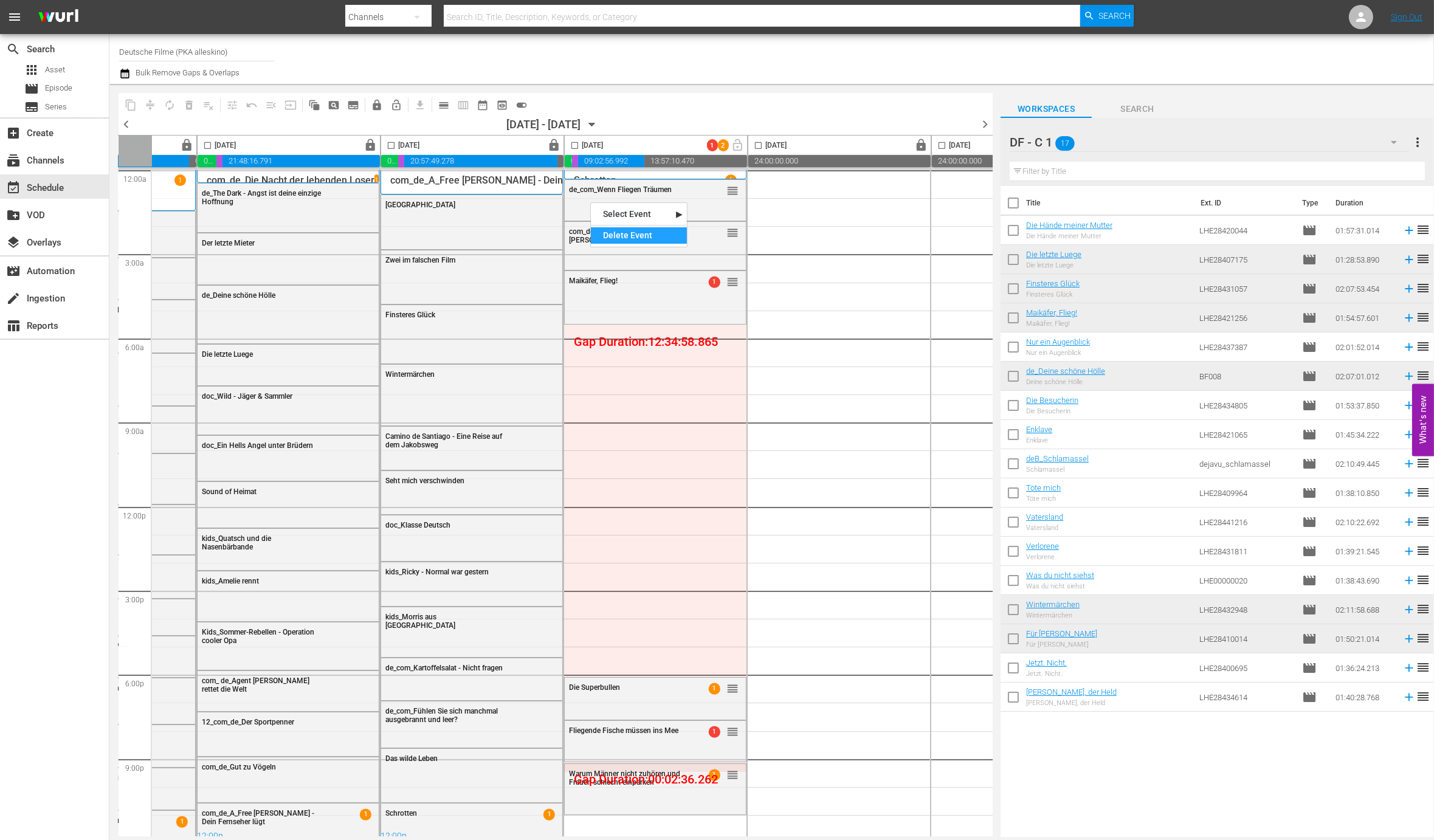
click at [626, 235] on div "Delete Event" at bounding box center [639, 235] width 96 height 17
click at [663, 263] on div "Delete Event" at bounding box center [662, 271] width 96 height 17
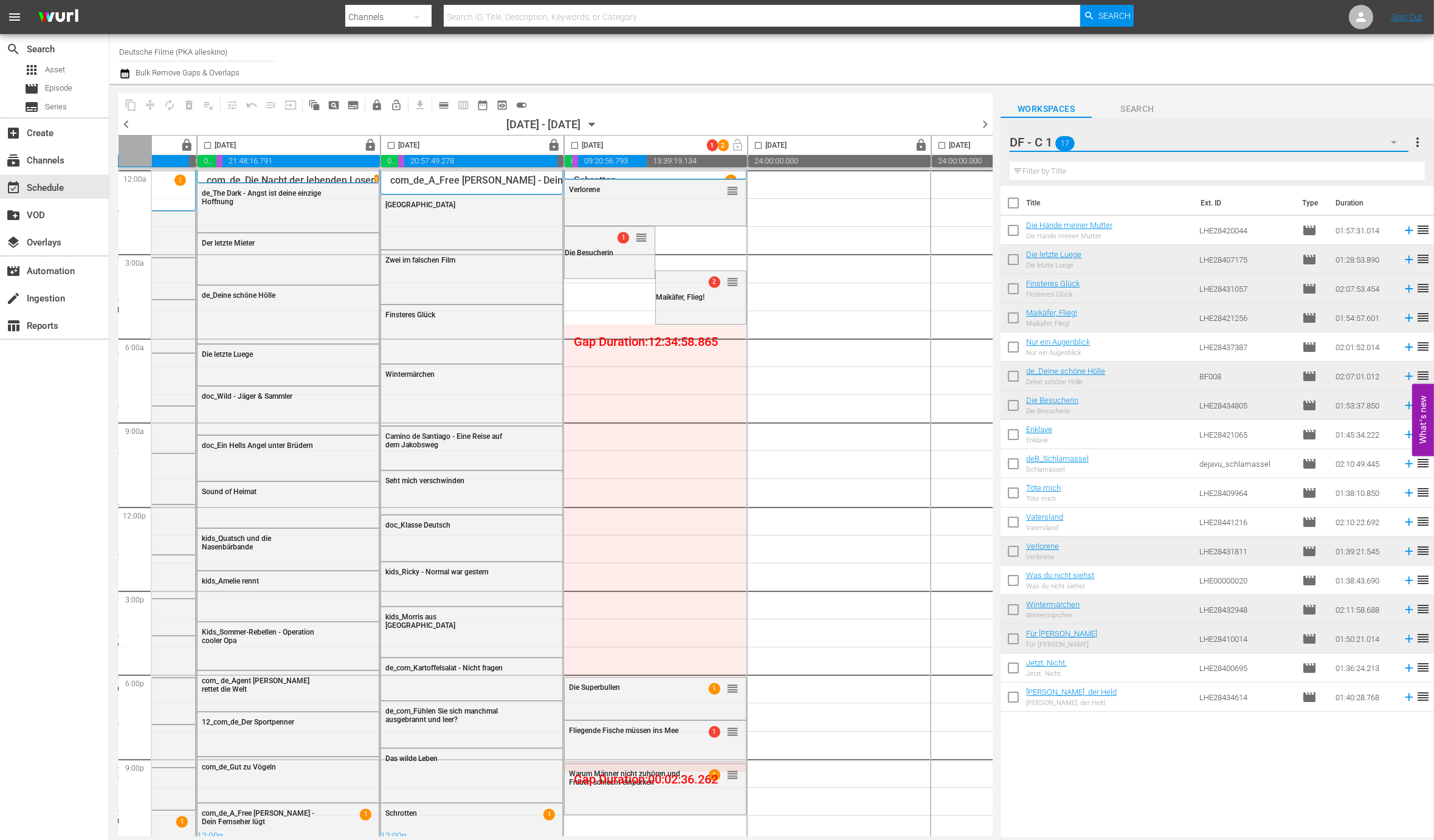
click at [1389, 134] on button "button" at bounding box center [1394, 142] width 29 height 29
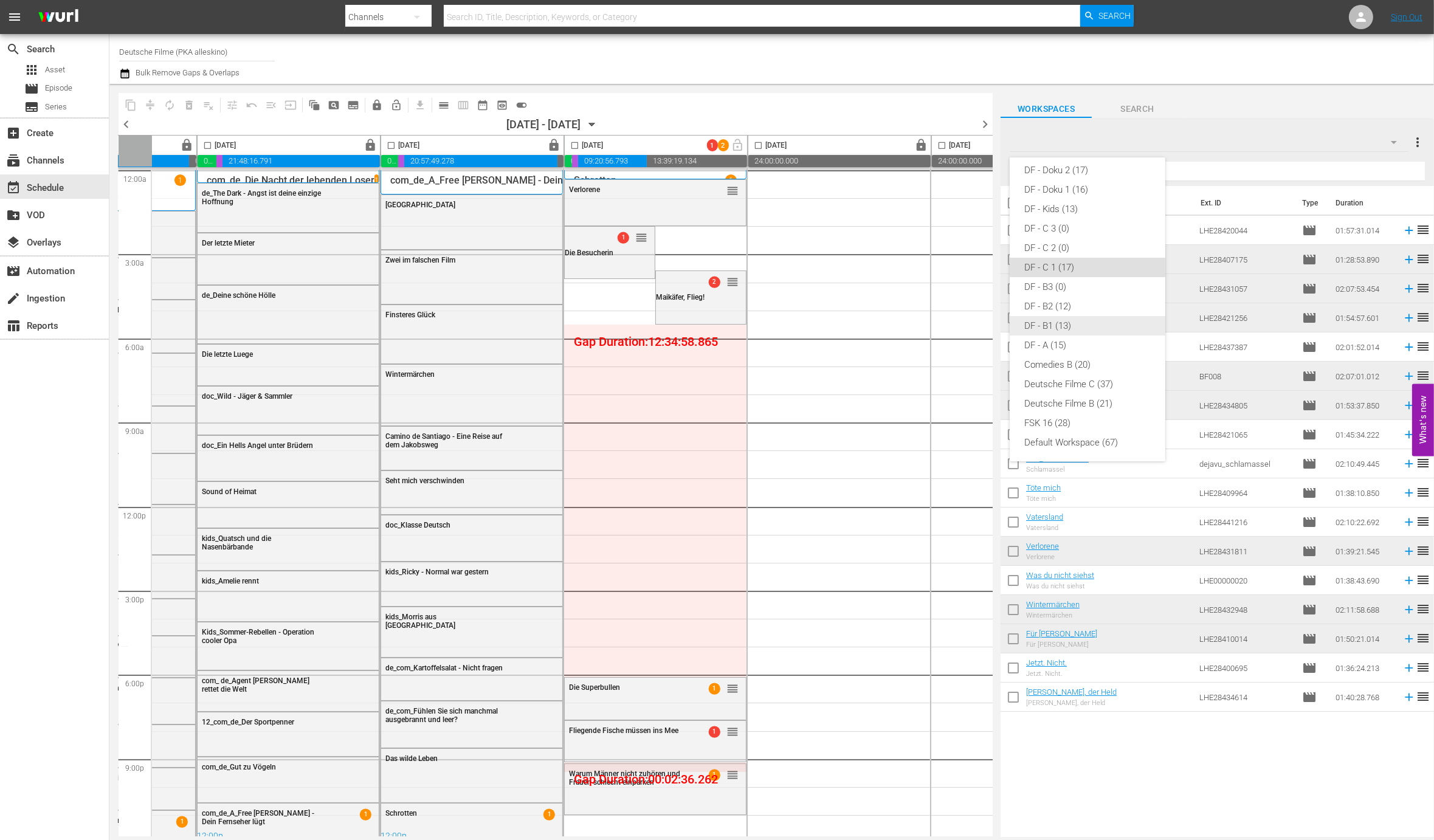
click at [1073, 327] on div "DF - B1 (13)" at bounding box center [1087, 325] width 126 height 20
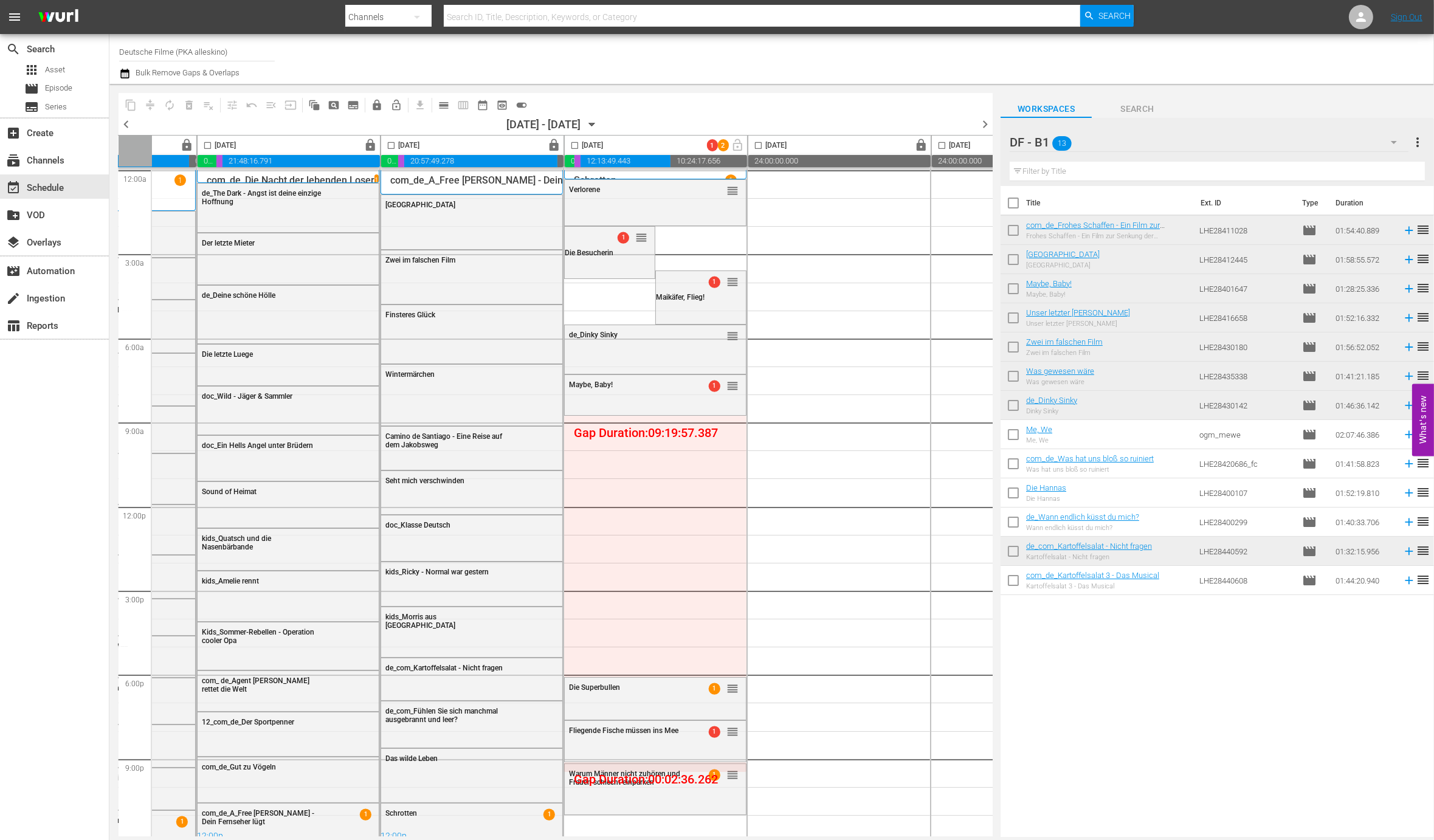
click at [1392, 141] on icon "button" at bounding box center [1394, 142] width 6 height 3
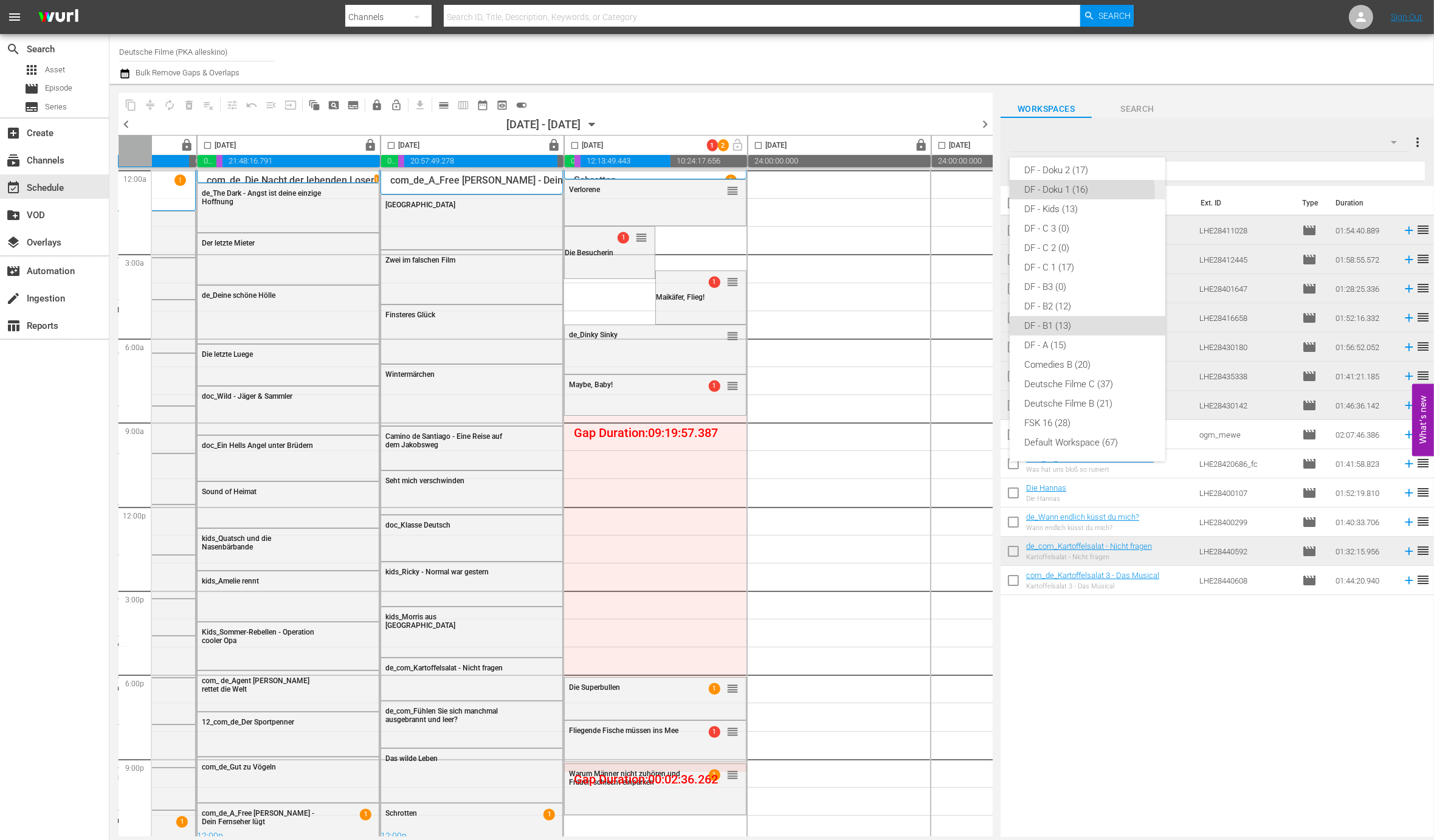
click at [1071, 193] on div "DF - Doku 1 (16)" at bounding box center [1087, 190] width 126 height 20
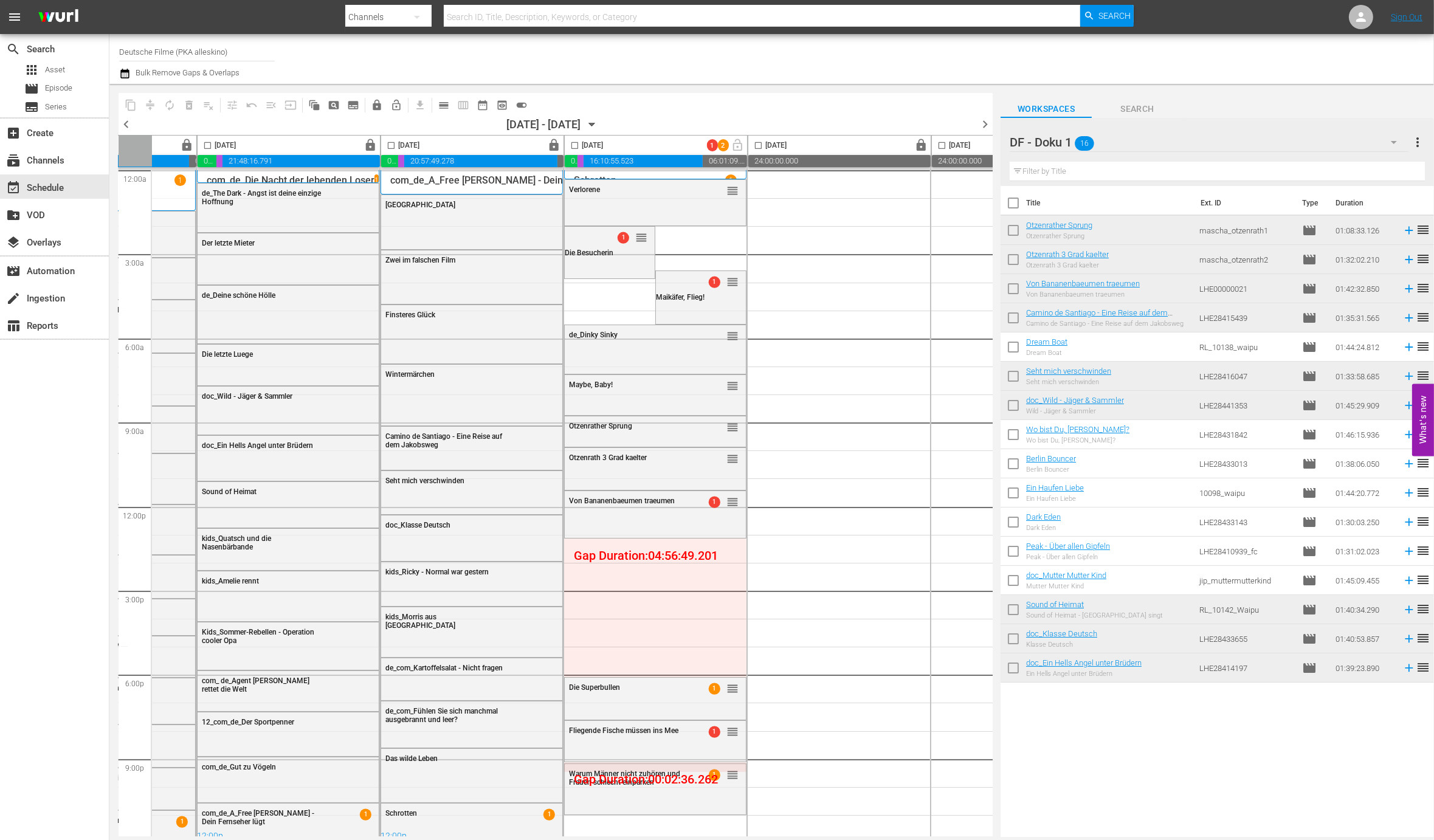
click at [1164, 143] on div "DF - Doku 1 16" at bounding box center [1209, 142] width 399 height 34
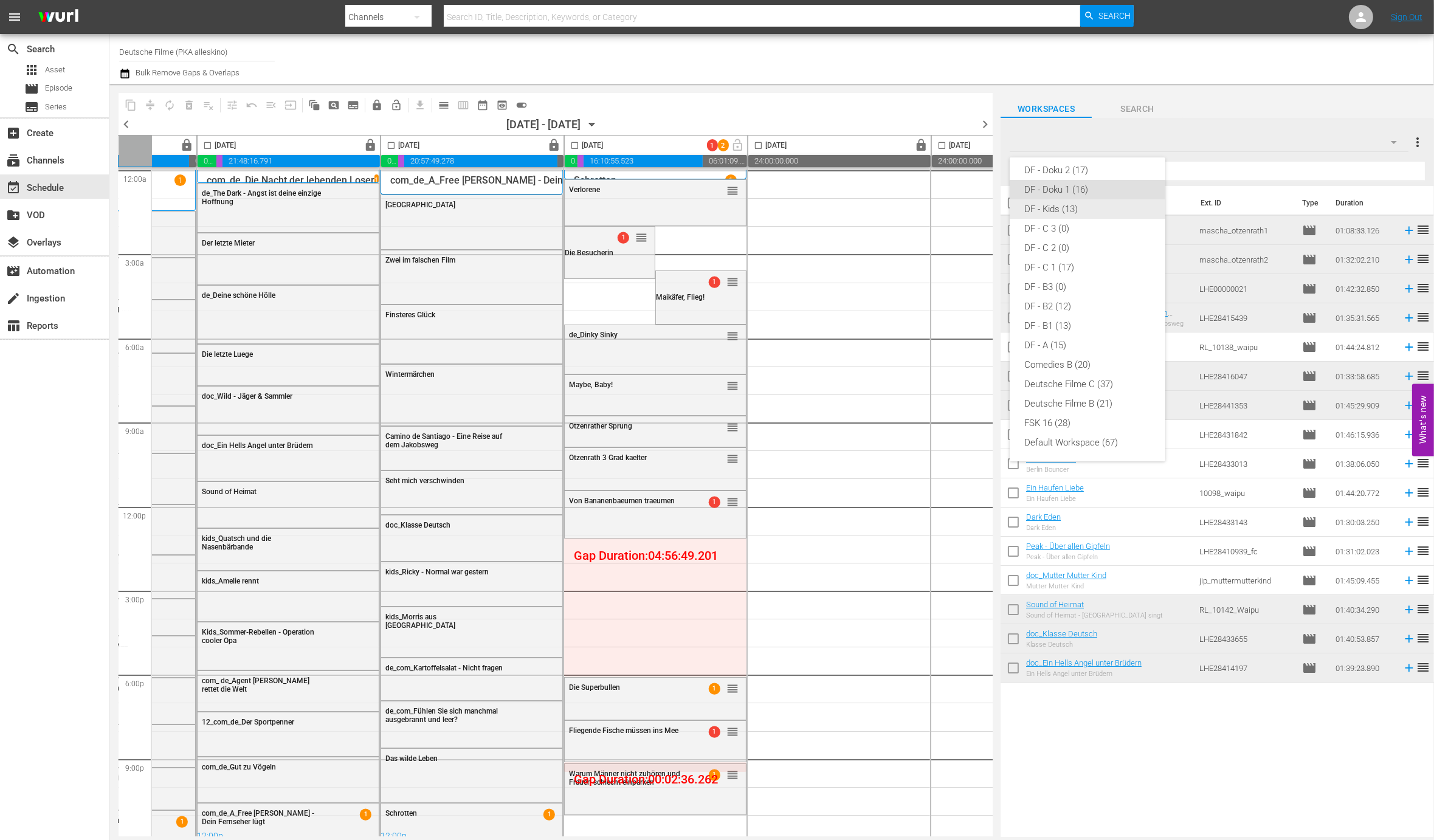
click at [1075, 212] on div "DF - Kids (13)" at bounding box center [1087, 209] width 126 height 20
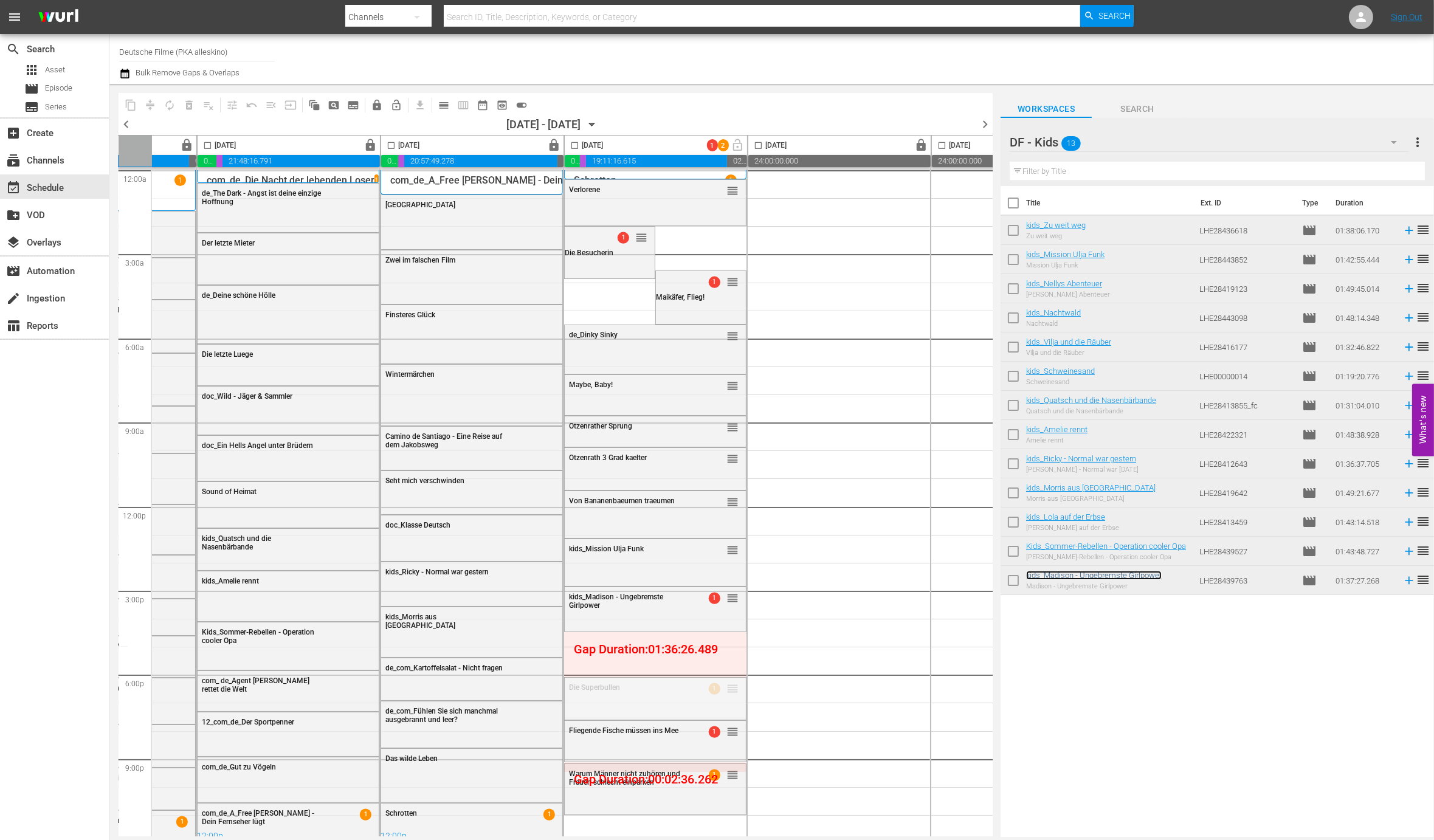
drag, startPoint x: 735, startPoint y: 684, endPoint x: 715, endPoint y: 633, distance: 54.8
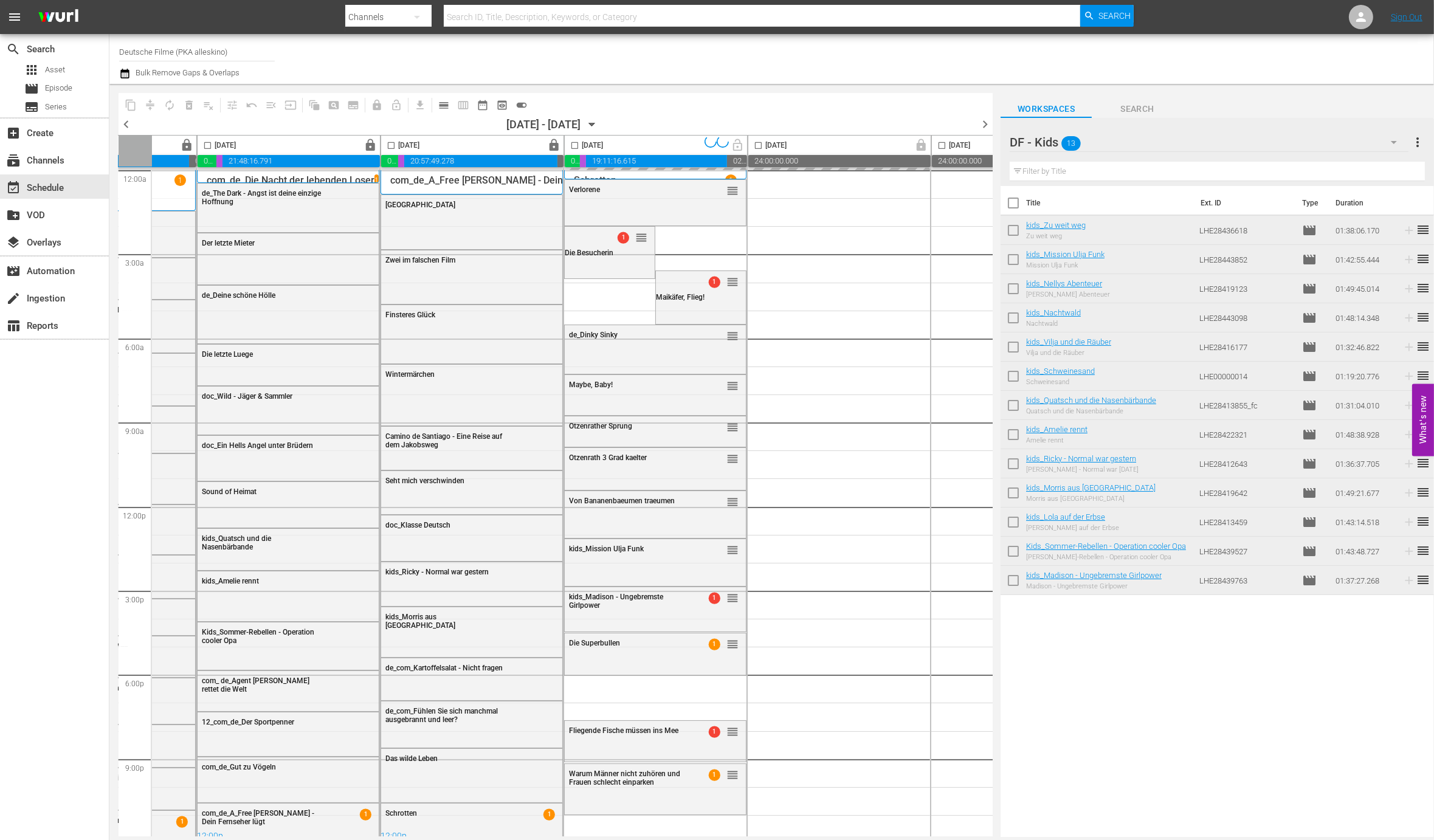
click at [1224, 143] on div "DF - Kids 13" at bounding box center [1209, 142] width 399 height 34
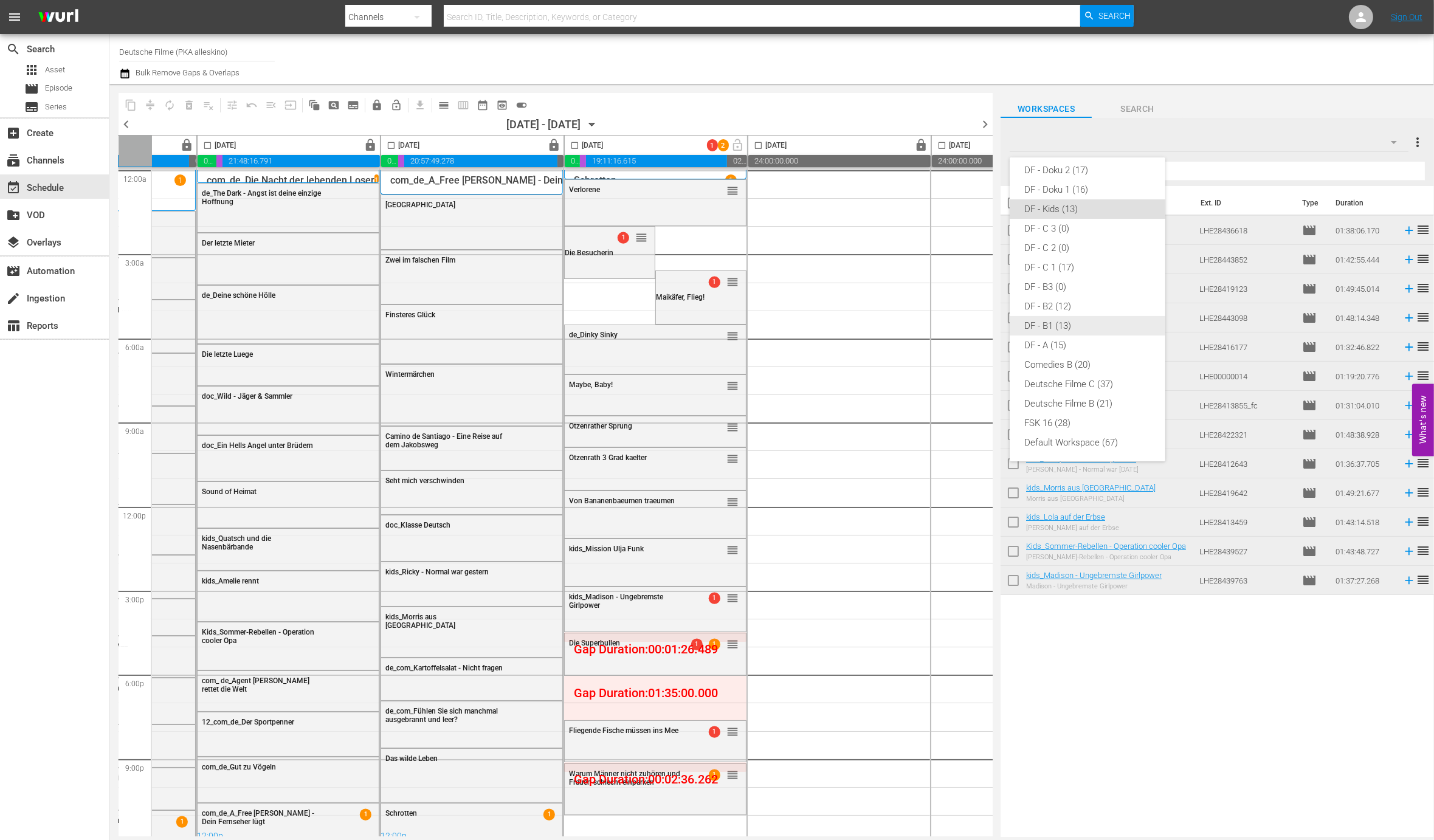
click at [1071, 320] on div "DF - B1 (13)" at bounding box center [1087, 325] width 126 height 20
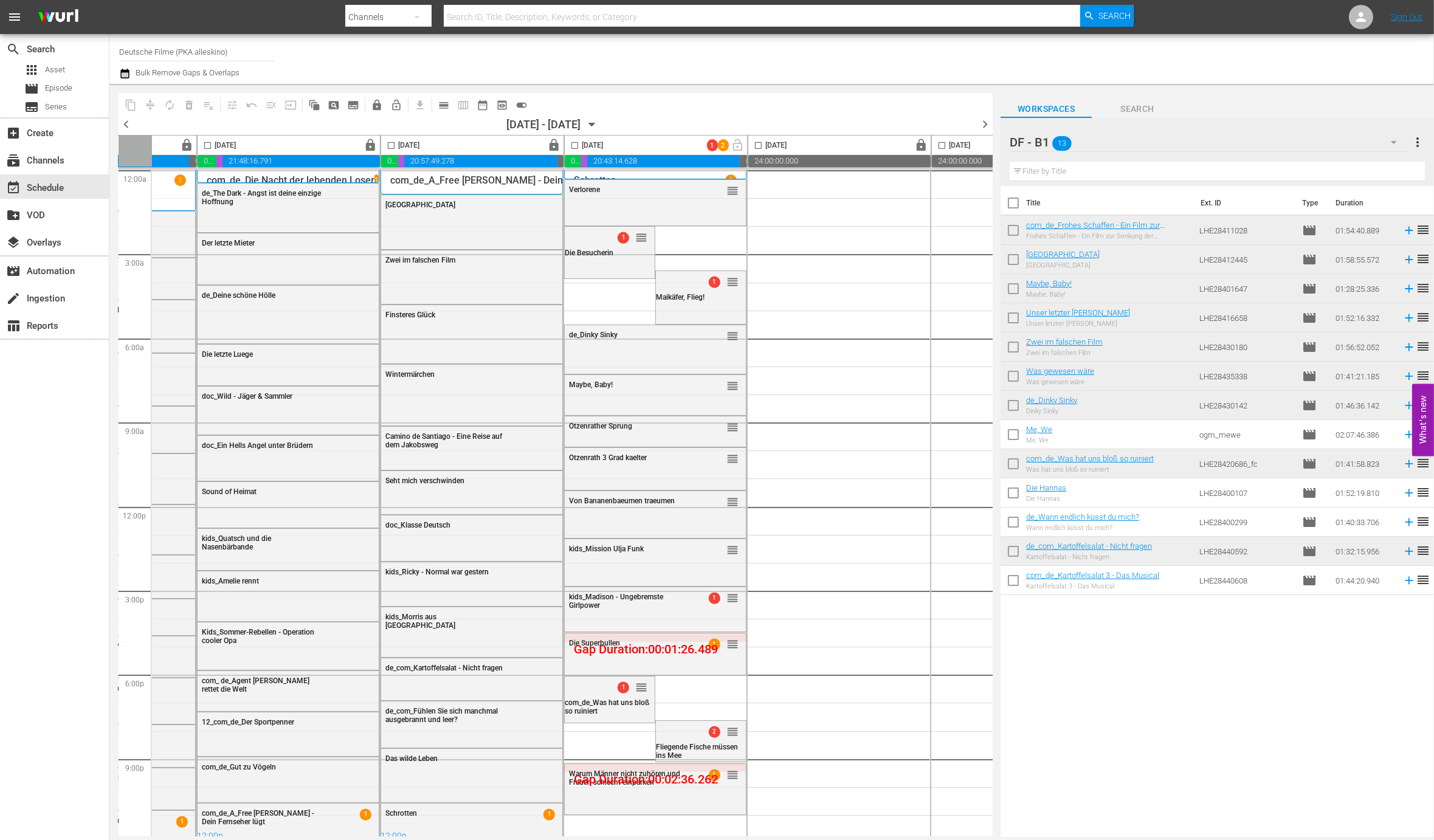
click at [575, 150] on input "checkbox" at bounding box center [574, 148] width 14 height 14
click at [149, 102] on span "compress" at bounding box center [150, 105] width 12 height 12
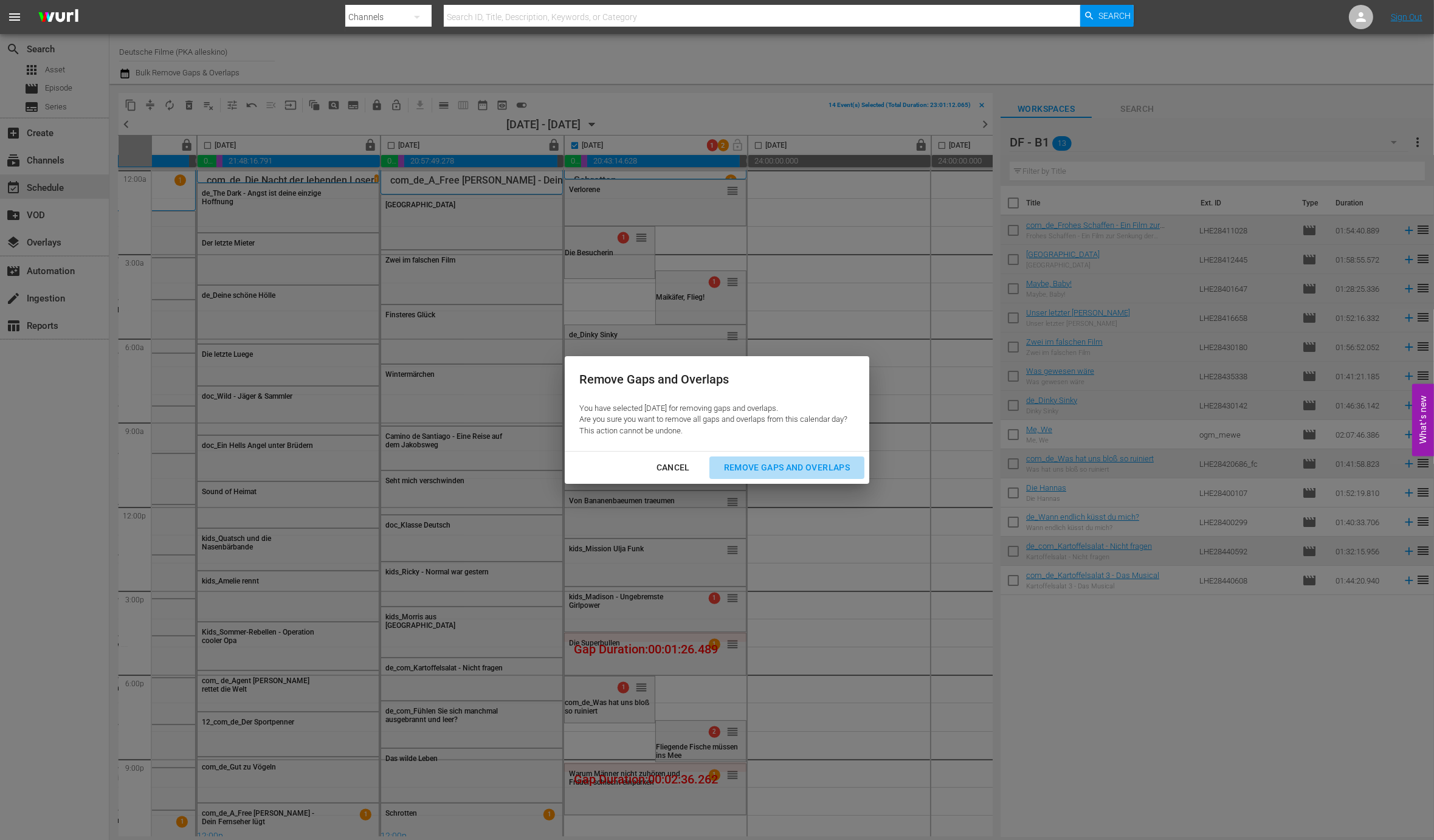
click at [809, 468] on div "Remove Gaps and Overlaps" at bounding box center [787, 468] width 145 height 16
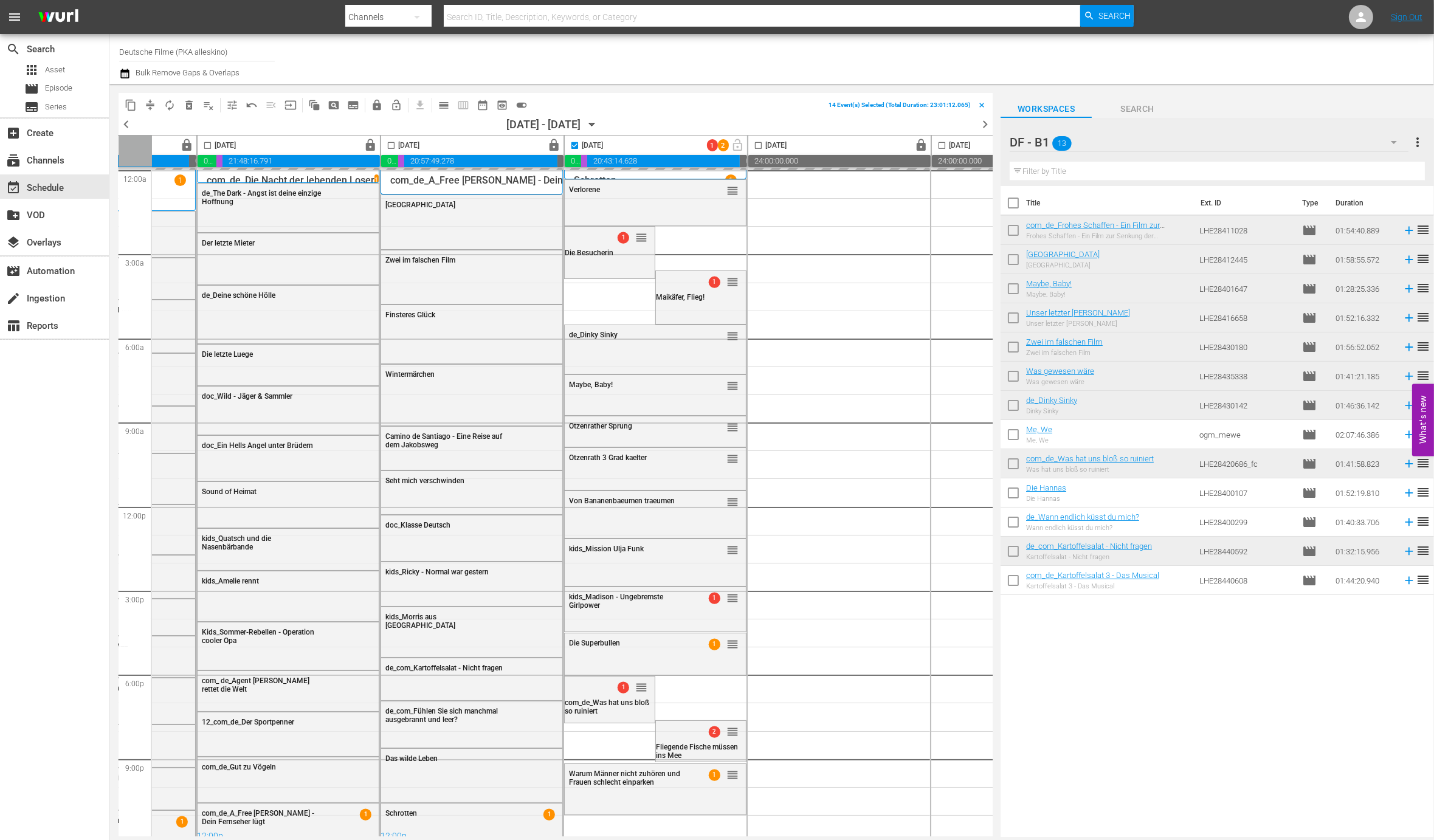
checkbox input "false"
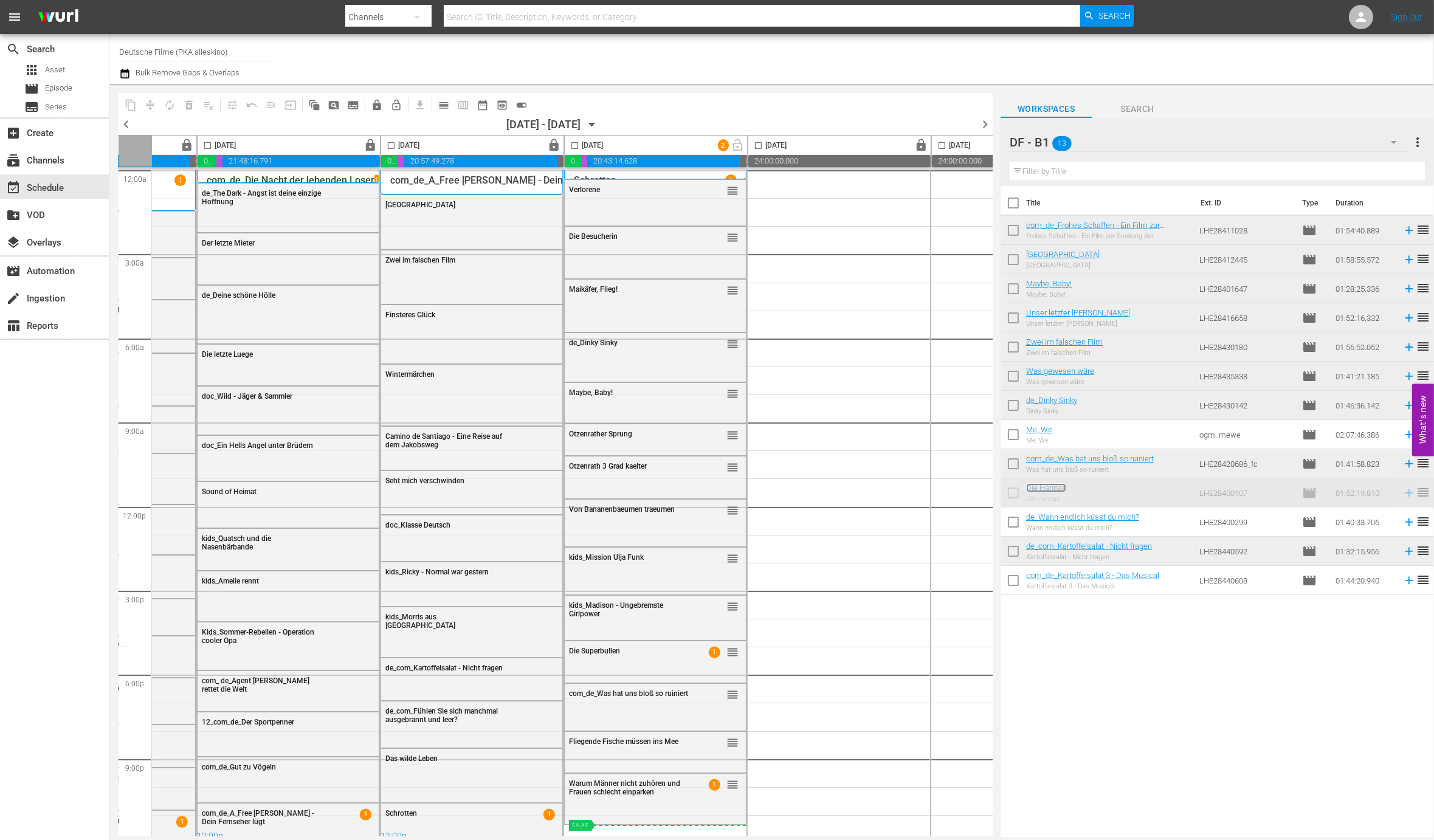
scroll to position [11, 322]
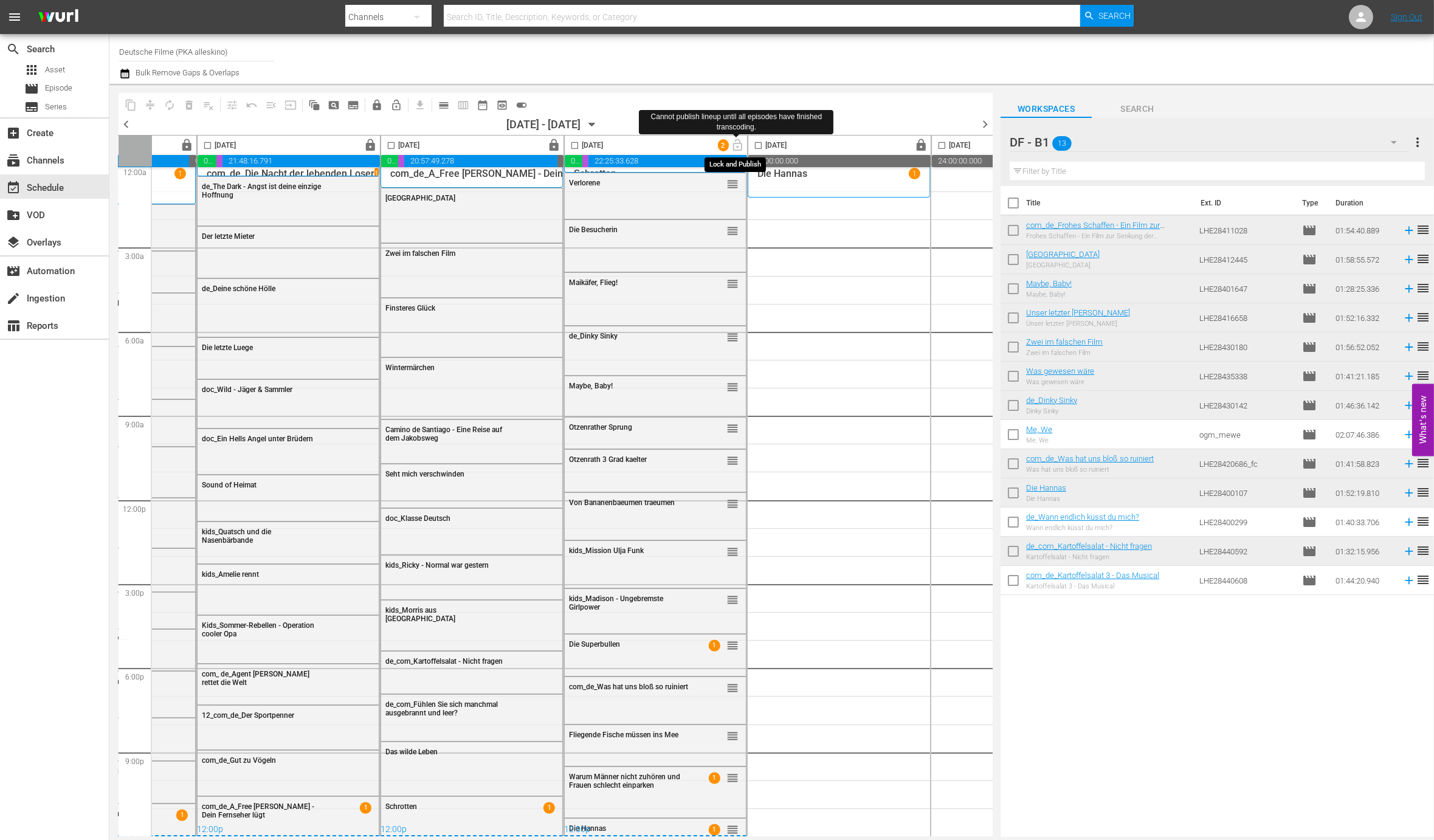
click at [733, 140] on span "lock_open" at bounding box center [737, 145] width 19 height 10
click at [738, 142] on span "lock_open" at bounding box center [737, 145] width 19 height 10
click at [76, 159] on div "subscriptions Channels" at bounding box center [54, 159] width 109 height 25
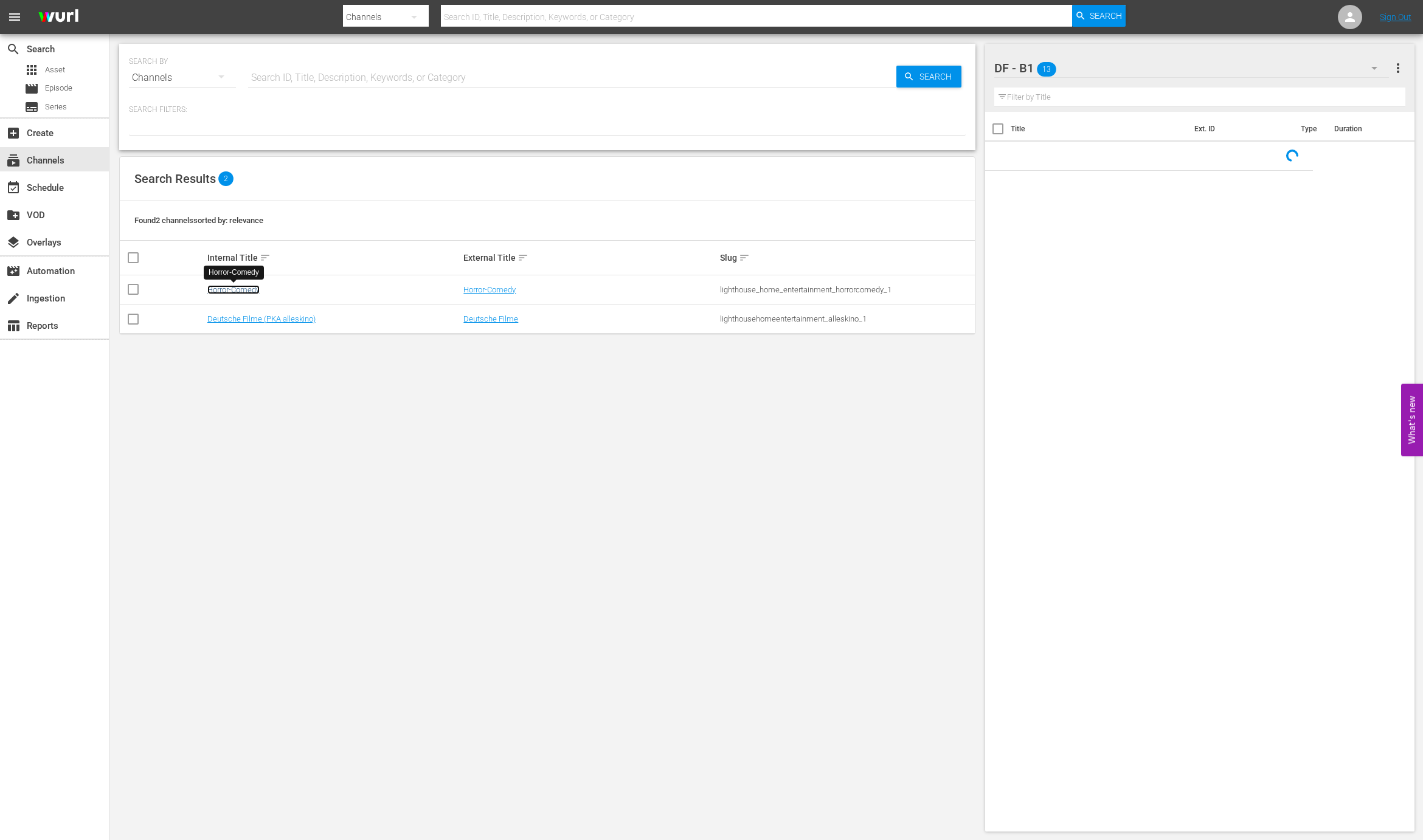
click at [227, 287] on link "Horror-Comedy" at bounding box center [232, 289] width 52 height 9
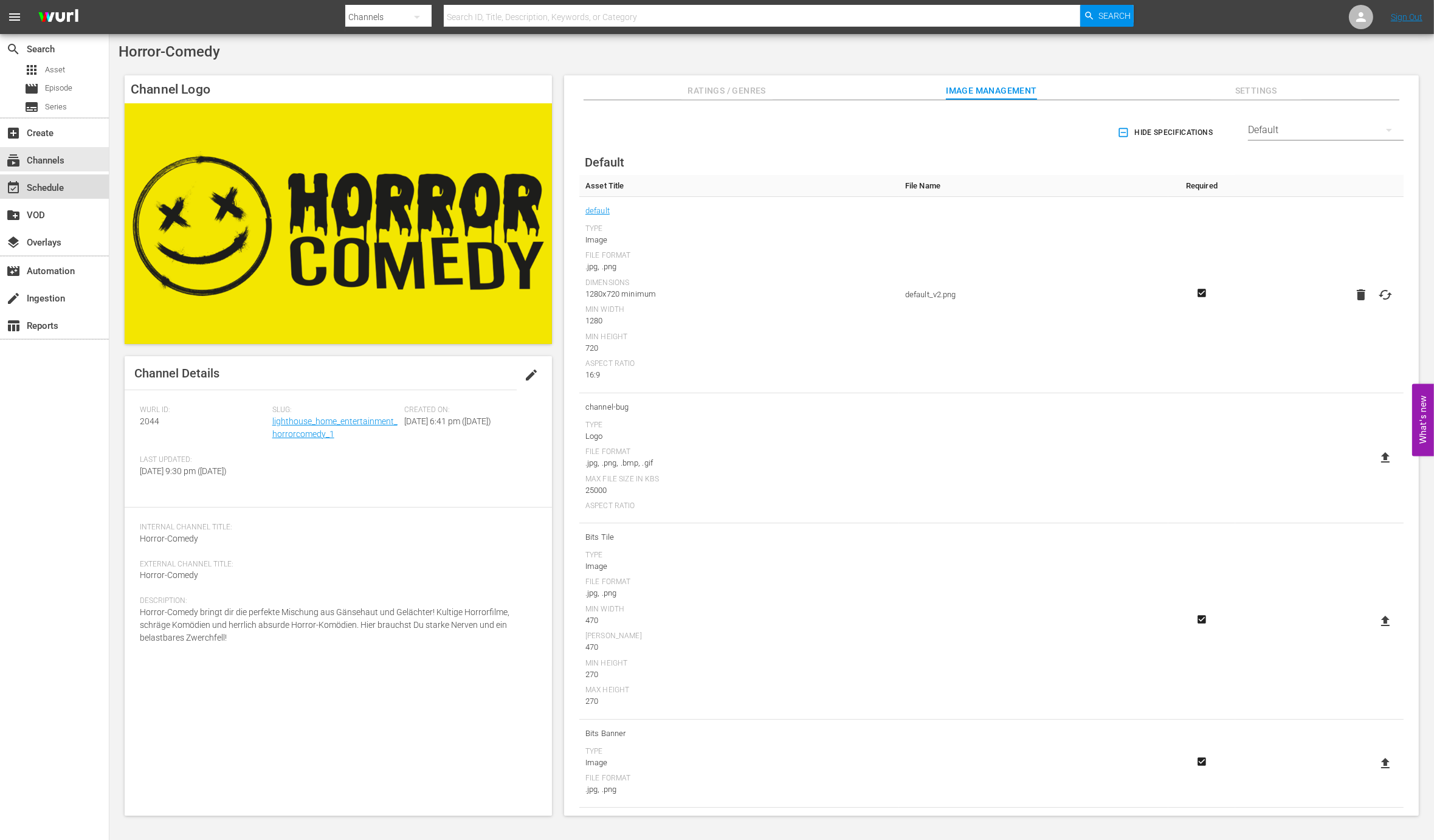
click at [51, 191] on div "event_available Schedule" at bounding box center [33, 185] width 68 height 11
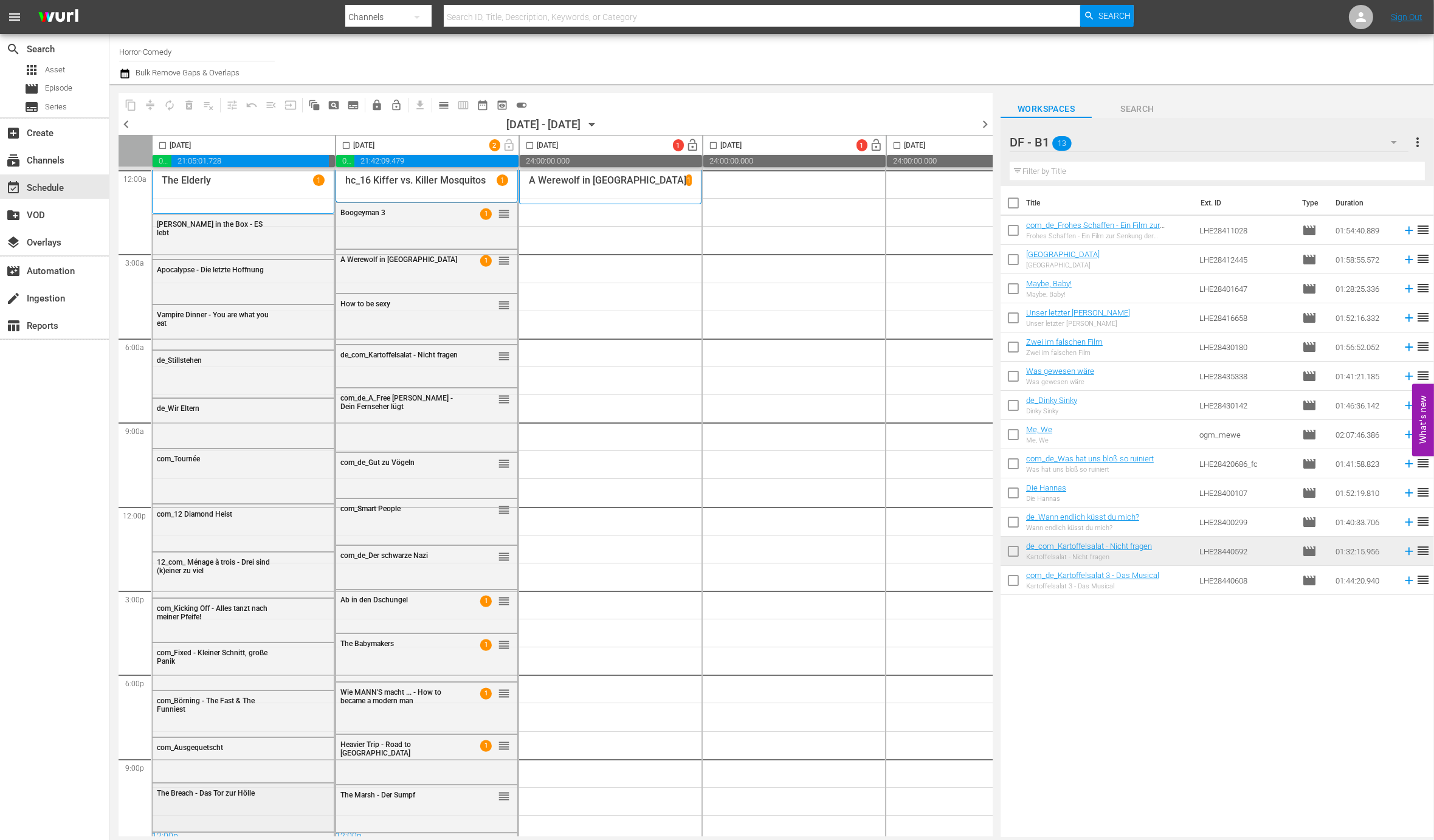
scroll to position [7, 0]
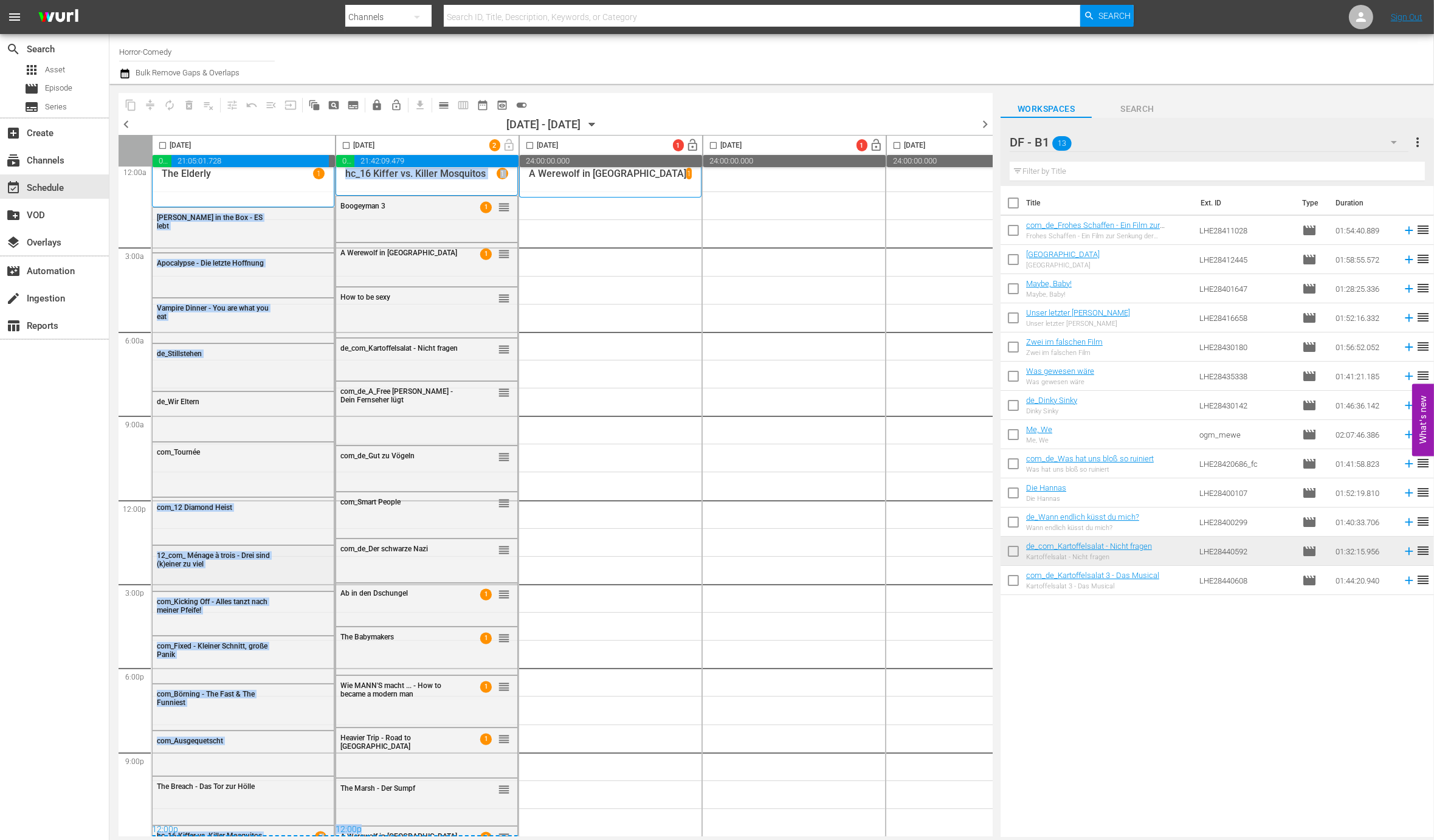
drag, startPoint x: 493, startPoint y: 838, endPoint x: 313, endPoint y: 588, distance: 308.1
click at [287, 776] on body "menu Search By Channels Search ID, Title, Description, Keywords, or Category Se…" at bounding box center [717, 420] width 1434 height 840
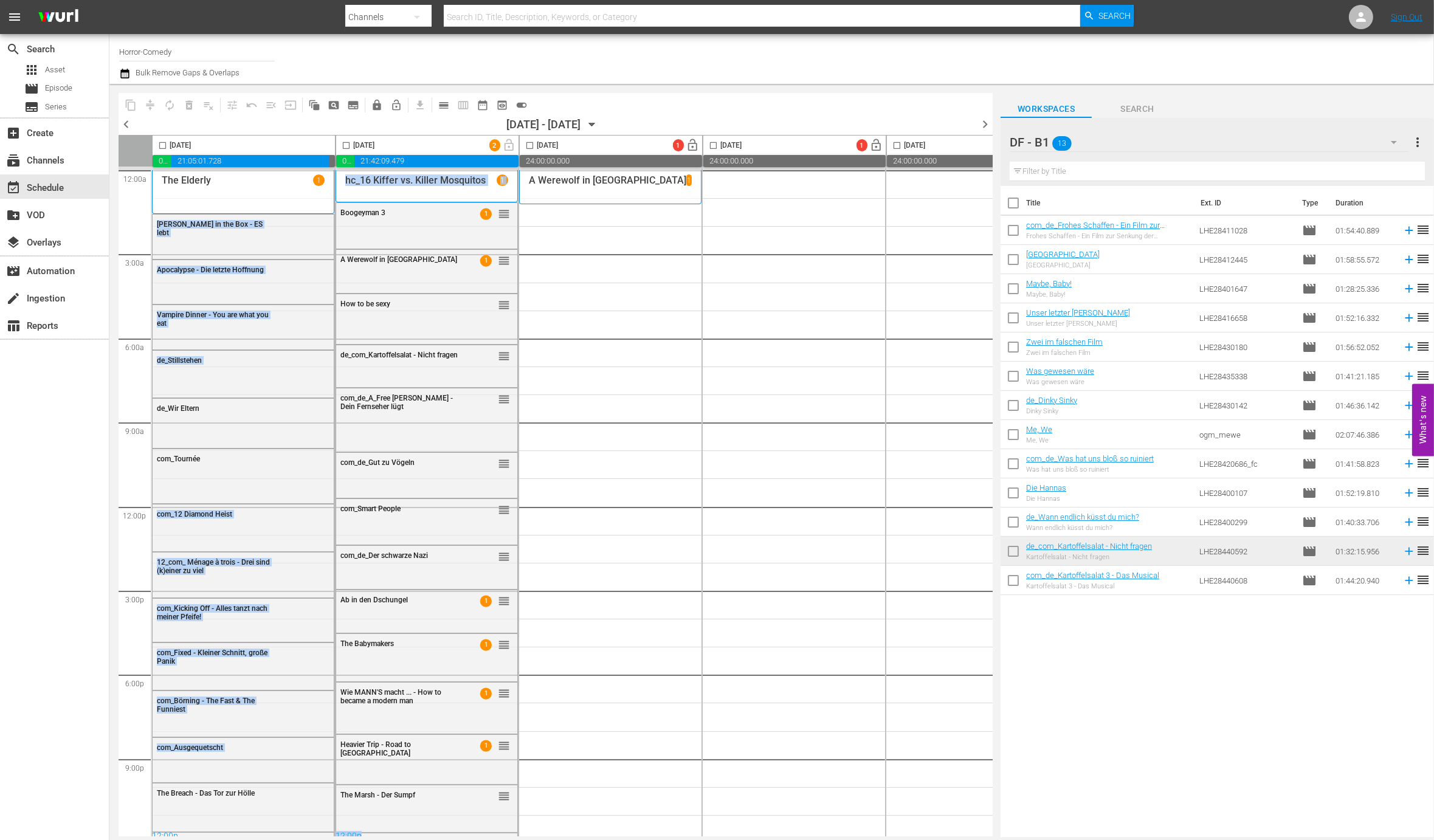
scroll to position [0, 0]
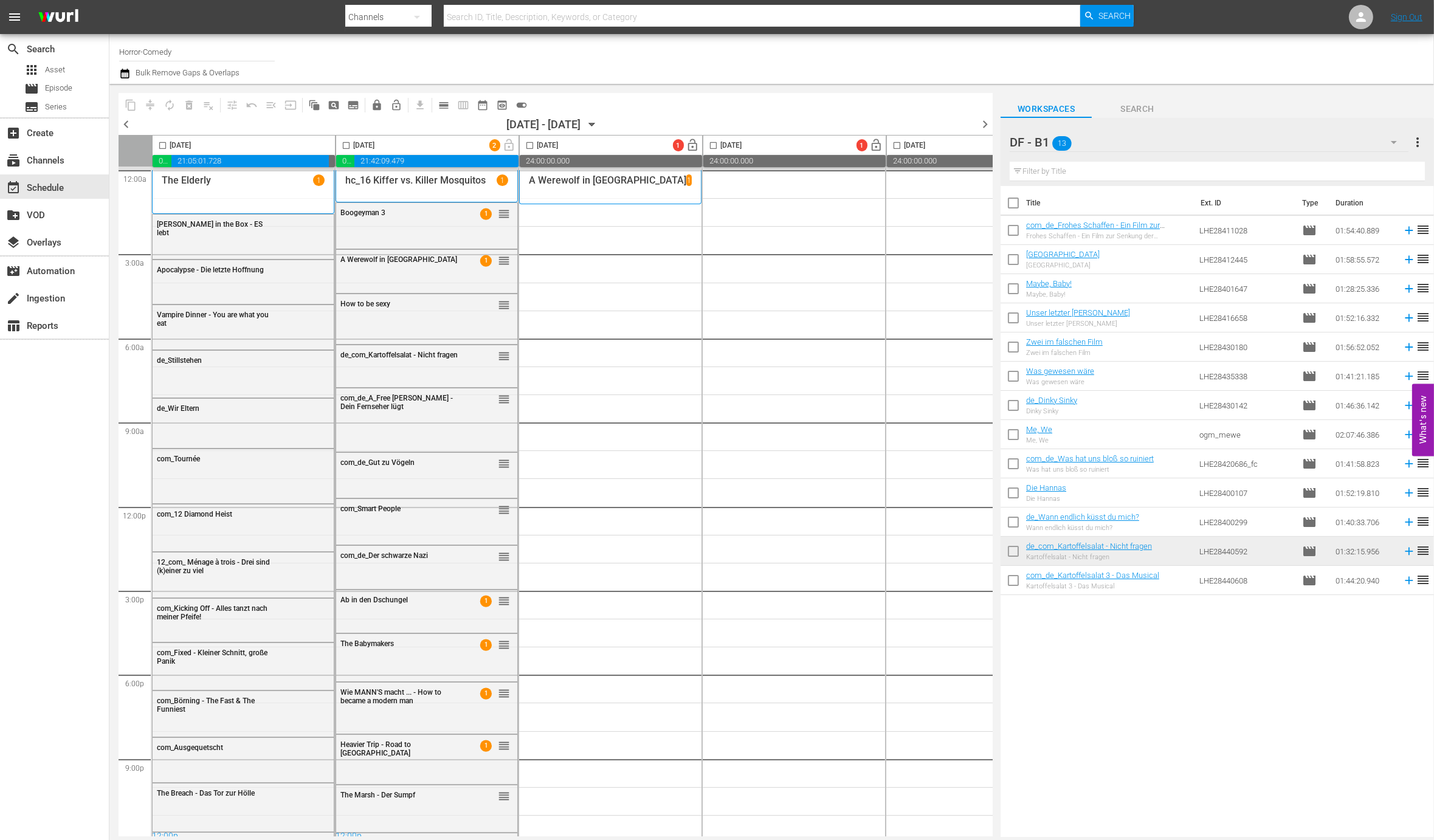
click at [1281, 150] on div "DF - B1 13" at bounding box center [1209, 142] width 399 height 34
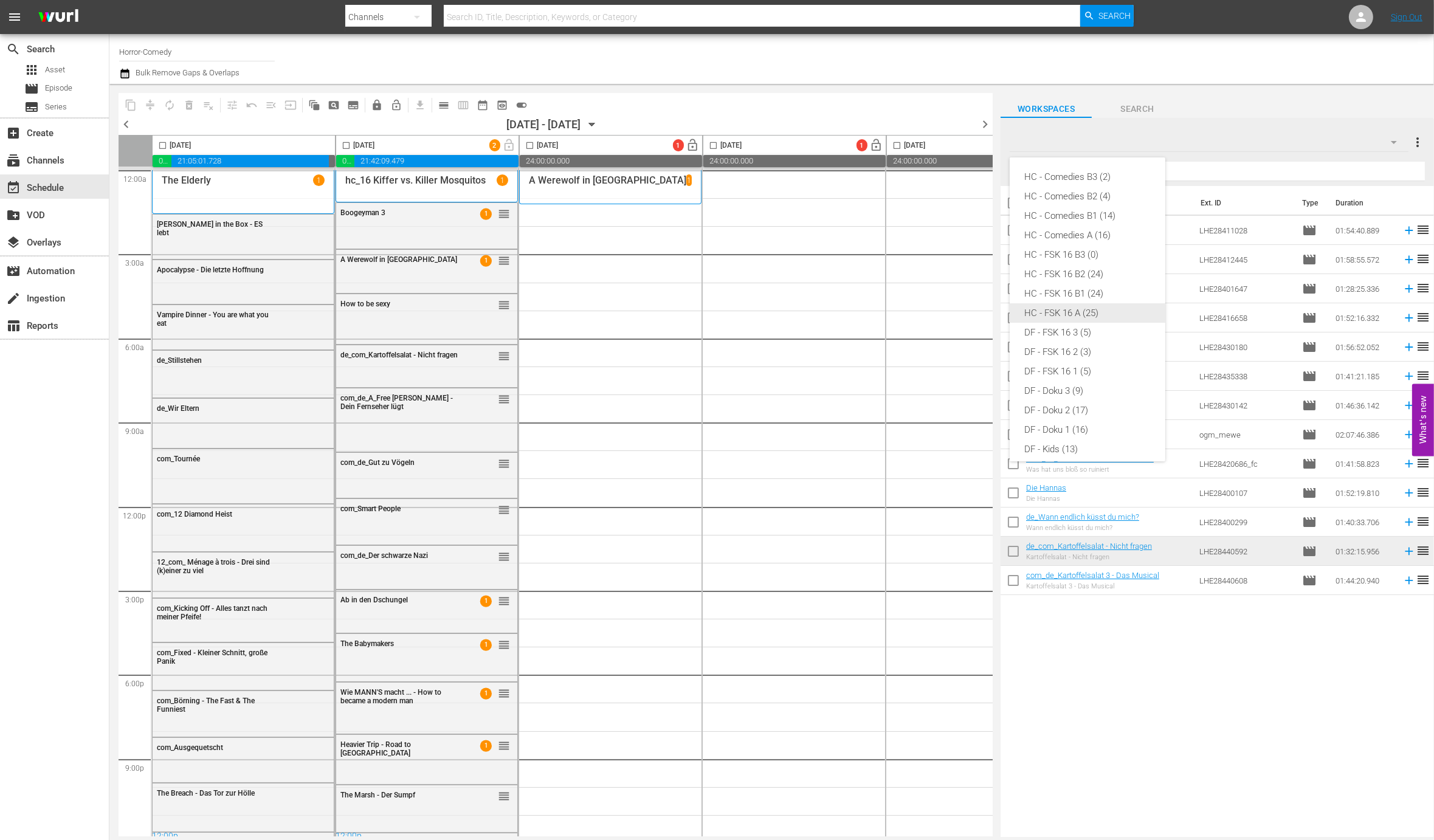
click at [1067, 312] on div "HC - FSK 16 A (25)" at bounding box center [1087, 313] width 126 height 20
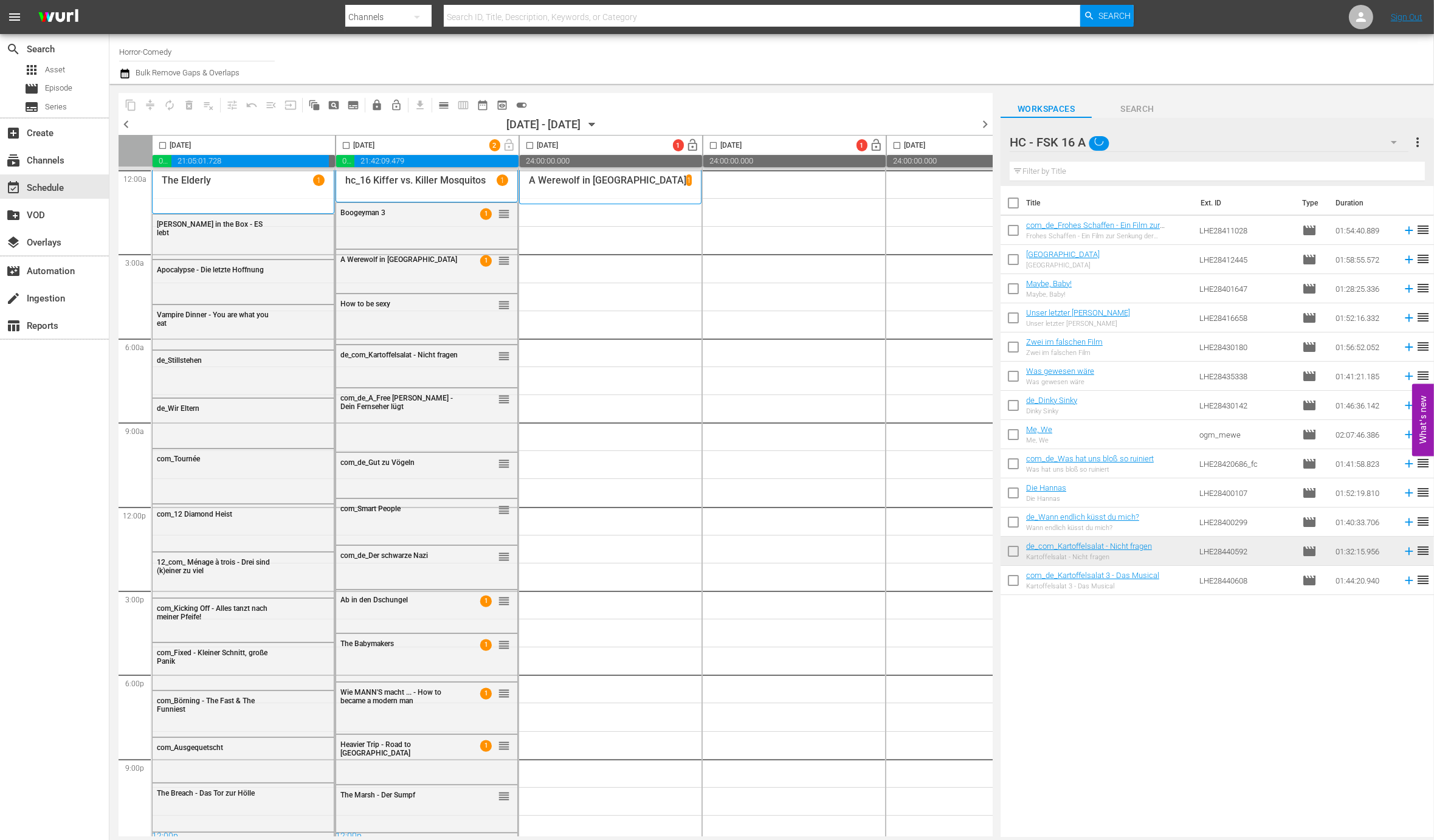
scroll to position [3, 0]
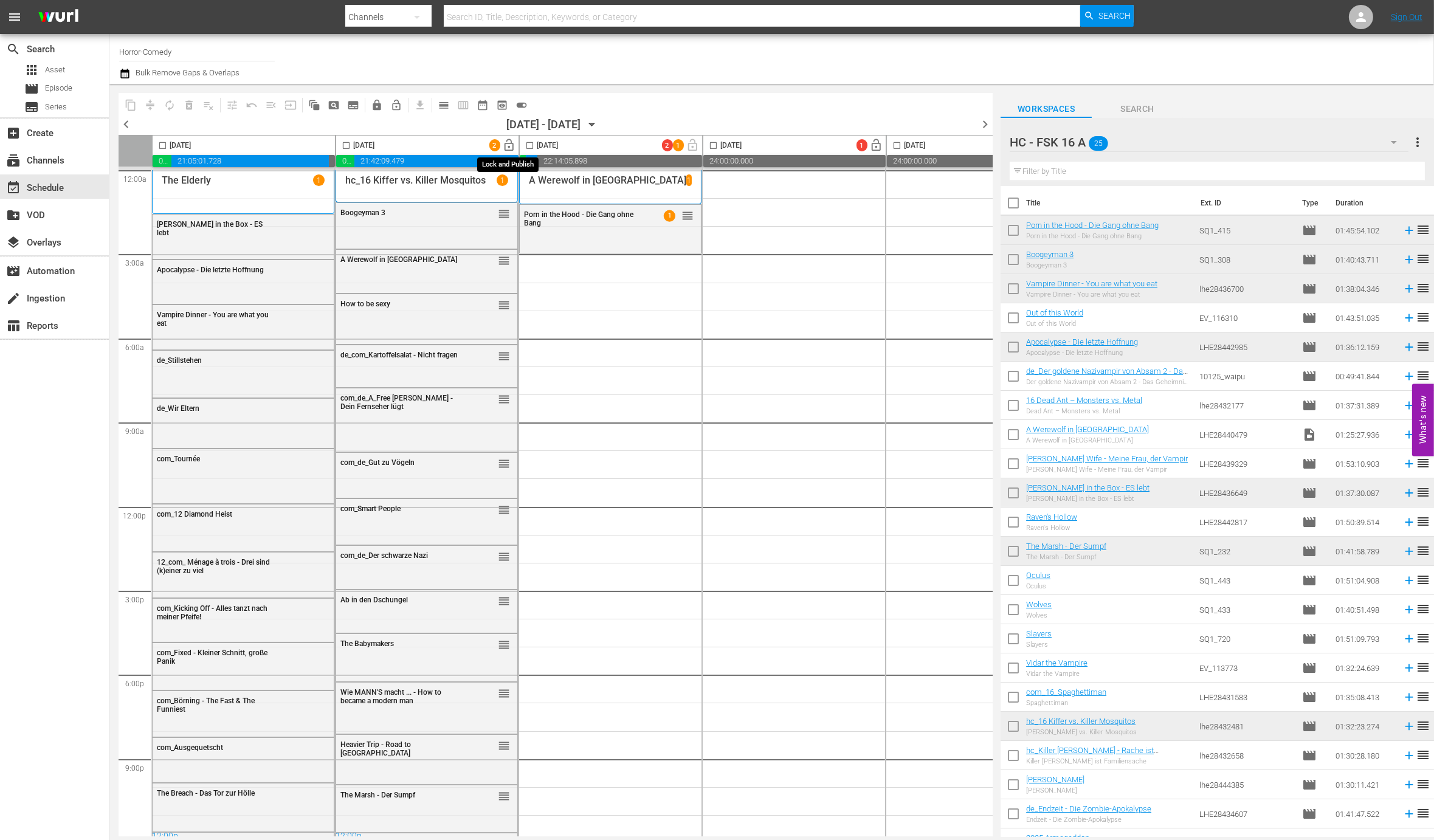
click at [506, 146] on span "lock_open" at bounding box center [510, 145] width 14 height 14
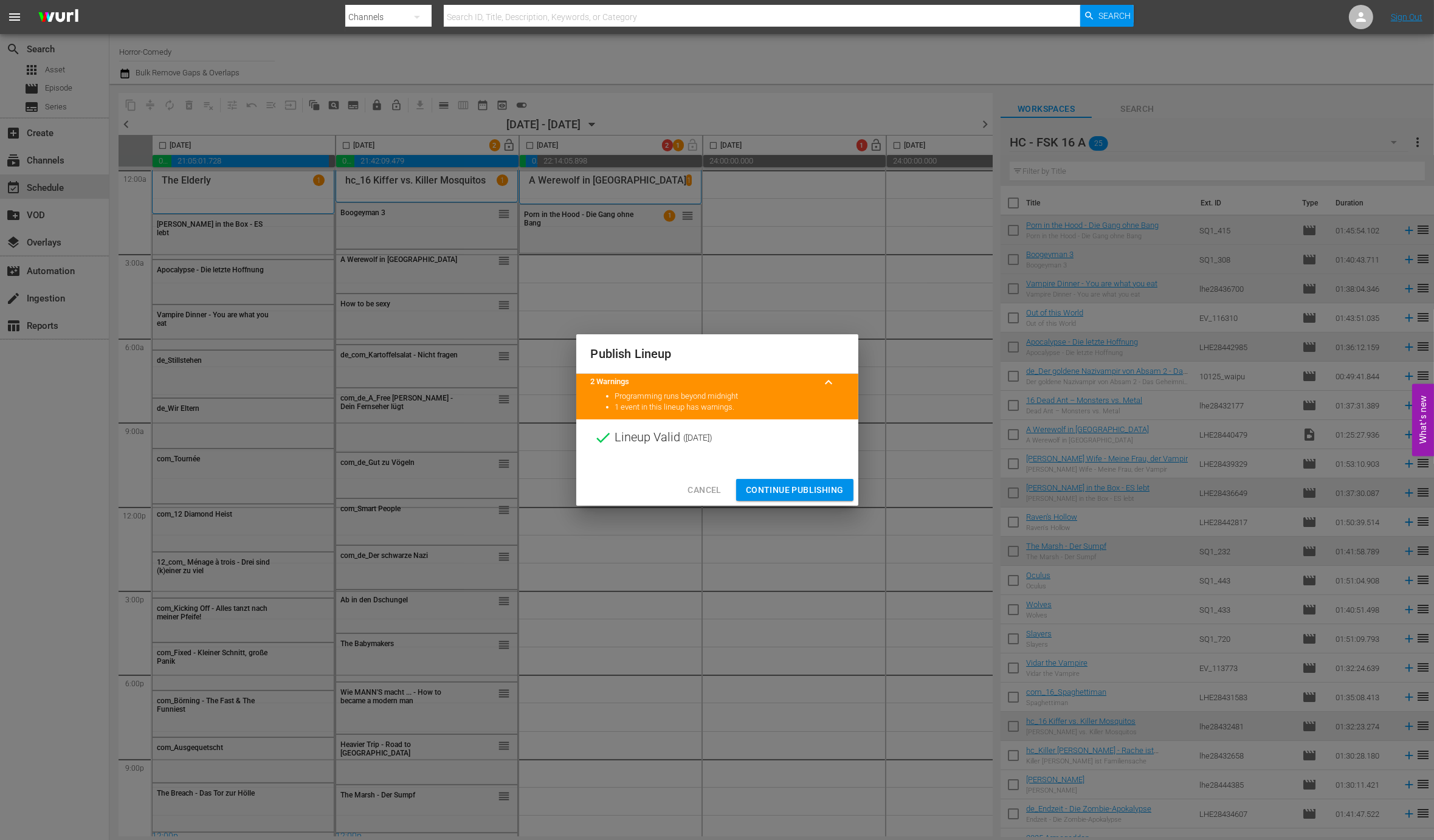
click at [814, 483] on span "Continue Publishing" at bounding box center [795, 490] width 98 height 16
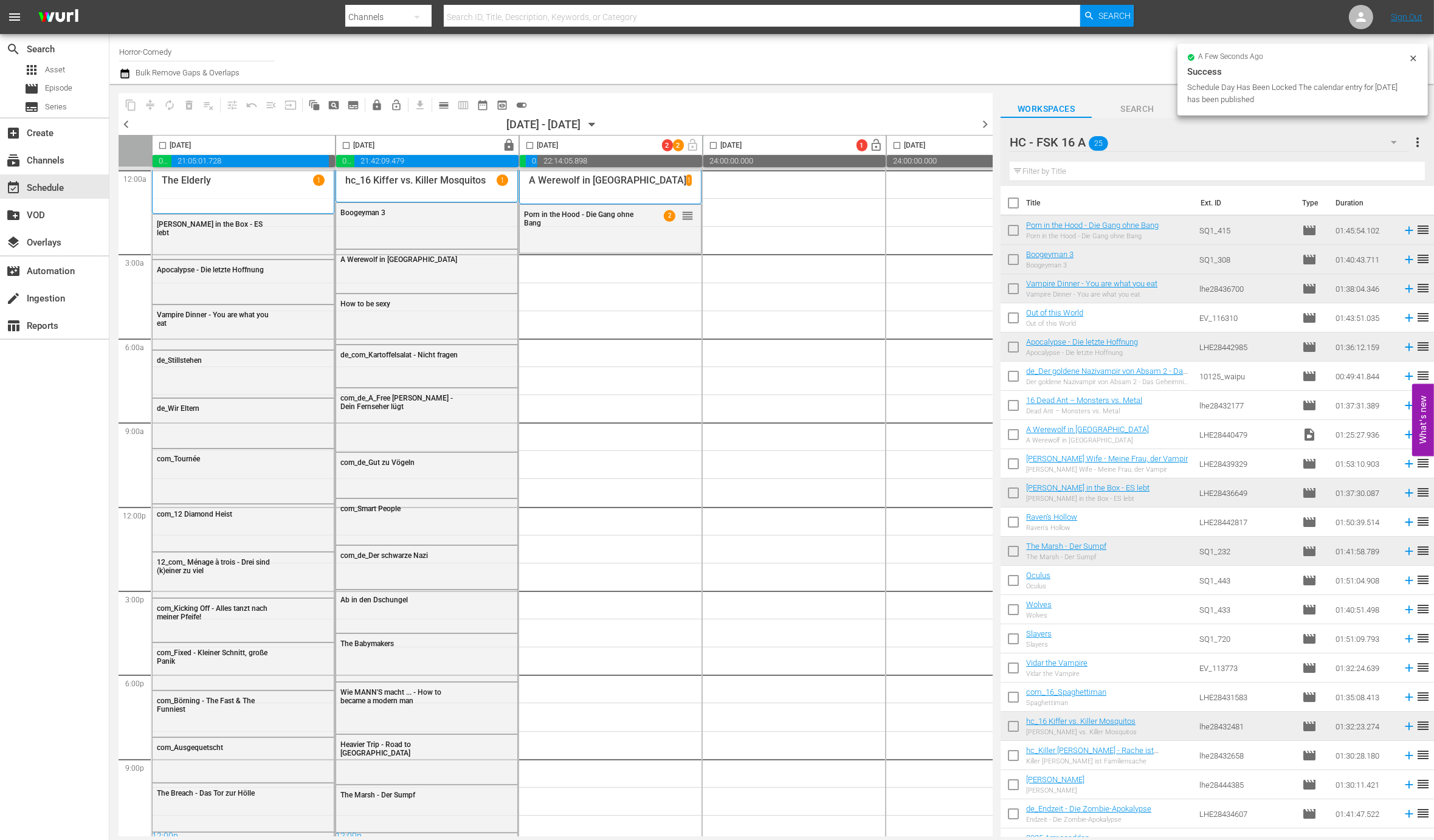
scroll to position [0, 0]
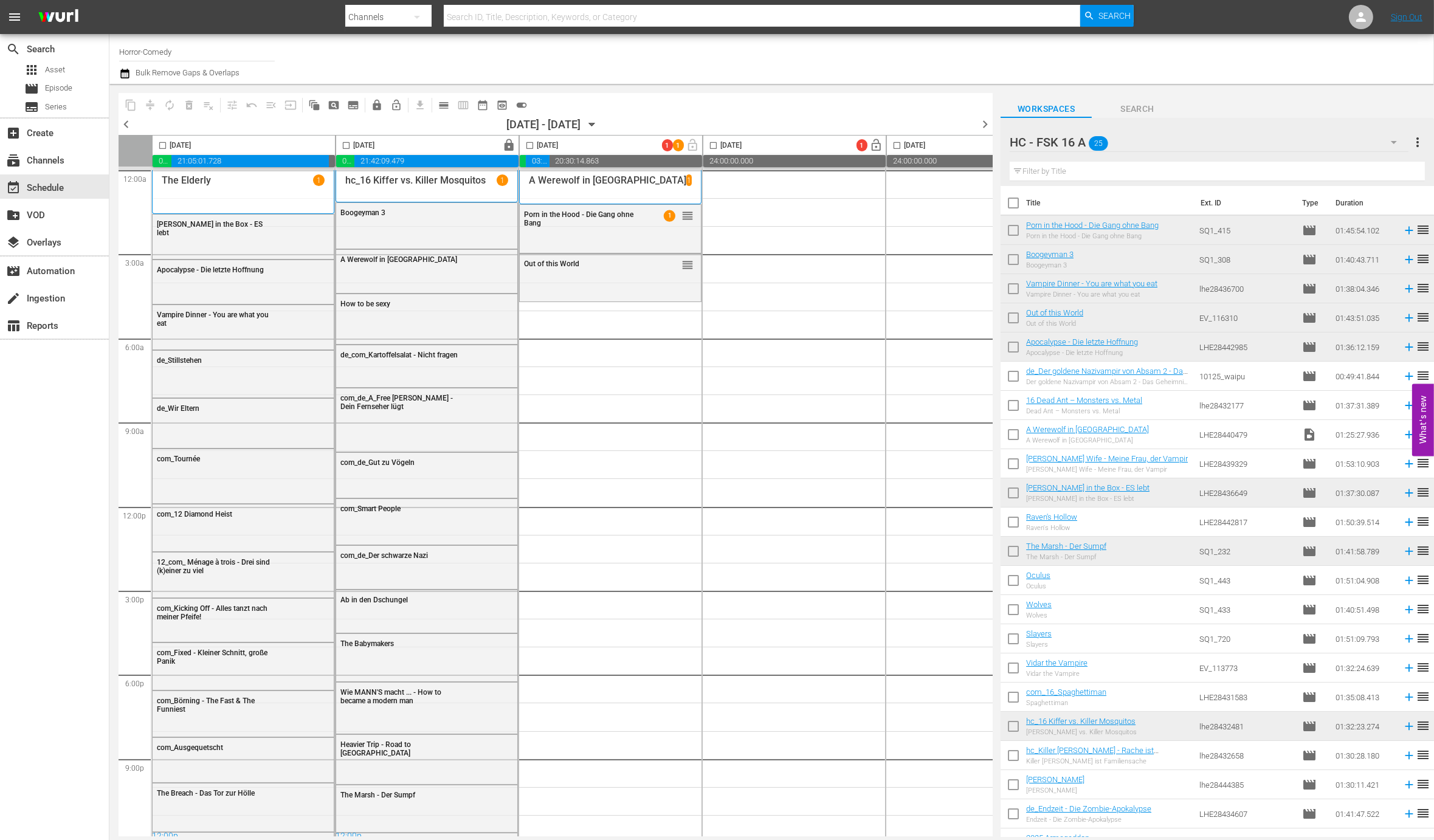
click at [1394, 139] on icon "button" at bounding box center [1393, 142] width 15 height 15
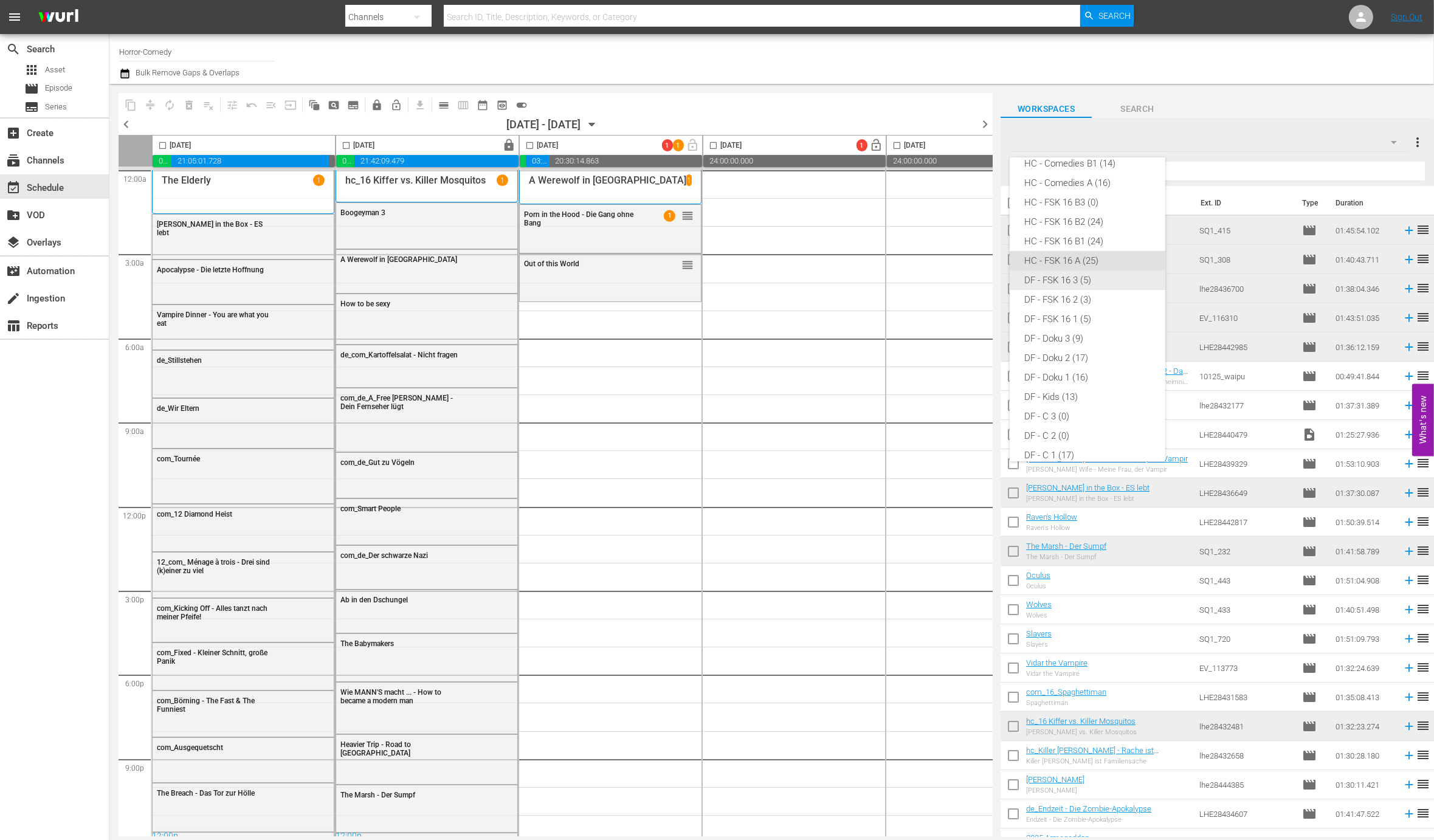
scroll to position [50, 0]
click at [1058, 242] on div "HC - FSK 16 B1 (24)" at bounding box center [1087, 243] width 126 height 20
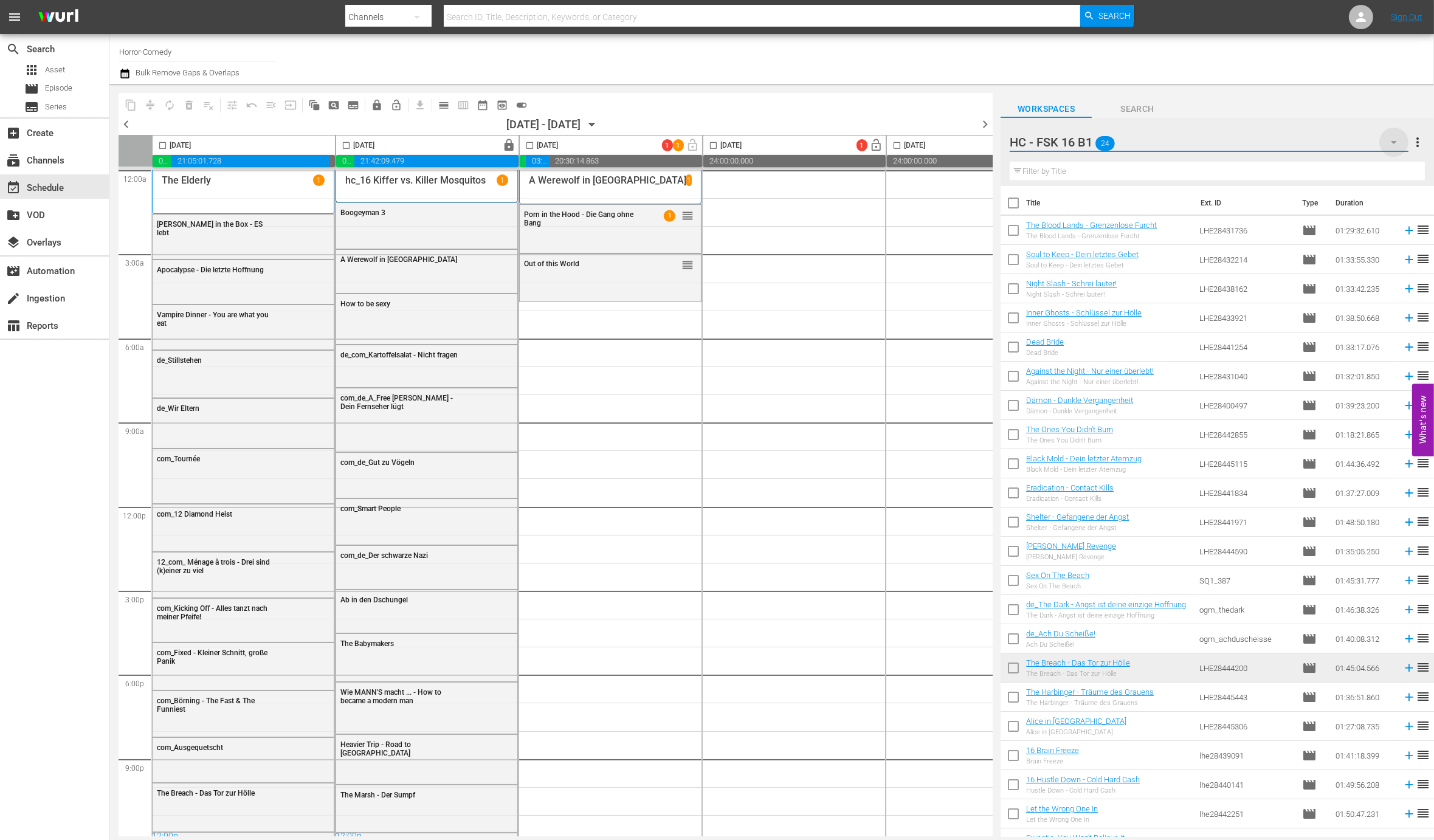
click at [1386, 140] on icon "button" at bounding box center [1393, 142] width 15 height 15
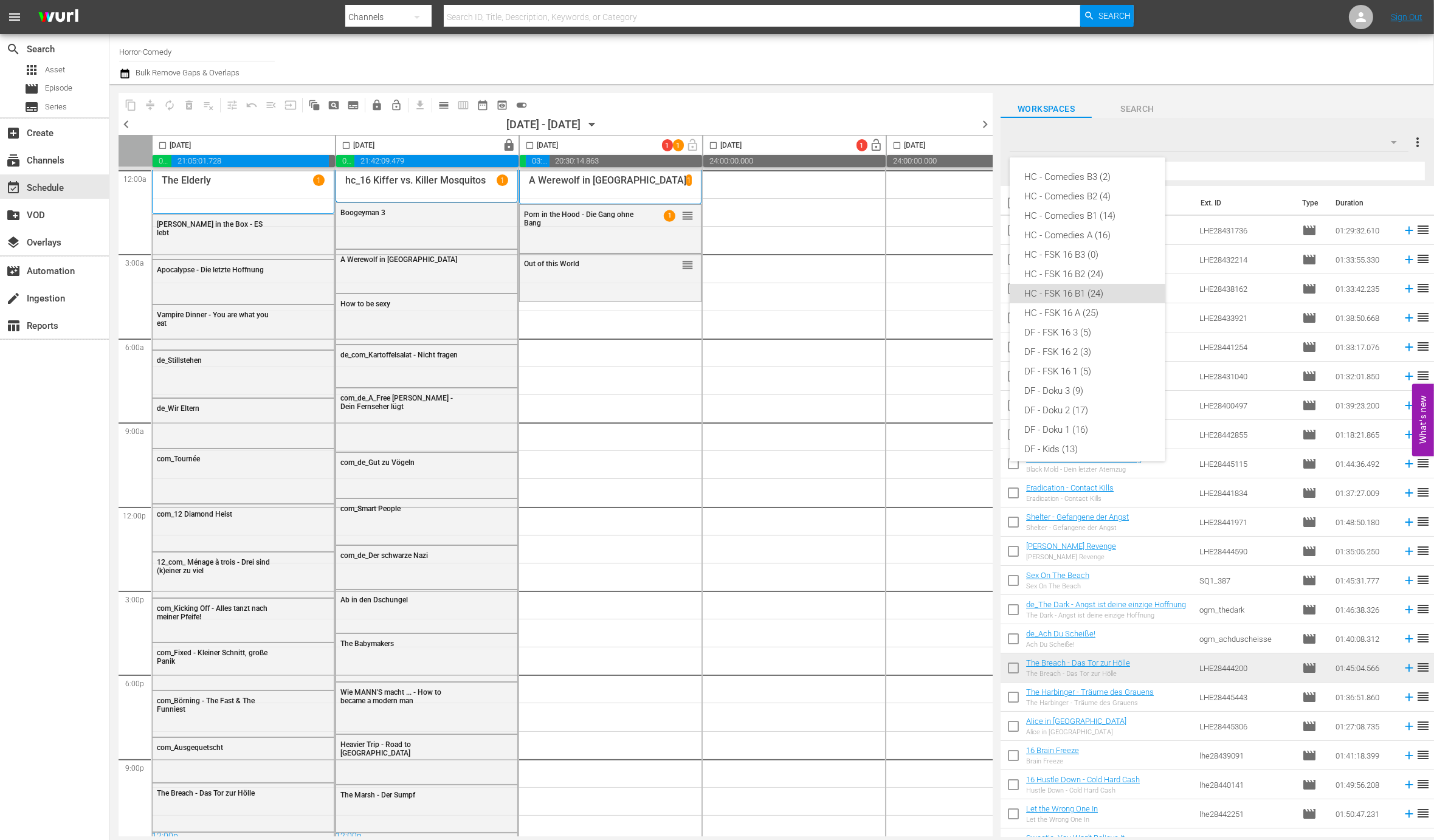
scroll to position [107, 0]
click at [1080, 201] on div "HC - FSK 16 A (25)" at bounding box center [1087, 207] width 126 height 20
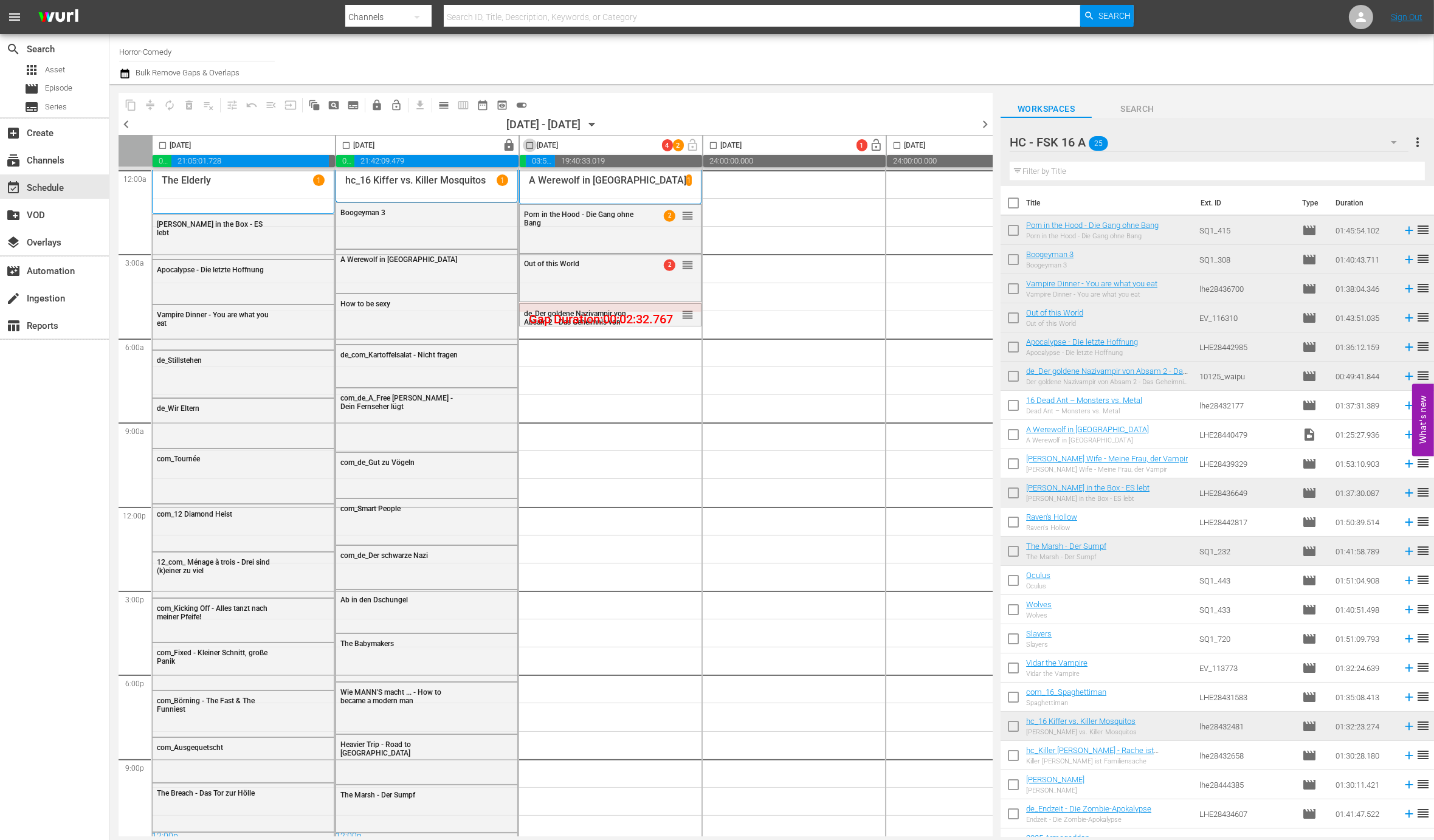
click at [532, 143] on input "checkbox" at bounding box center [529, 148] width 14 height 14
click at [158, 102] on button "compress" at bounding box center [150, 105] width 20 height 20
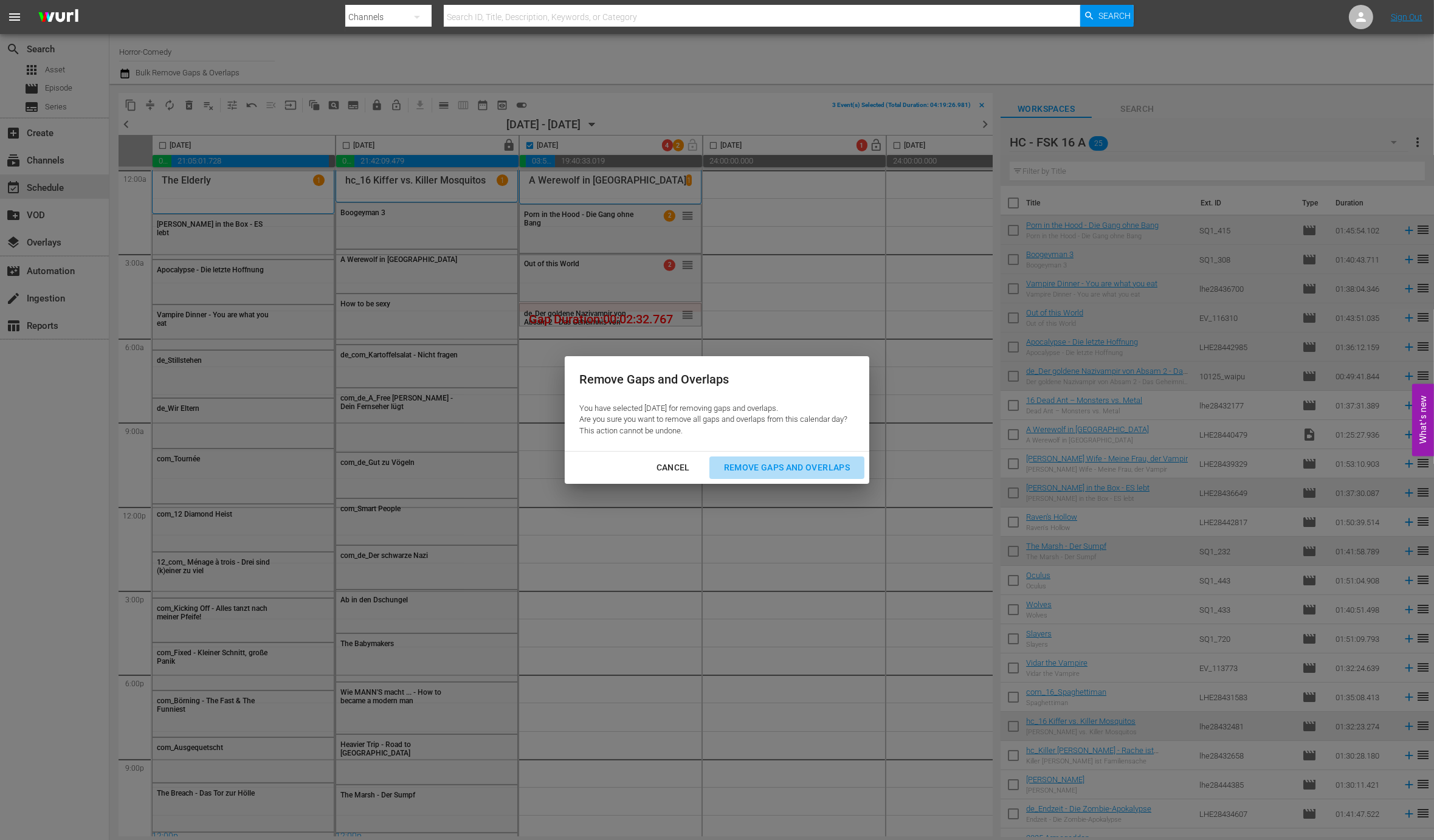
click at [783, 457] on button "Remove Gaps and Overlaps" at bounding box center [787, 468] width 155 height 23
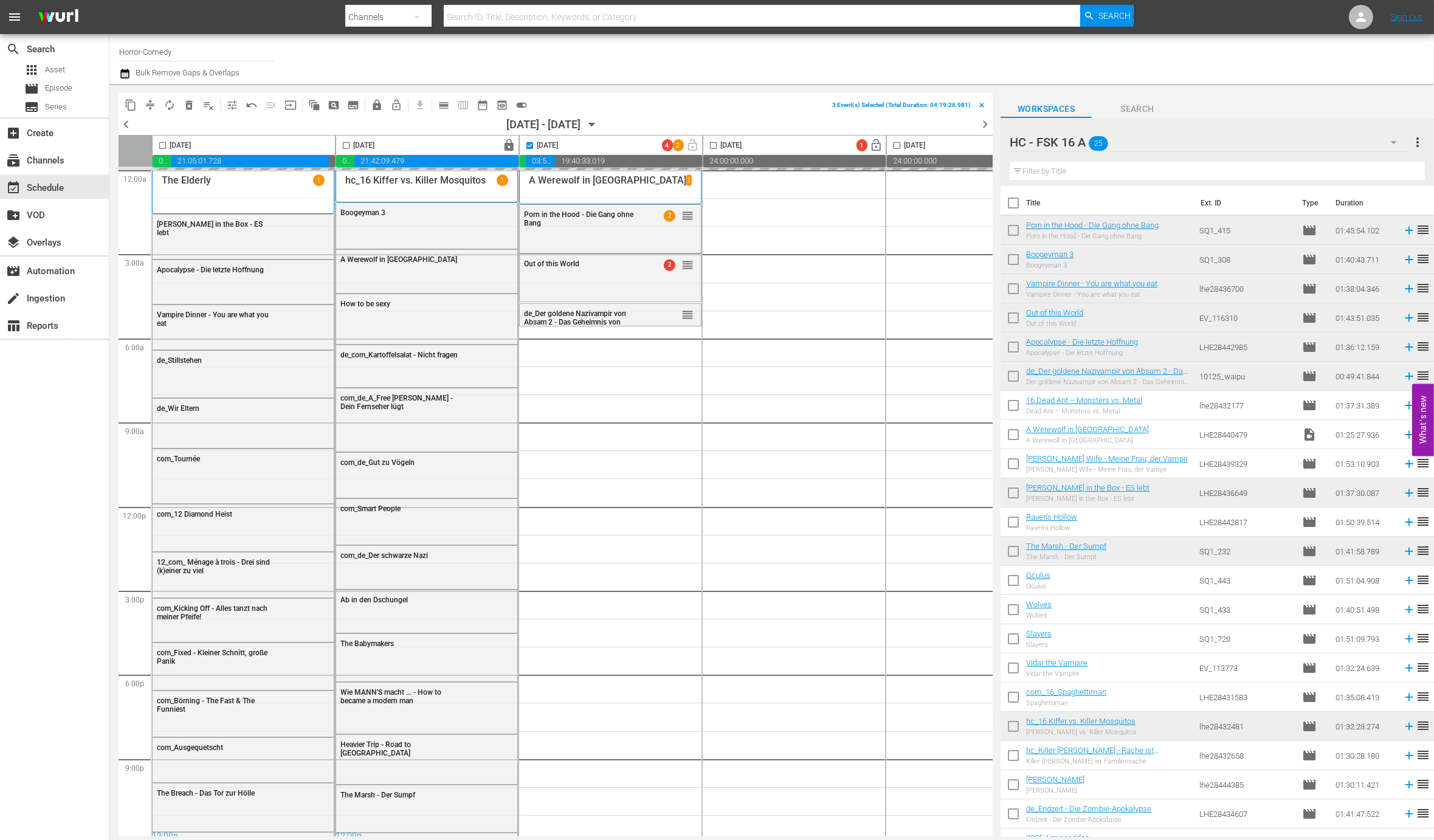
checkbox input "false"
click at [1238, 145] on div "HC - FSK 16 A 25" at bounding box center [1209, 142] width 399 height 34
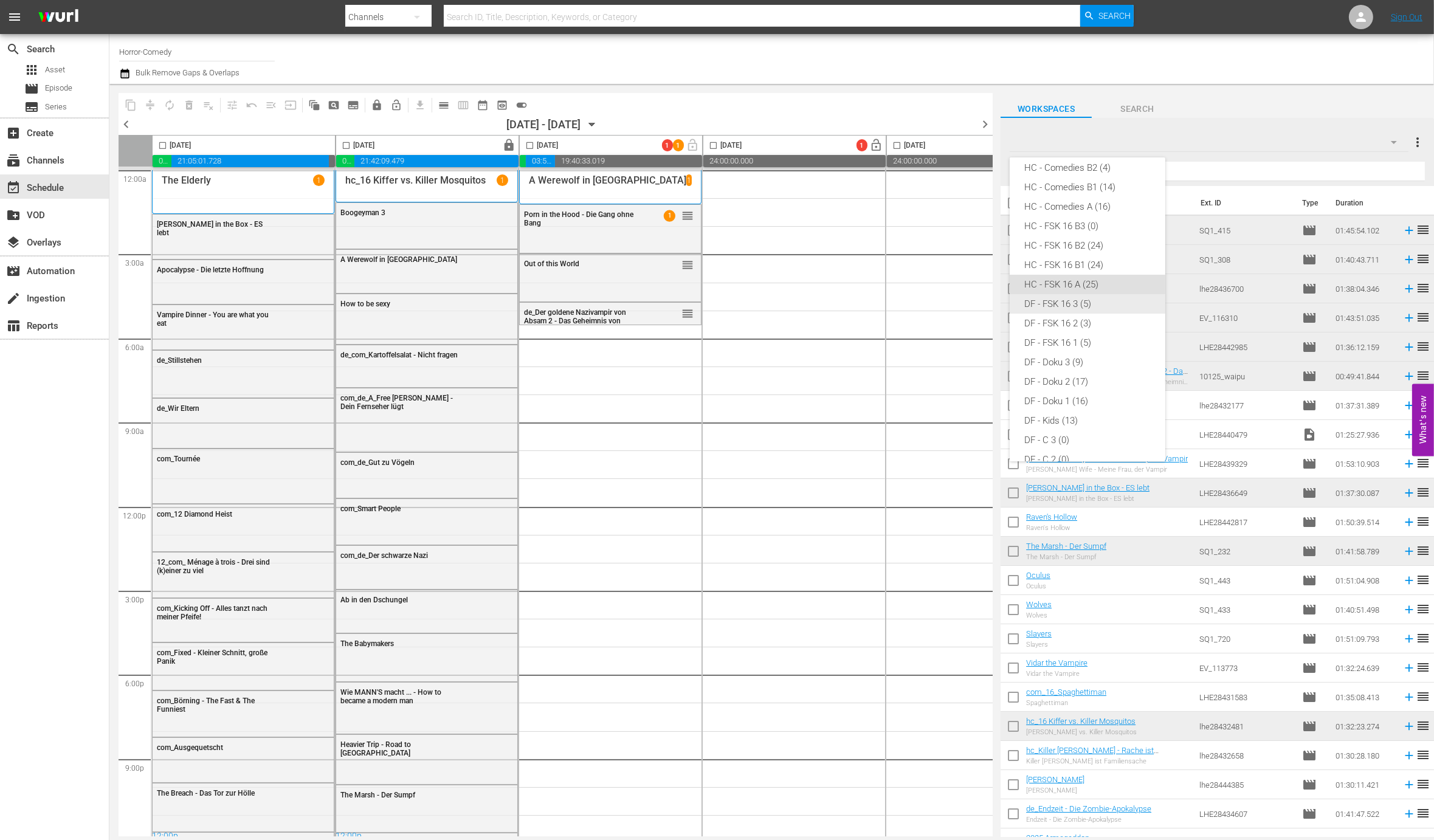
scroll to position [0, 0]
click at [1088, 211] on div "HC - Comedies B1 (14)" at bounding box center [1087, 216] width 126 height 20
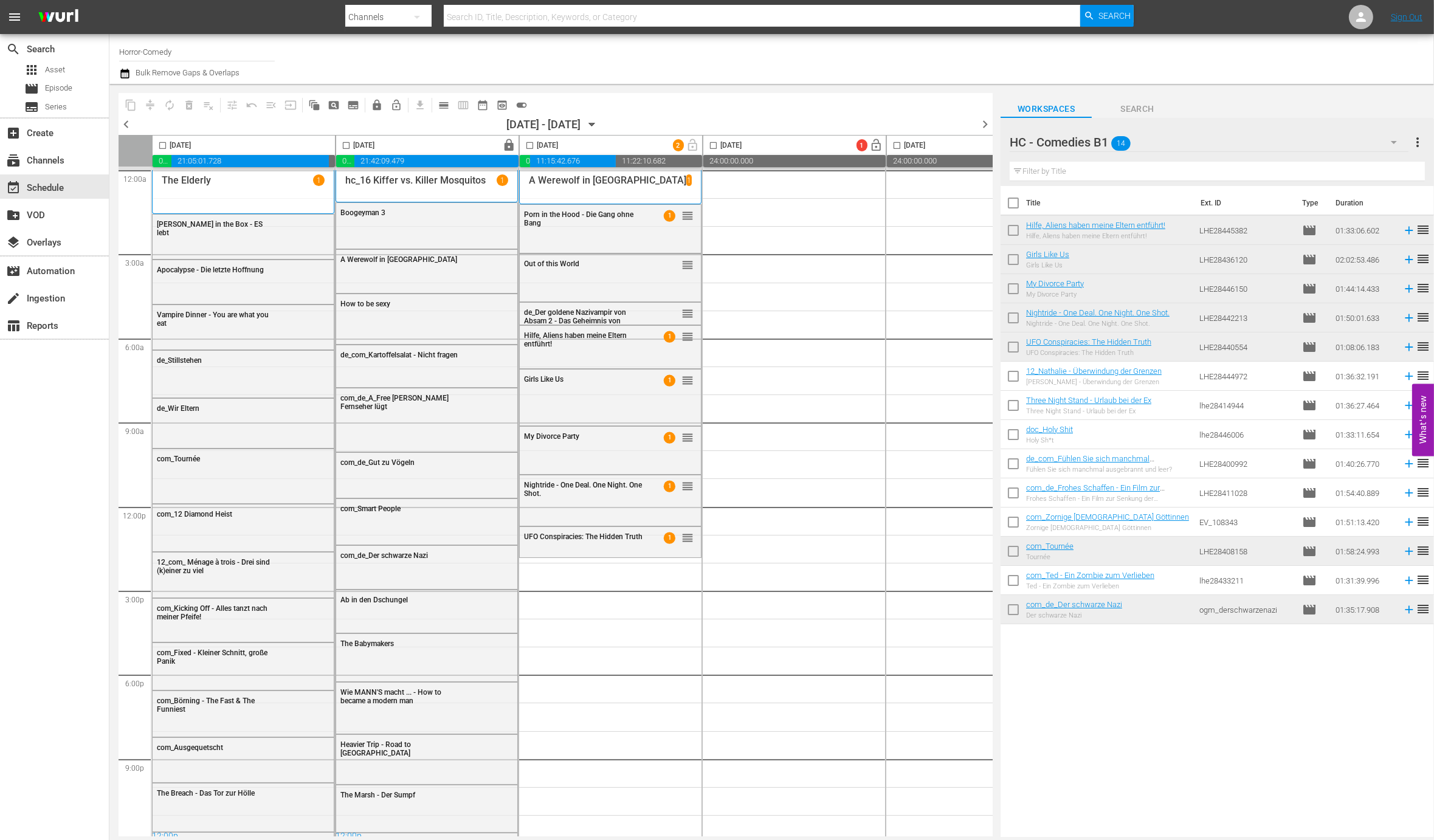
click at [1294, 146] on div "HC - Comedies B1 14" at bounding box center [1209, 142] width 399 height 34
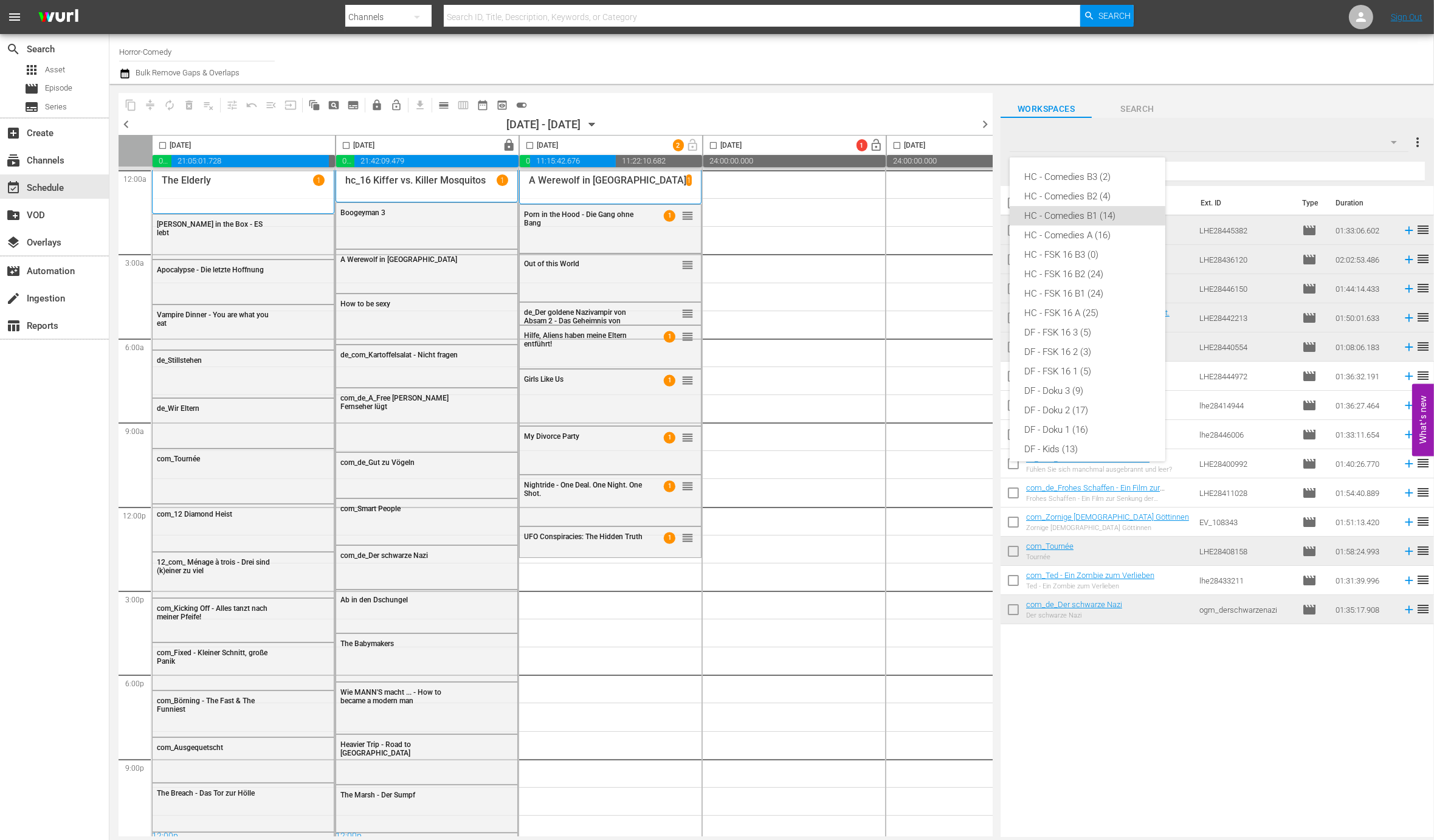
scroll to position [29, 0]
click at [1065, 206] on div "HC - Comedies A (16)" at bounding box center [1087, 206] width 126 height 20
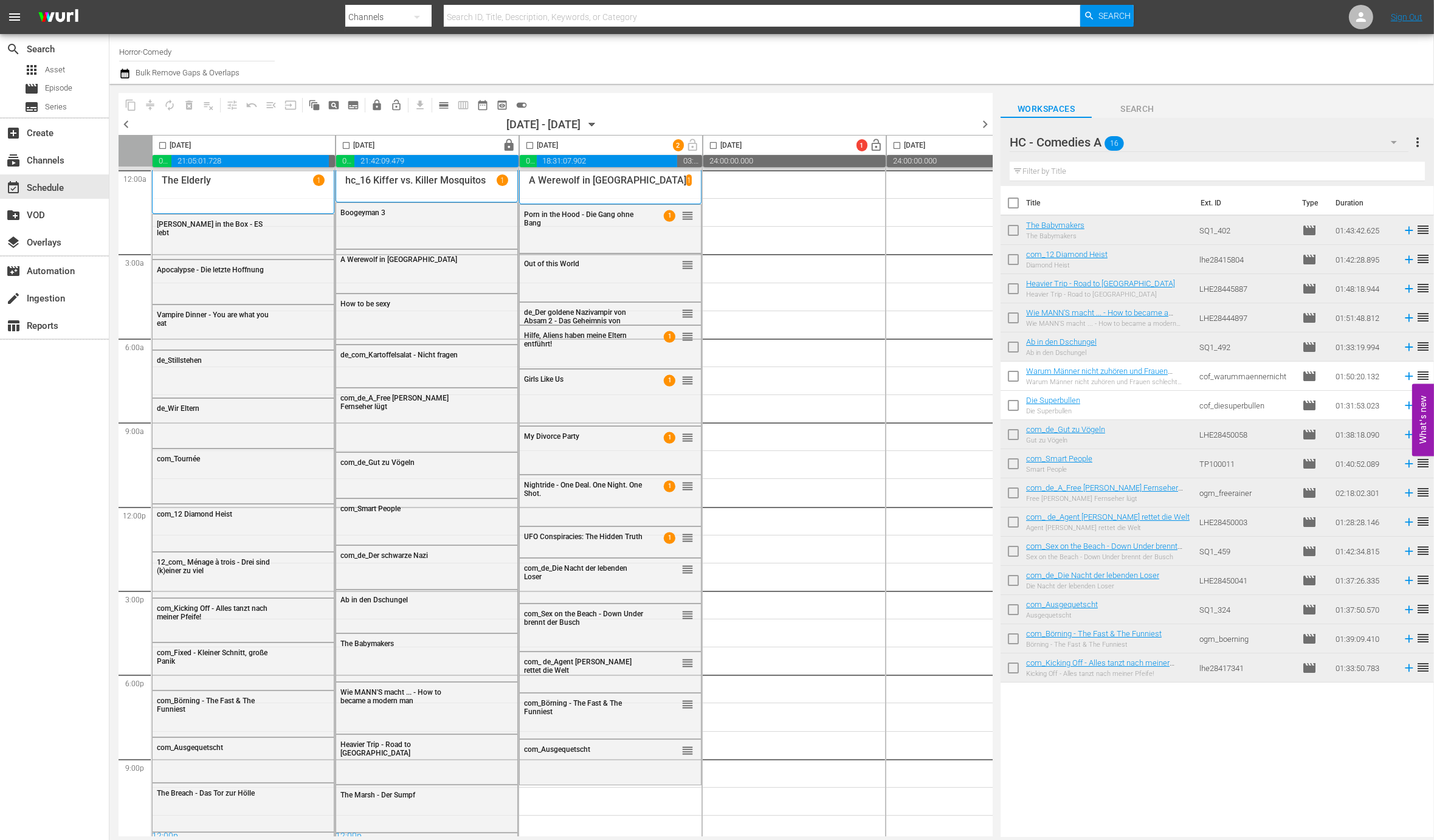
click at [1386, 141] on icon "button" at bounding box center [1393, 142] width 15 height 15
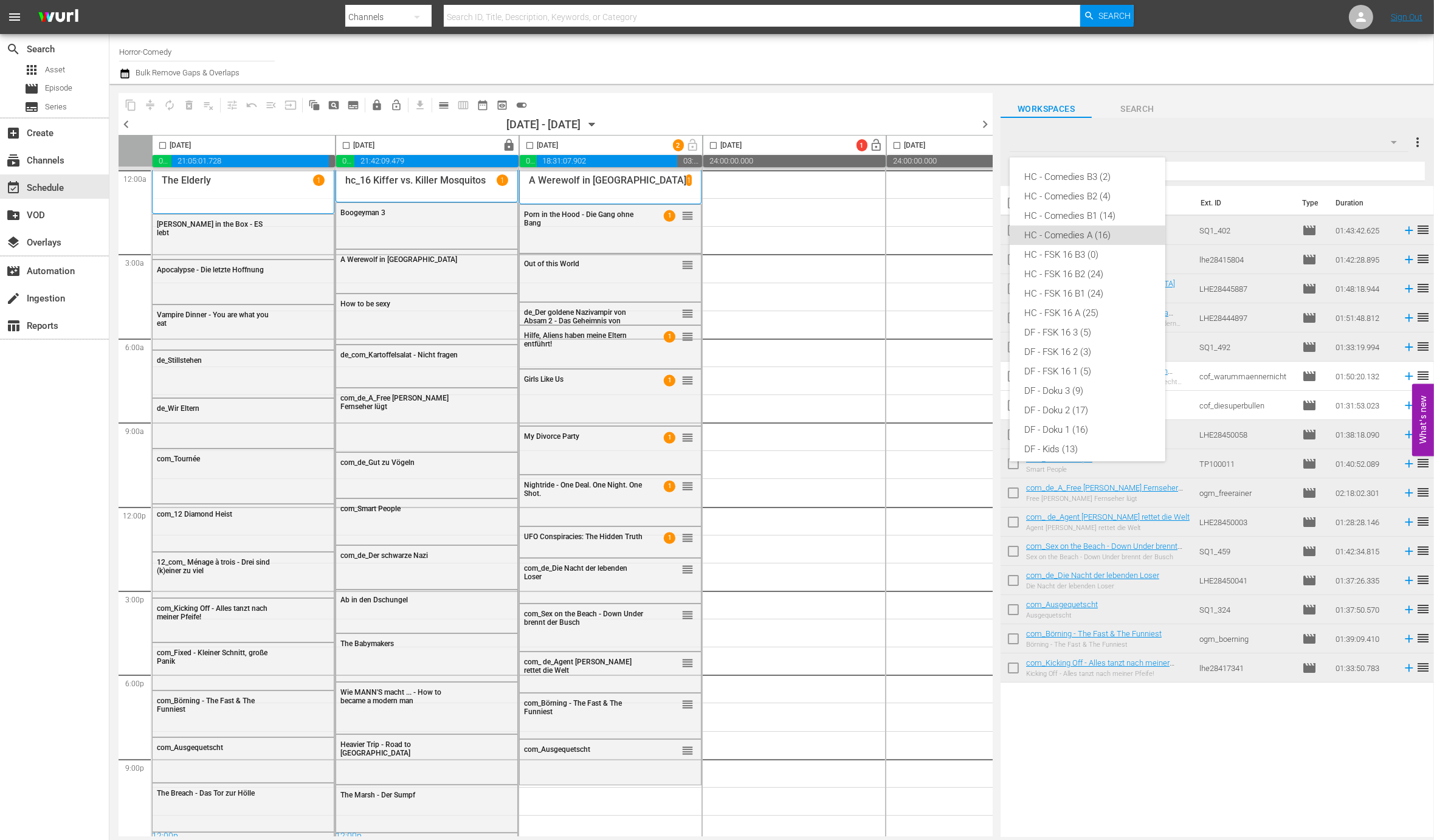
scroll to position [49, 0]
click at [1081, 266] on div "HC - FSK 16 A (25)" at bounding box center [1087, 265] width 126 height 20
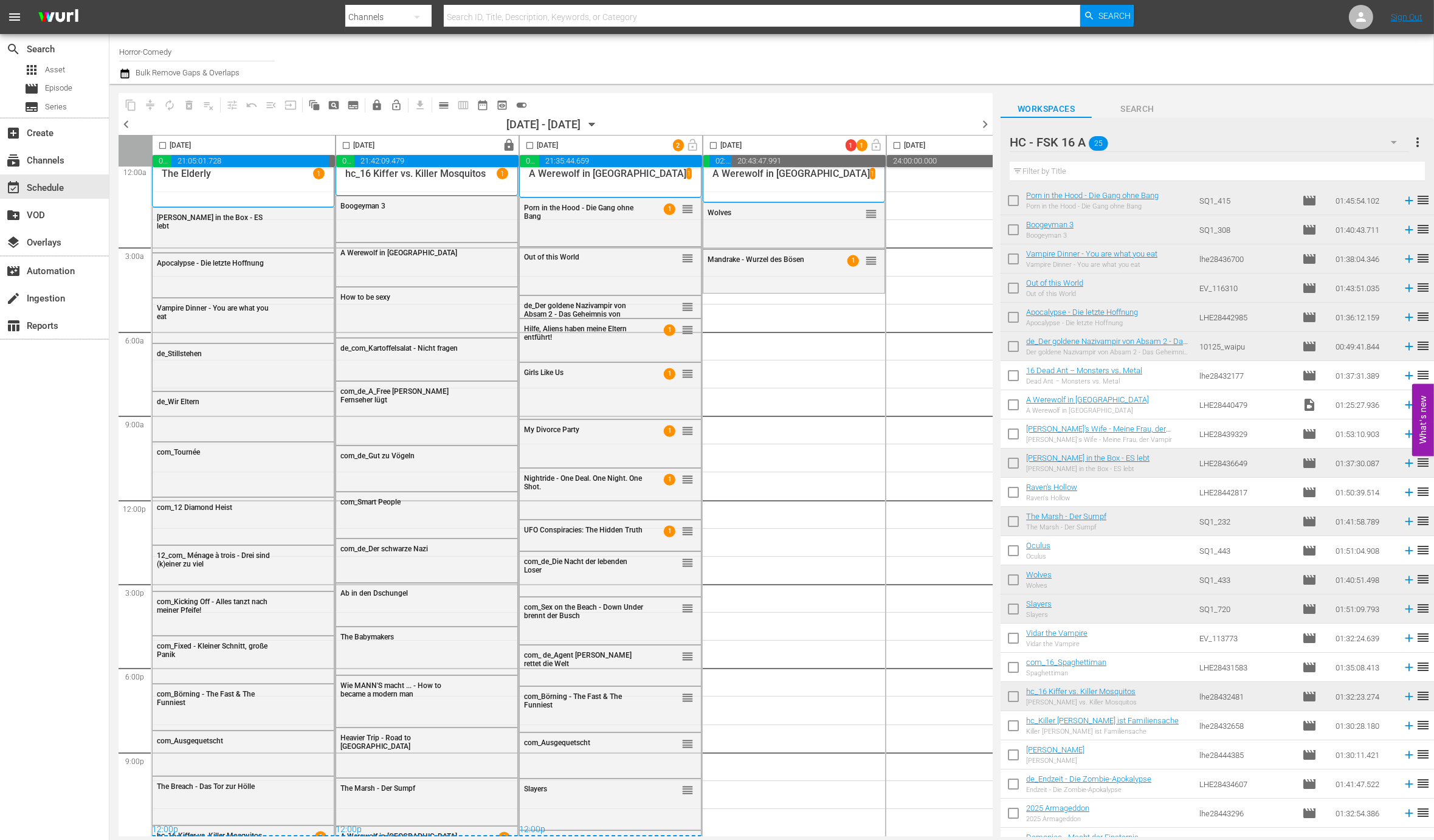
scroll to position [29, 0]
click at [1219, 147] on div "HC - FSK 16 A 25" at bounding box center [1209, 142] width 399 height 34
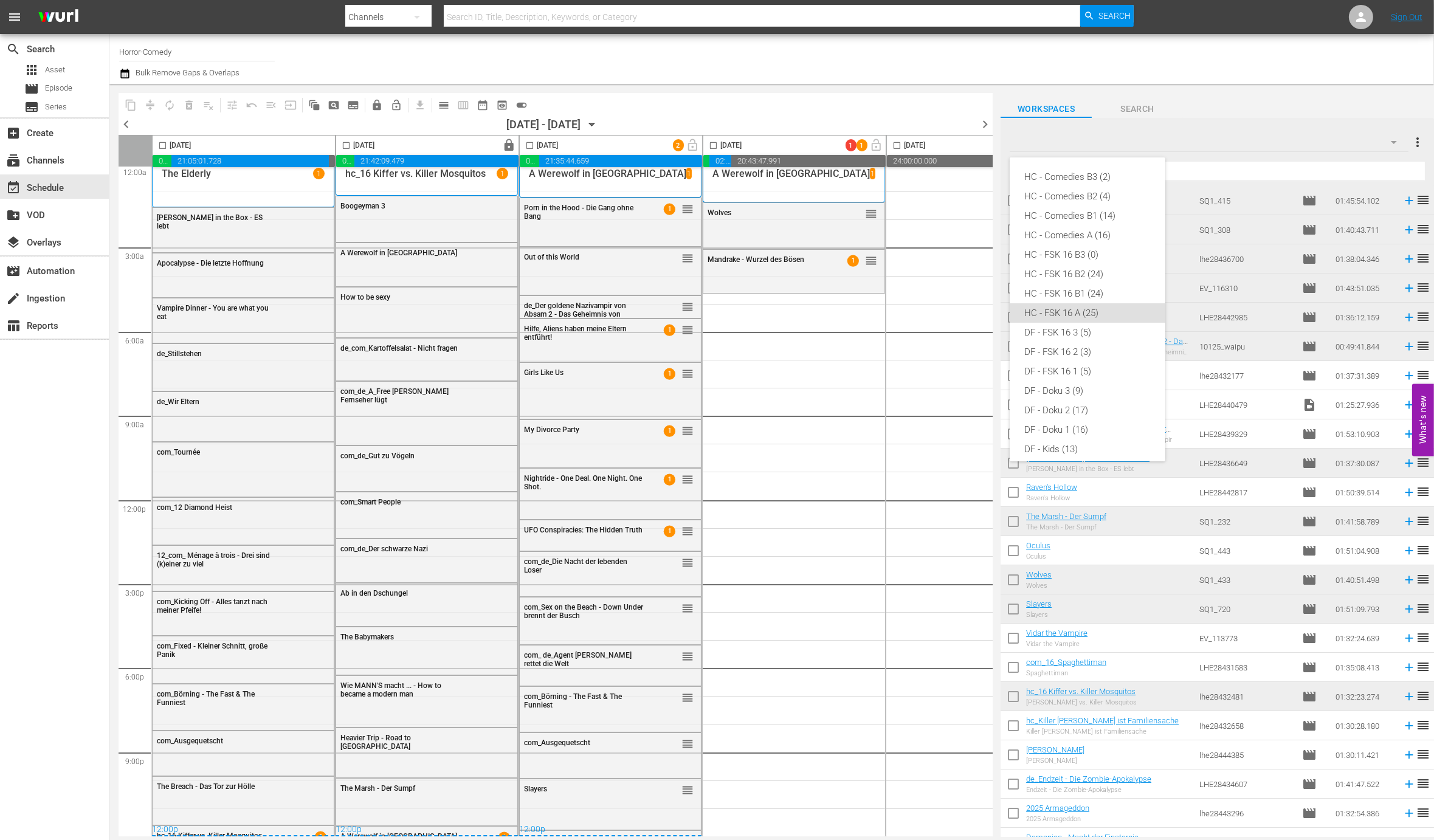
scroll to position [126, 0]
click at [1093, 172] on div "HC - FSK 16 B1 (24)" at bounding box center [1087, 168] width 126 height 20
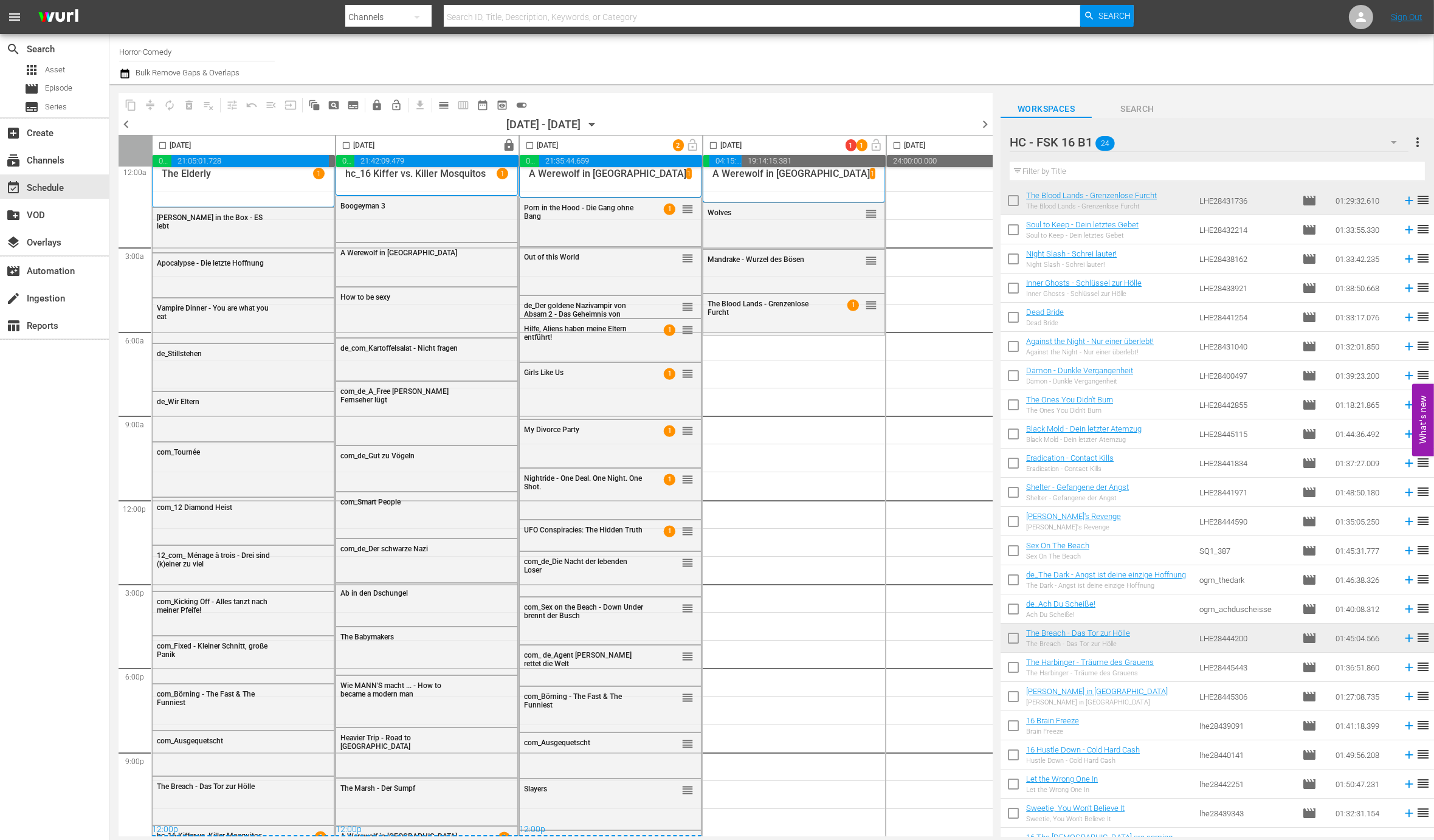
click at [1370, 141] on div "HC - FSK 16 B1 24" at bounding box center [1209, 142] width 399 height 34
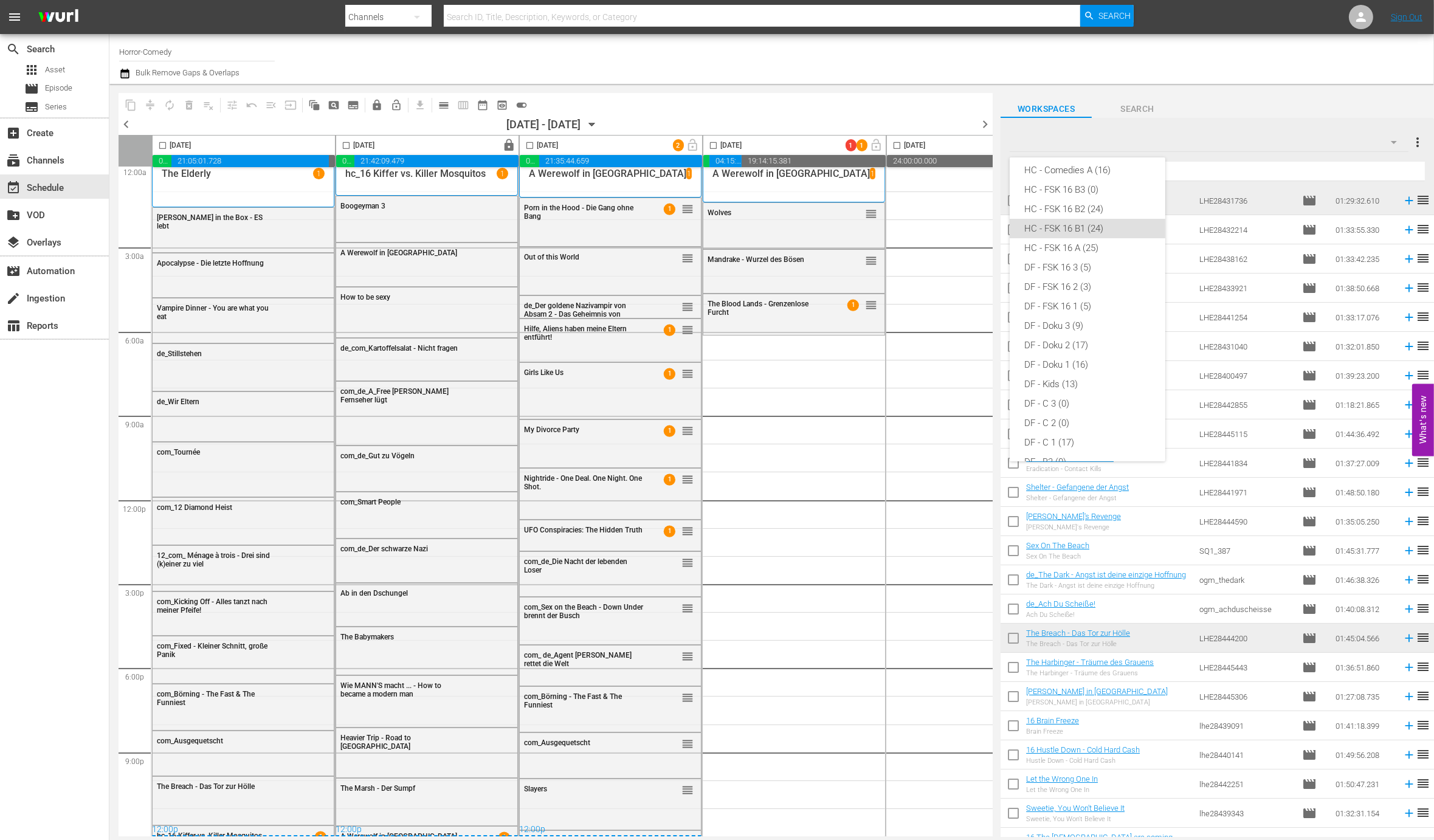
scroll to position [30, 0]
click at [1101, 187] on div "HC - Comedies B1 (14)" at bounding box center [1087, 185] width 126 height 20
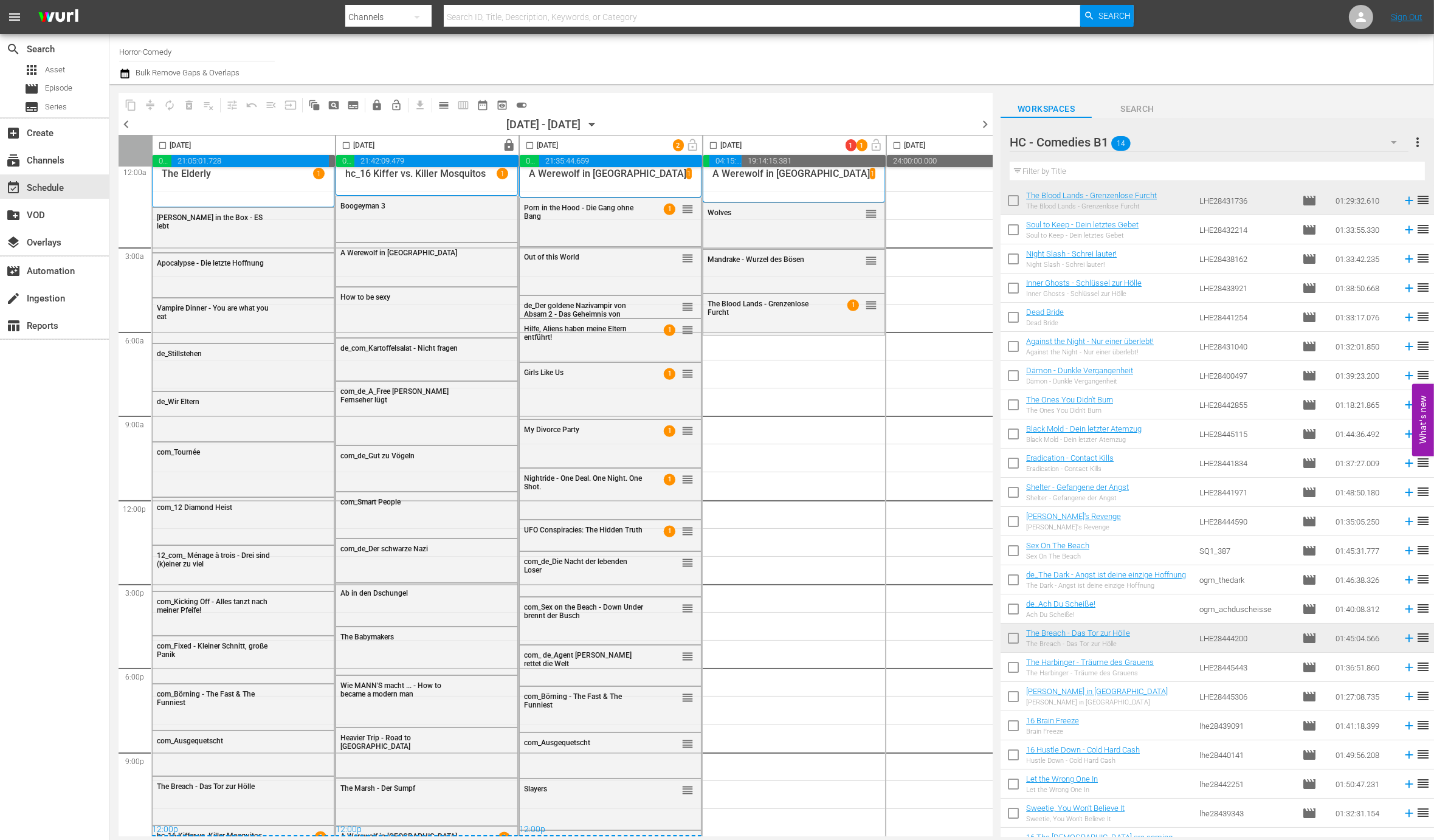
scroll to position [0, 0]
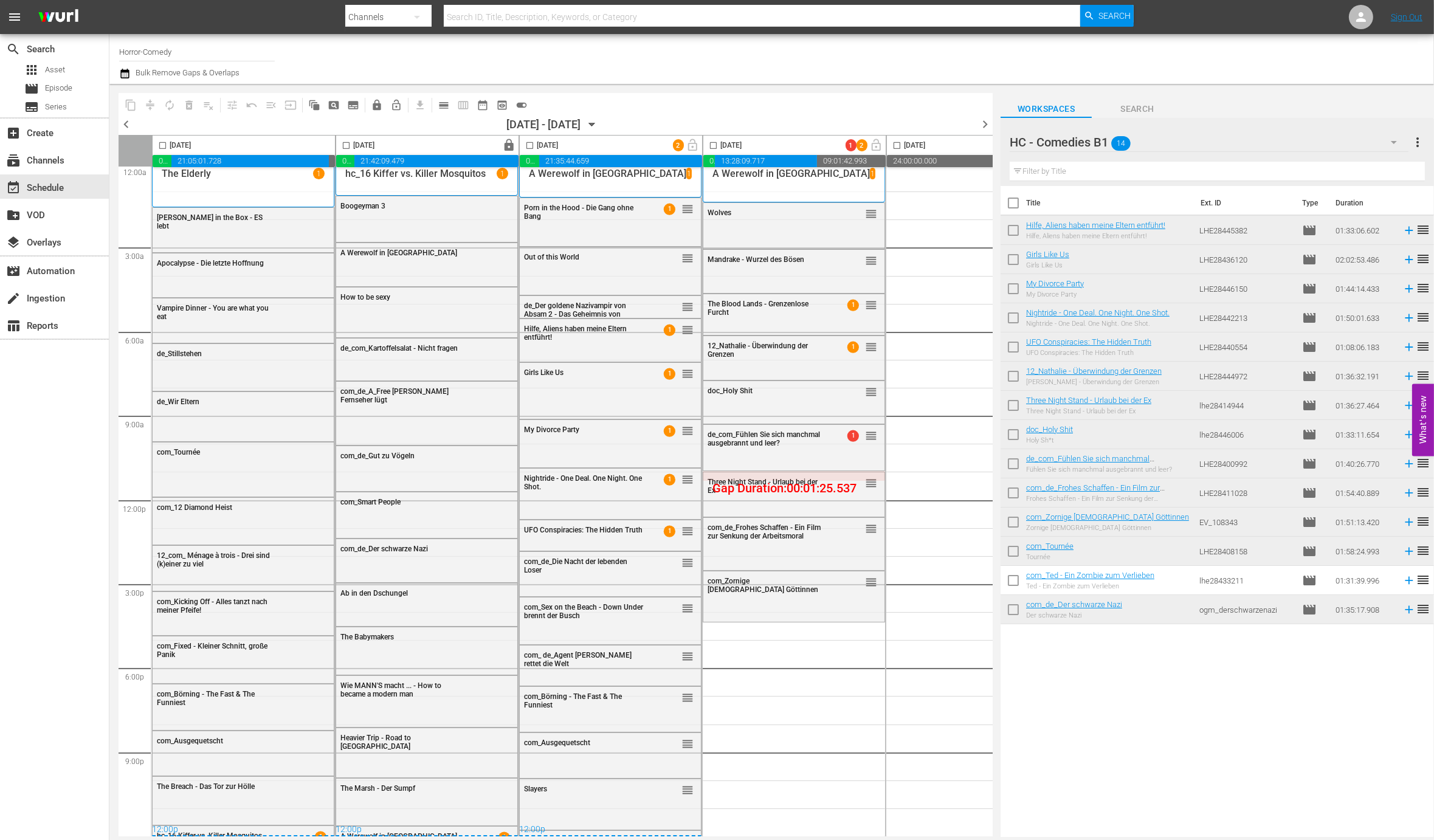
click at [1178, 150] on div "HC - Comedies B1 14" at bounding box center [1209, 142] width 399 height 34
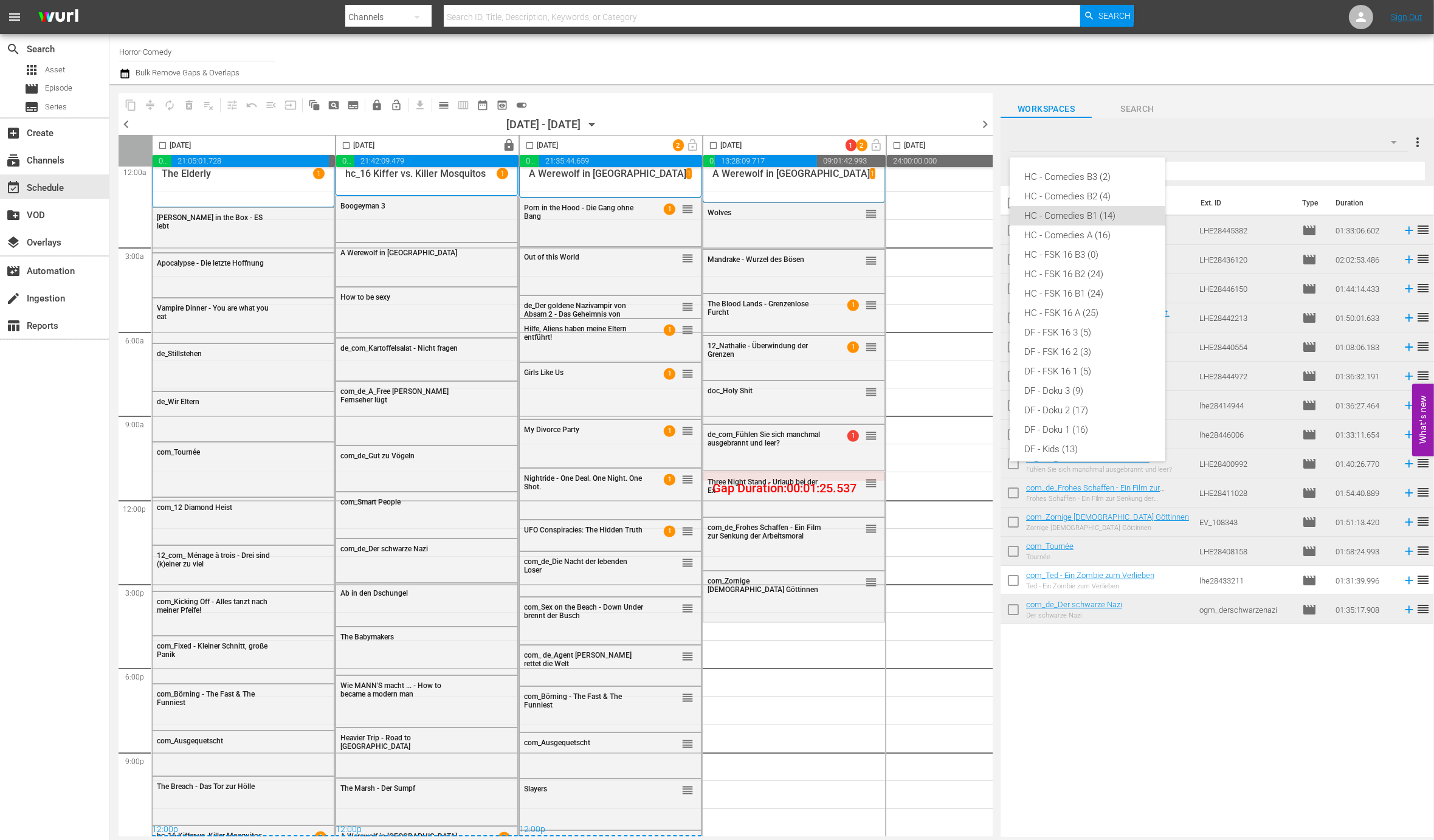
scroll to position [29, 0]
click at [1084, 209] on div "HC - Comedies A (16)" at bounding box center [1087, 206] width 126 height 20
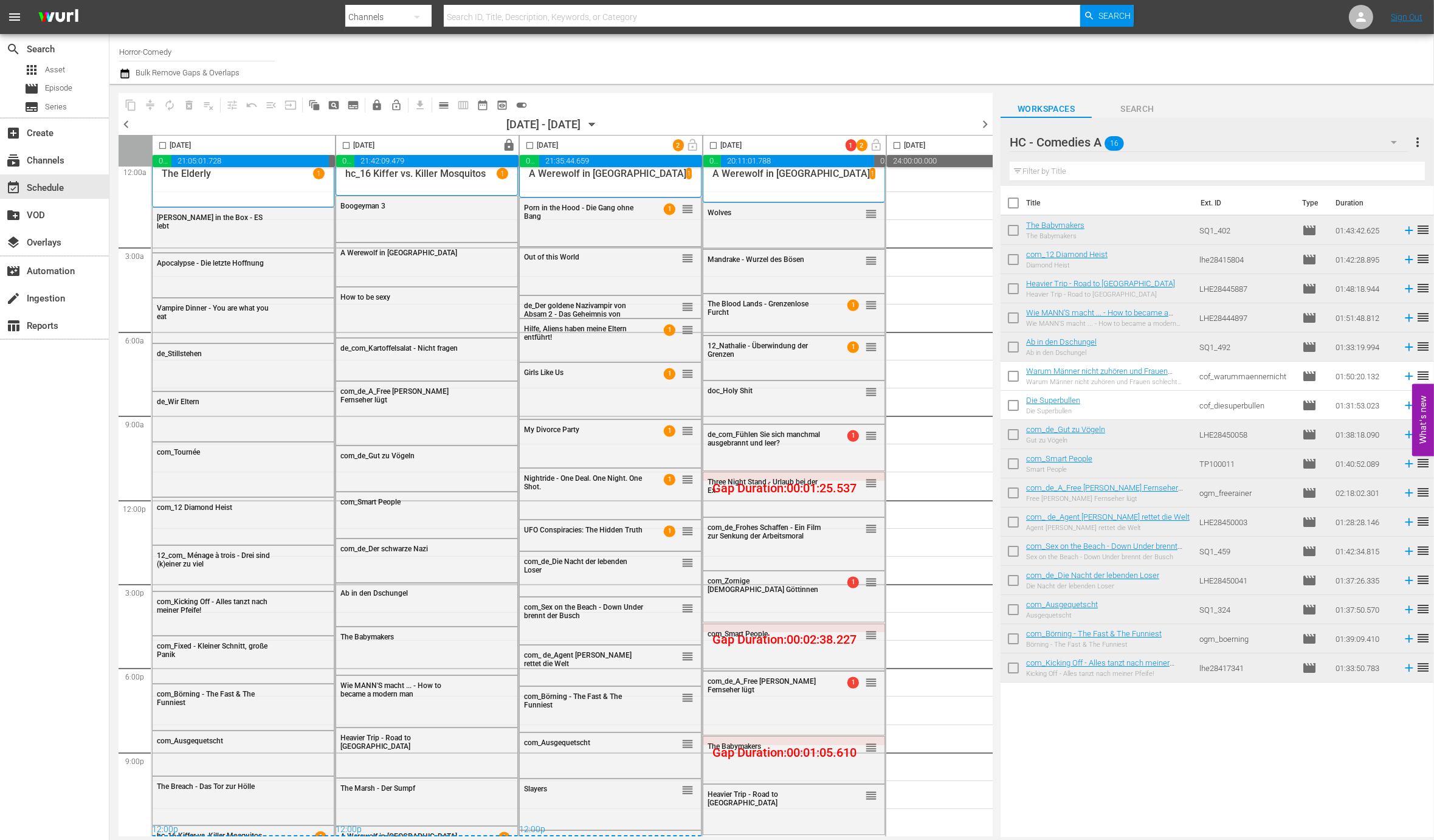
click at [719, 140] on div "[DATE]" at bounding box center [721, 145] width 38 height 14
click at [715, 141] on input "checkbox" at bounding box center [714, 148] width 14 height 14
click at [146, 101] on span "compress" at bounding box center [150, 105] width 12 height 12
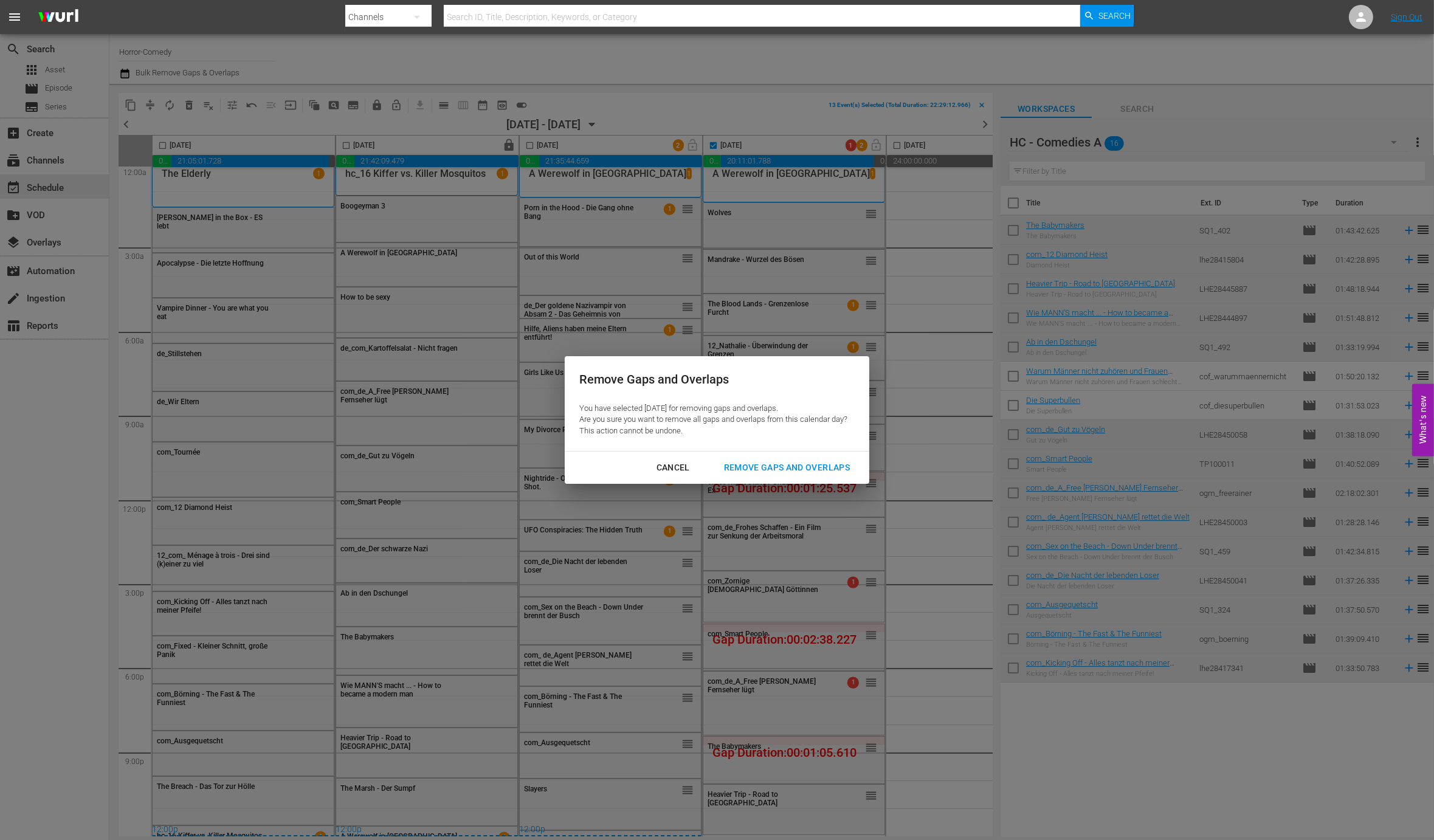
click at [812, 472] on div "Remove Gaps and Overlaps" at bounding box center [787, 468] width 145 height 16
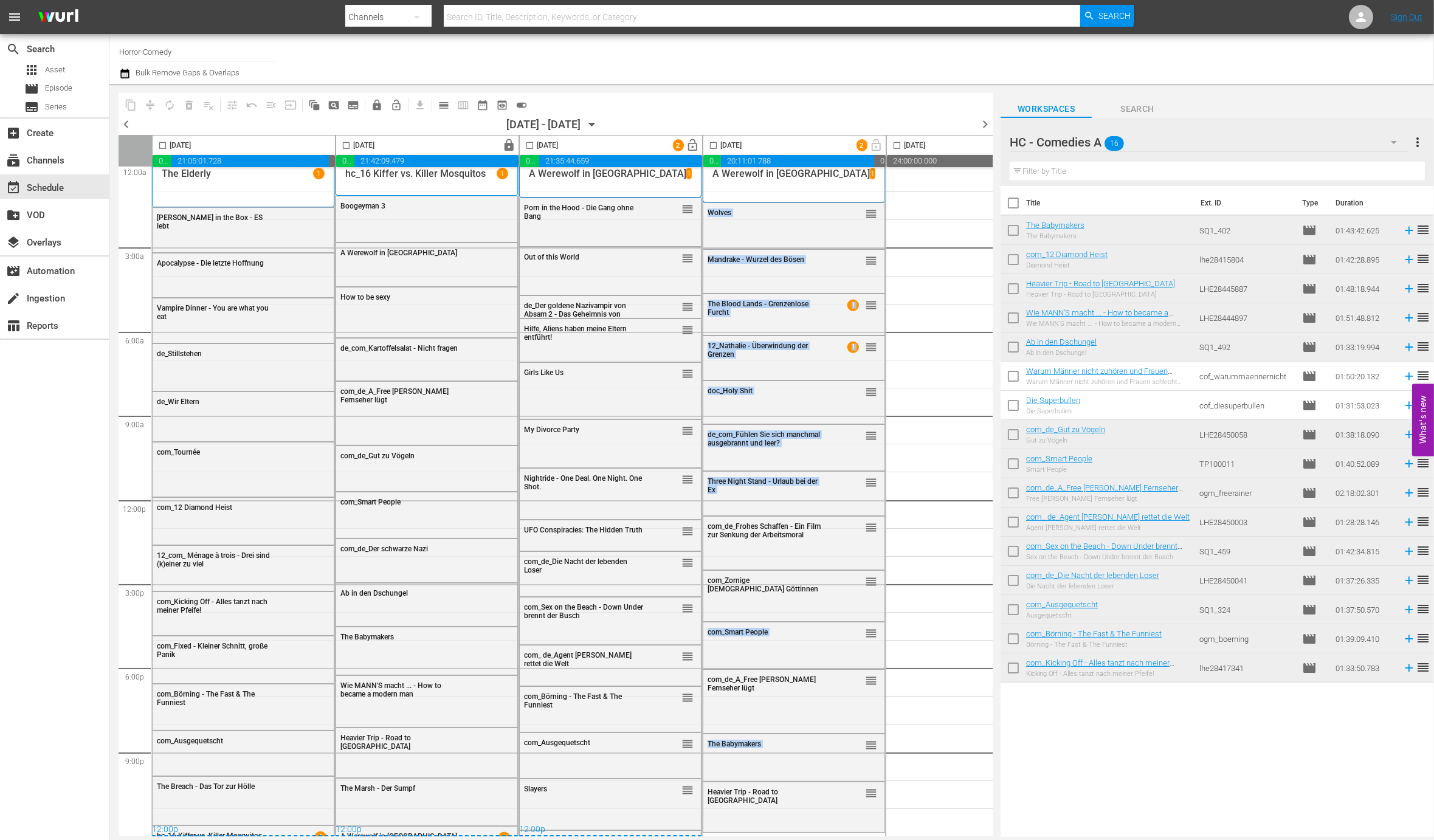
drag, startPoint x: 860, startPoint y: 793, endPoint x: 903, endPoint y: 791, distance: 43.0
click at [903, 791] on div "12:00a 3:00a 6:00a 9:00a 12:00p 3:00p 6:00p 9:00p Select Event Jack in the Box …" at bounding box center [556, 498] width 874 height 676
click at [877, 789] on div "Heavier Trip - Road to Wacken reorder" at bounding box center [793, 795] width 181 height 26
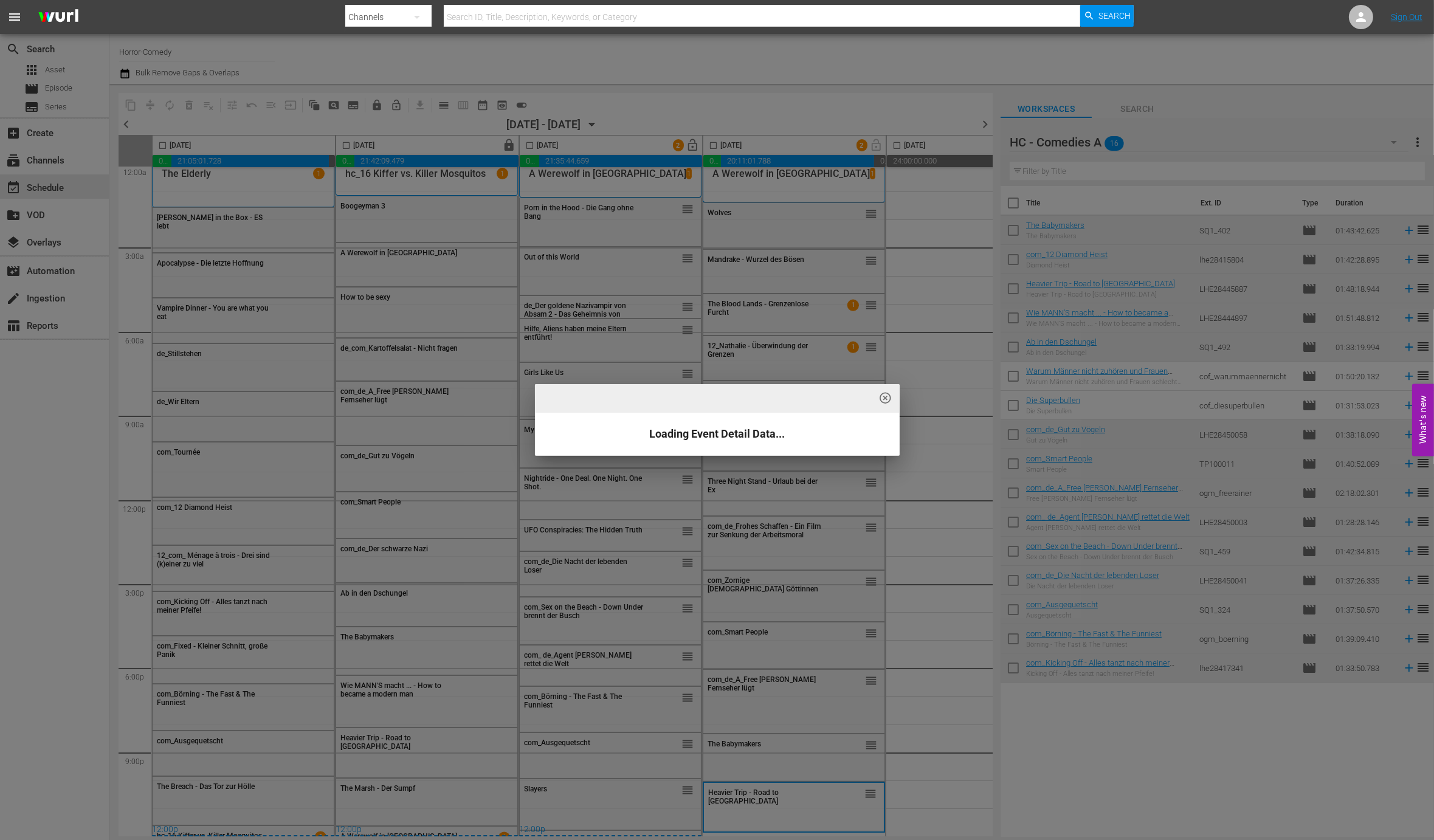
click at [869, 789] on div "highlight_off_icon Loading Event Detail Data..." at bounding box center [717, 420] width 1434 height 840
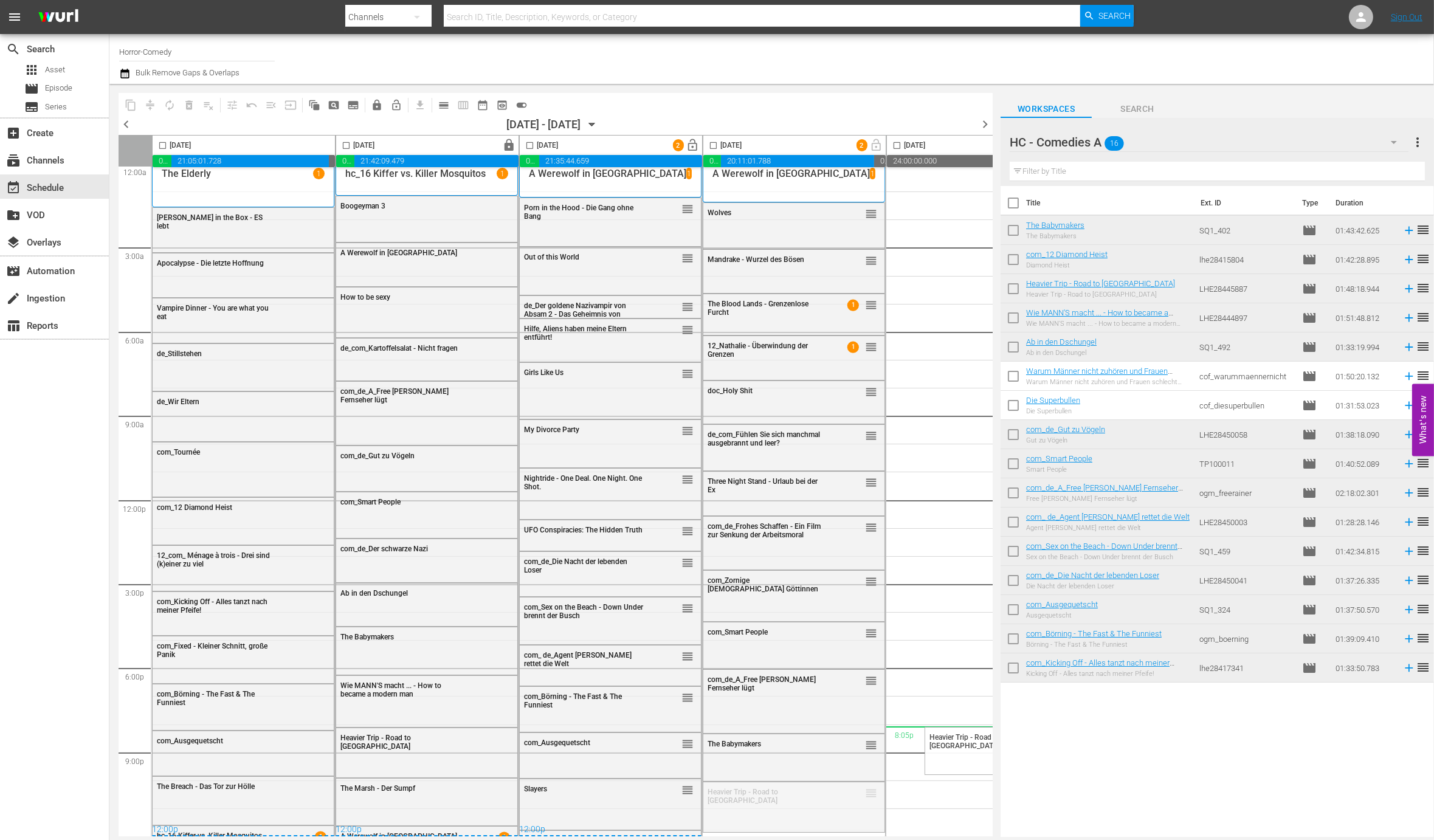
drag, startPoint x: 869, startPoint y: 791, endPoint x: 939, endPoint y: 723, distance: 97.6
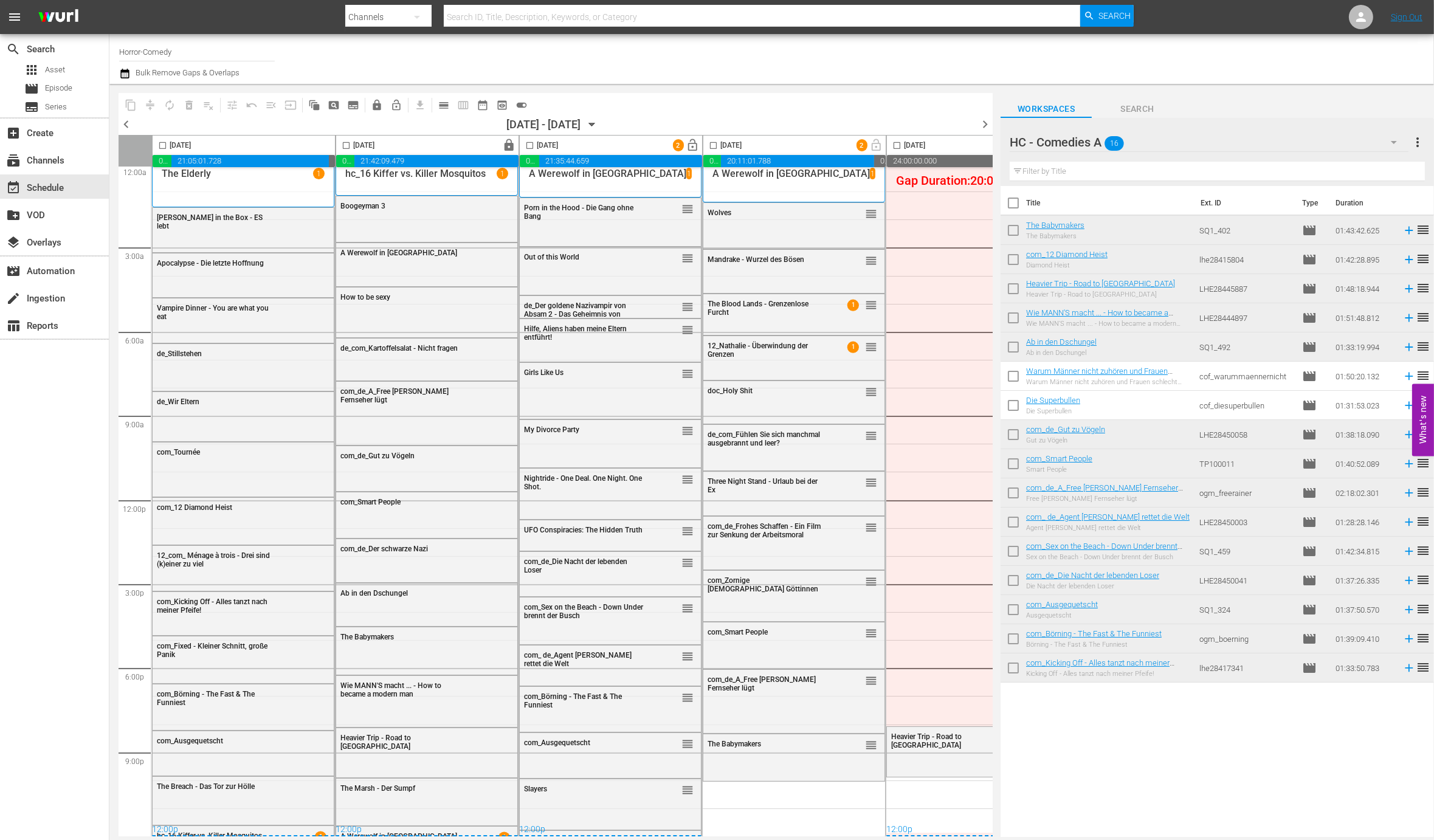
click at [1158, 147] on div "HC - Comedies A 16" at bounding box center [1209, 142] width 399 height 34
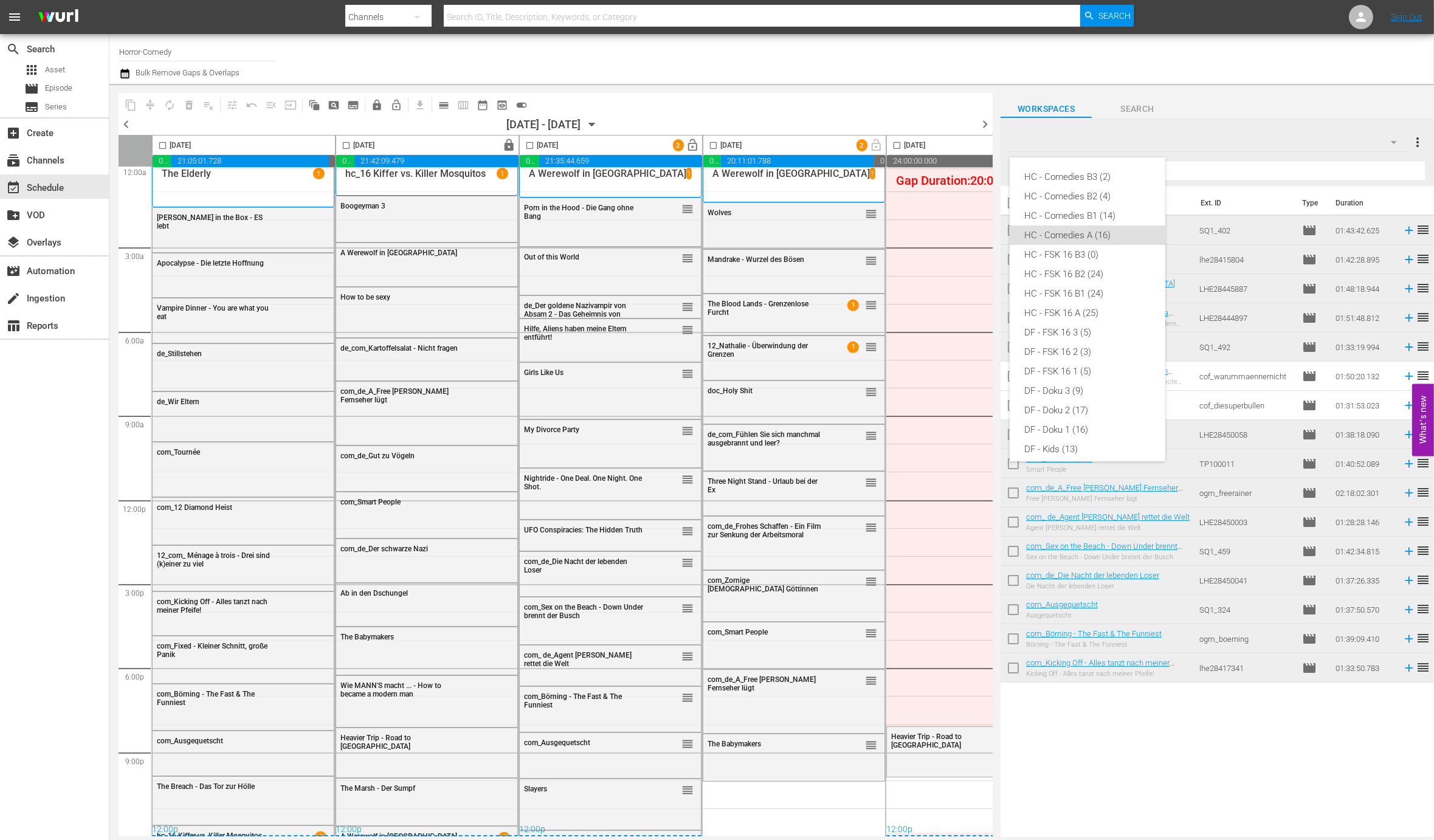
scroll to position [49, 0]
click at [1089, 255] on div "HC - FSK 16 A (25)" at bounding box center [1087, 265] width 126 height 20
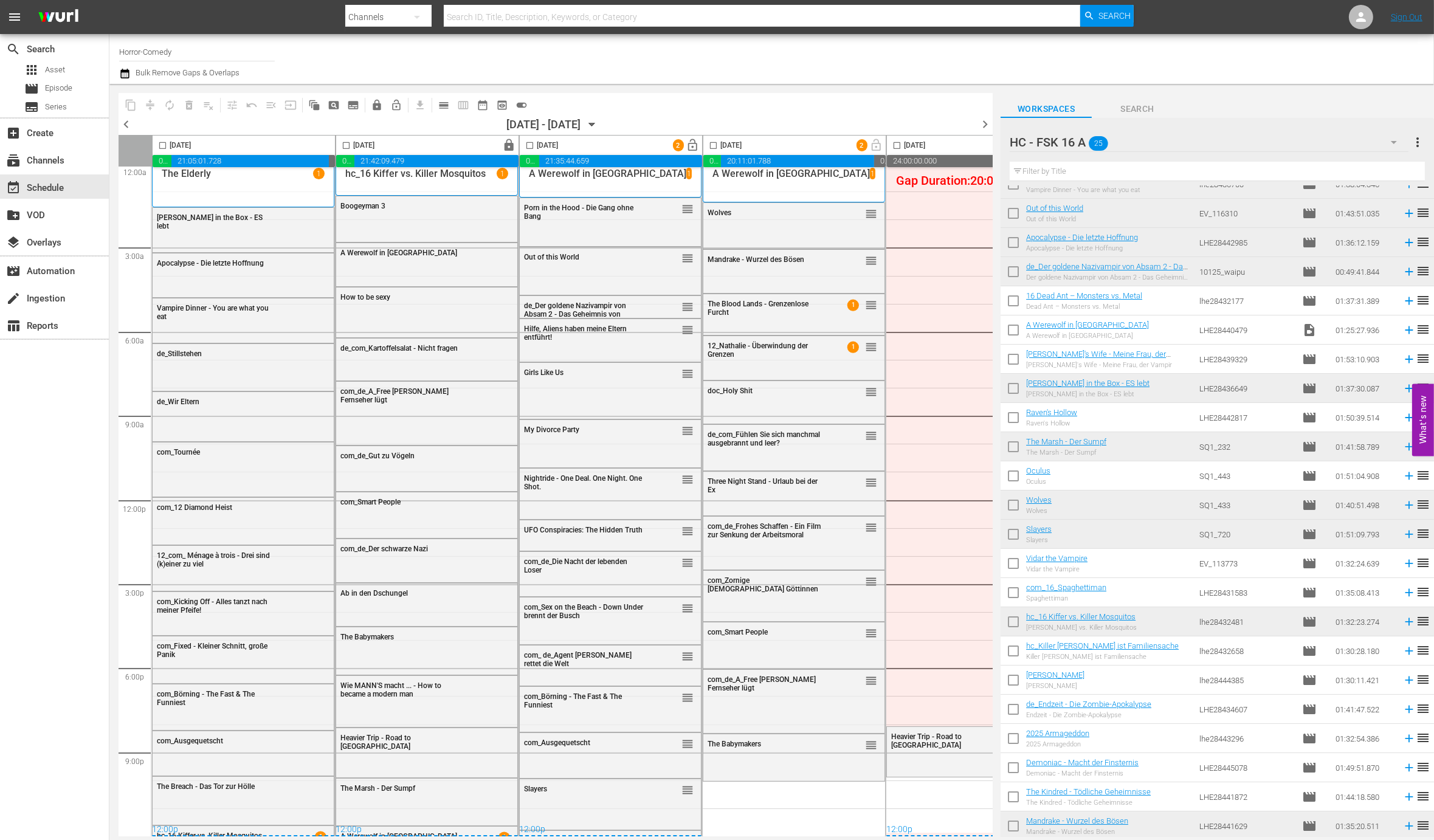
scroll to position [106, 0]
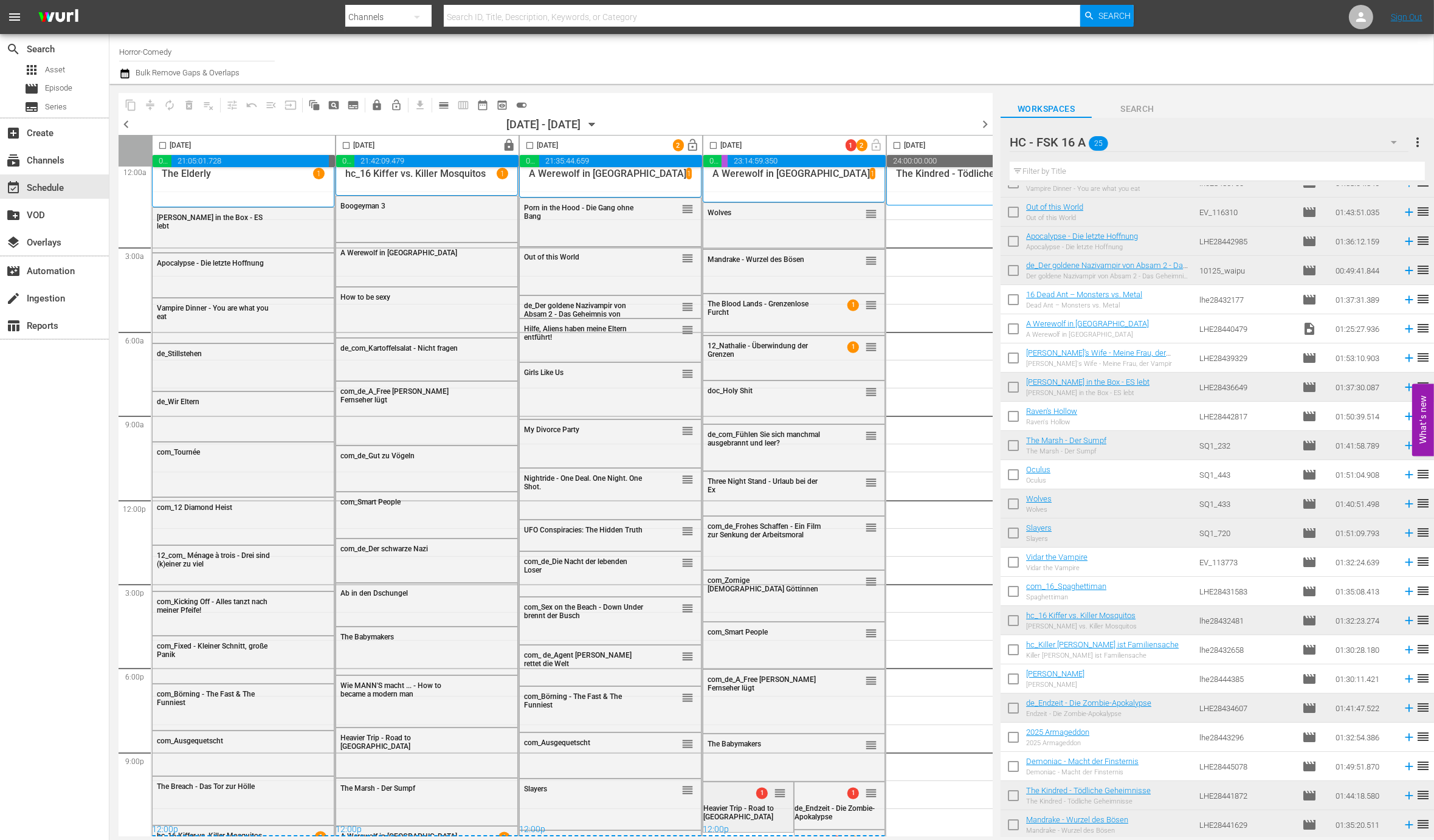
click at [736, 795] on div "1 reorder" at bounding box center [748, 792] width 90 height 21
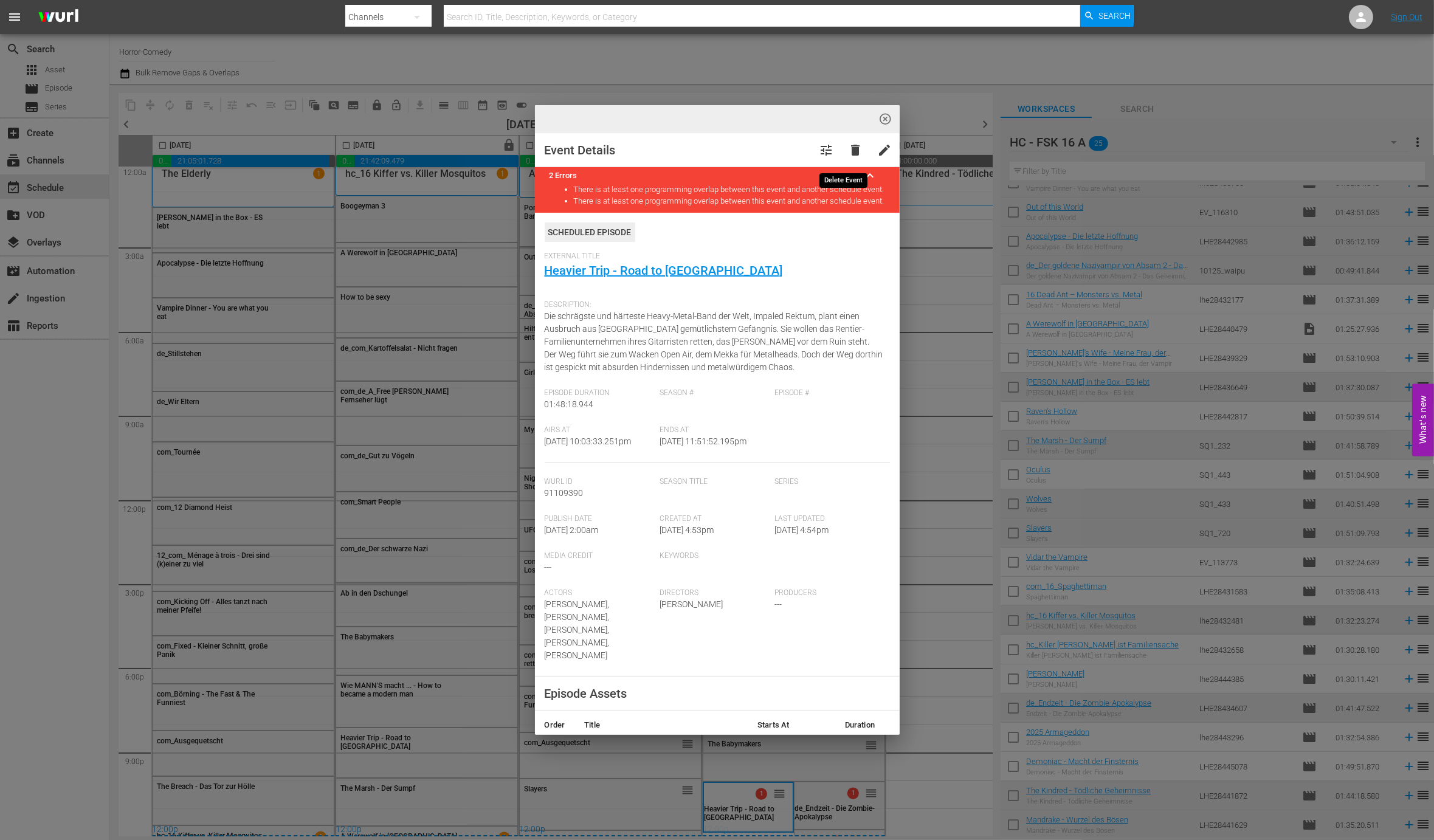
click at [843, 158] on button "delete" at bounding box center [856, 150] width 29 height 29
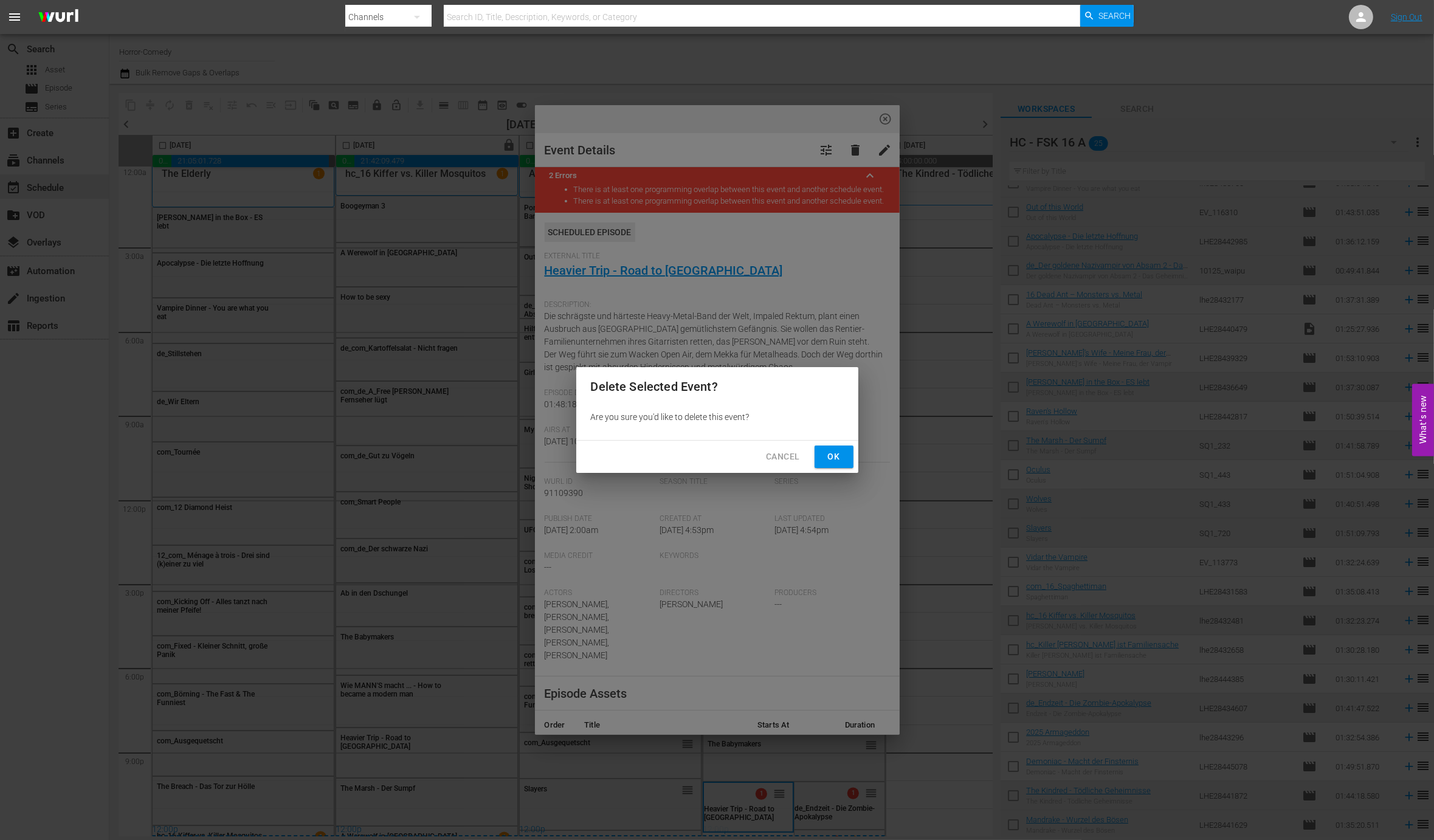
click at [821, 457] on button "Ok" at bounding box center [834, 457] width 39 height 23
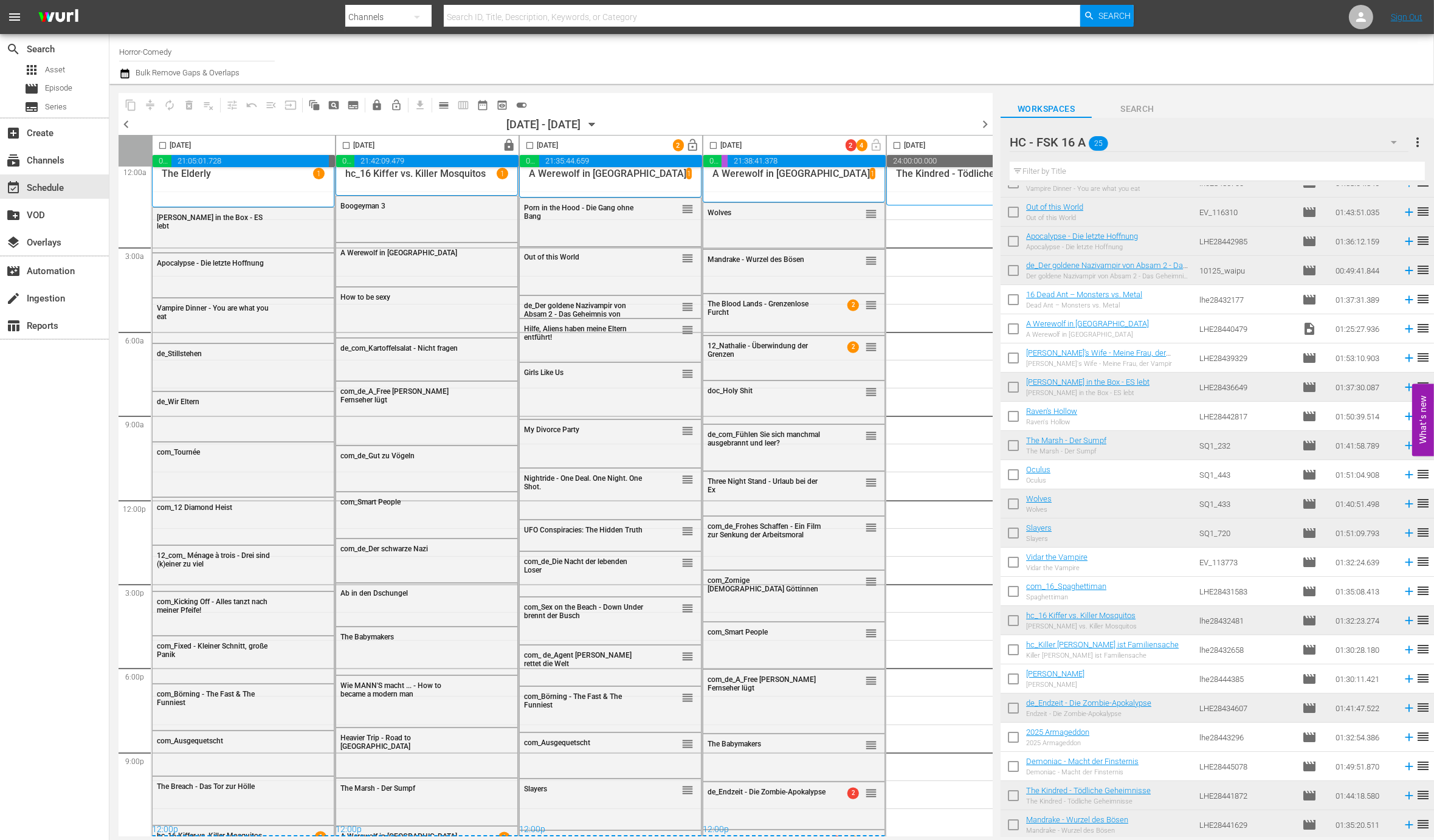
click at [713, 146] on input "checkbox" at bounding box center [714, 148] width 14 height 14
click at [692, 144] on span "lock_open" at bounding box center [693, 145] width 14 height 14
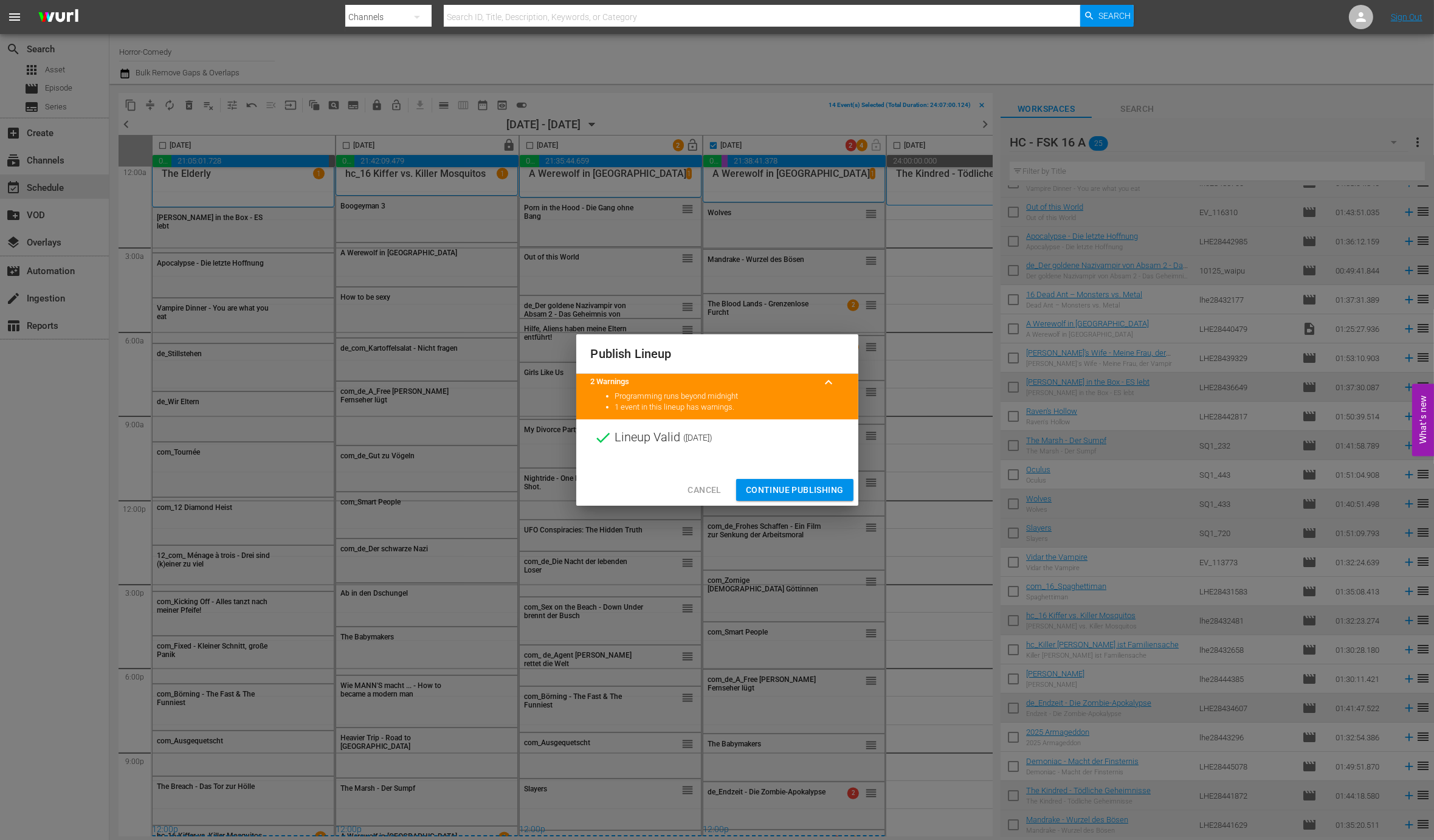
click at [801, 503] on div "Cancel Continue Publishing" at bounding box center [717, 490] width 282 height 32
click at [800, 484] on span "Continue Publishing" at bounding box center [795, 490] width 98 height 16
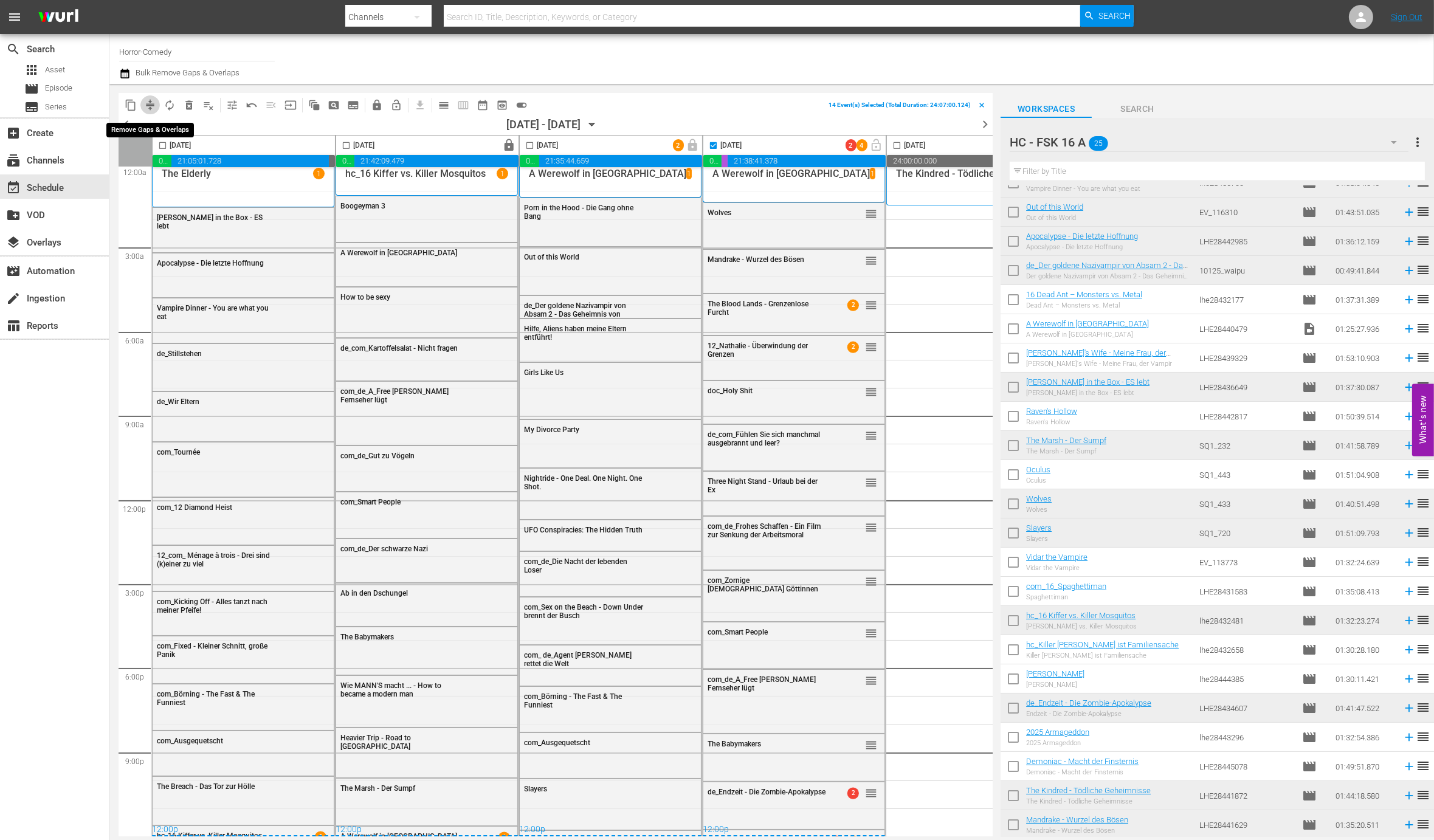
click at [153, 101] on span "compress" at bounding box center [150, 105] width 12 height 12
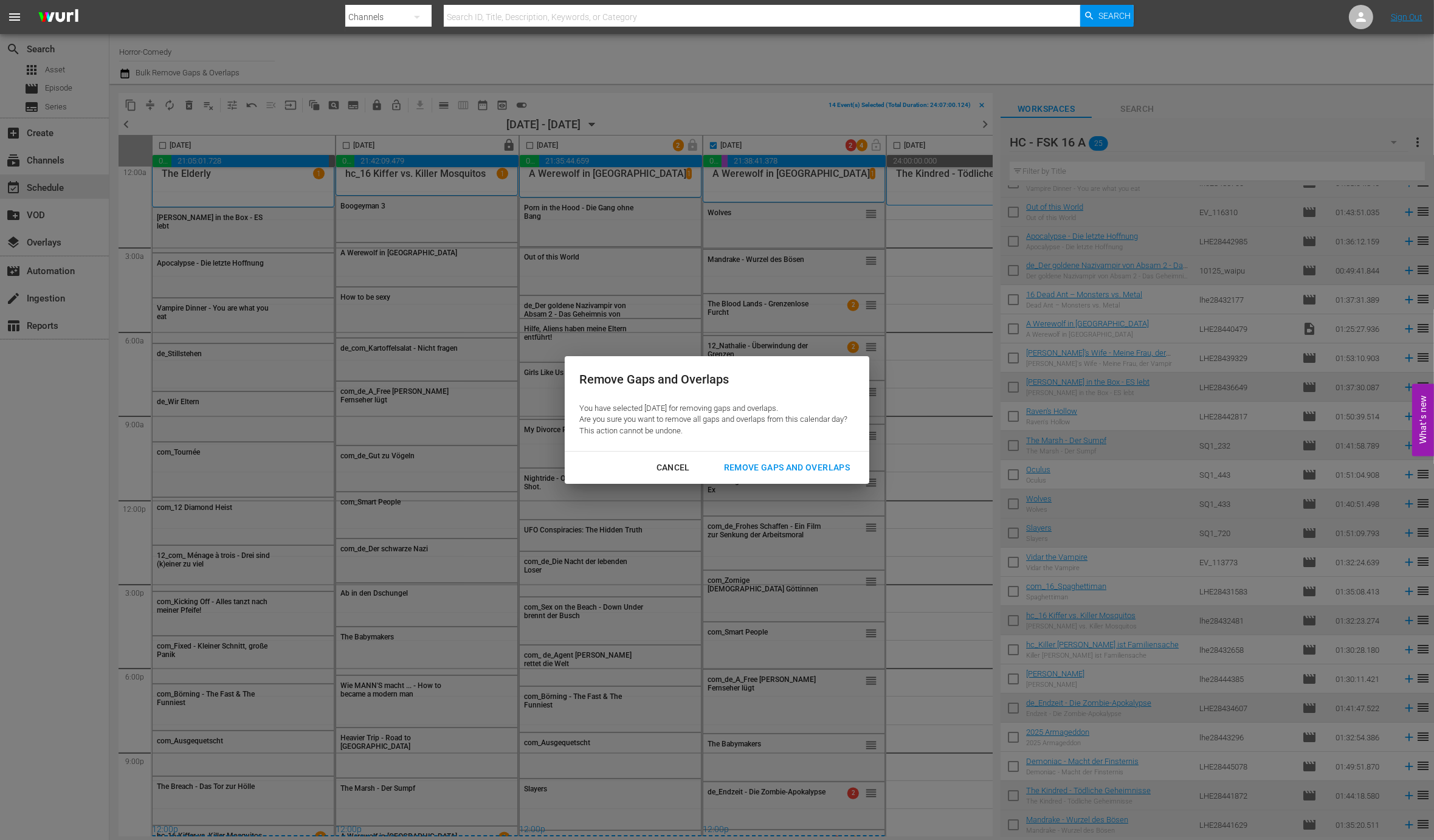
click at [794, 469] on div "Remove Gaps and Overlaps" at bounding box center [787, 468] width 145 height 16
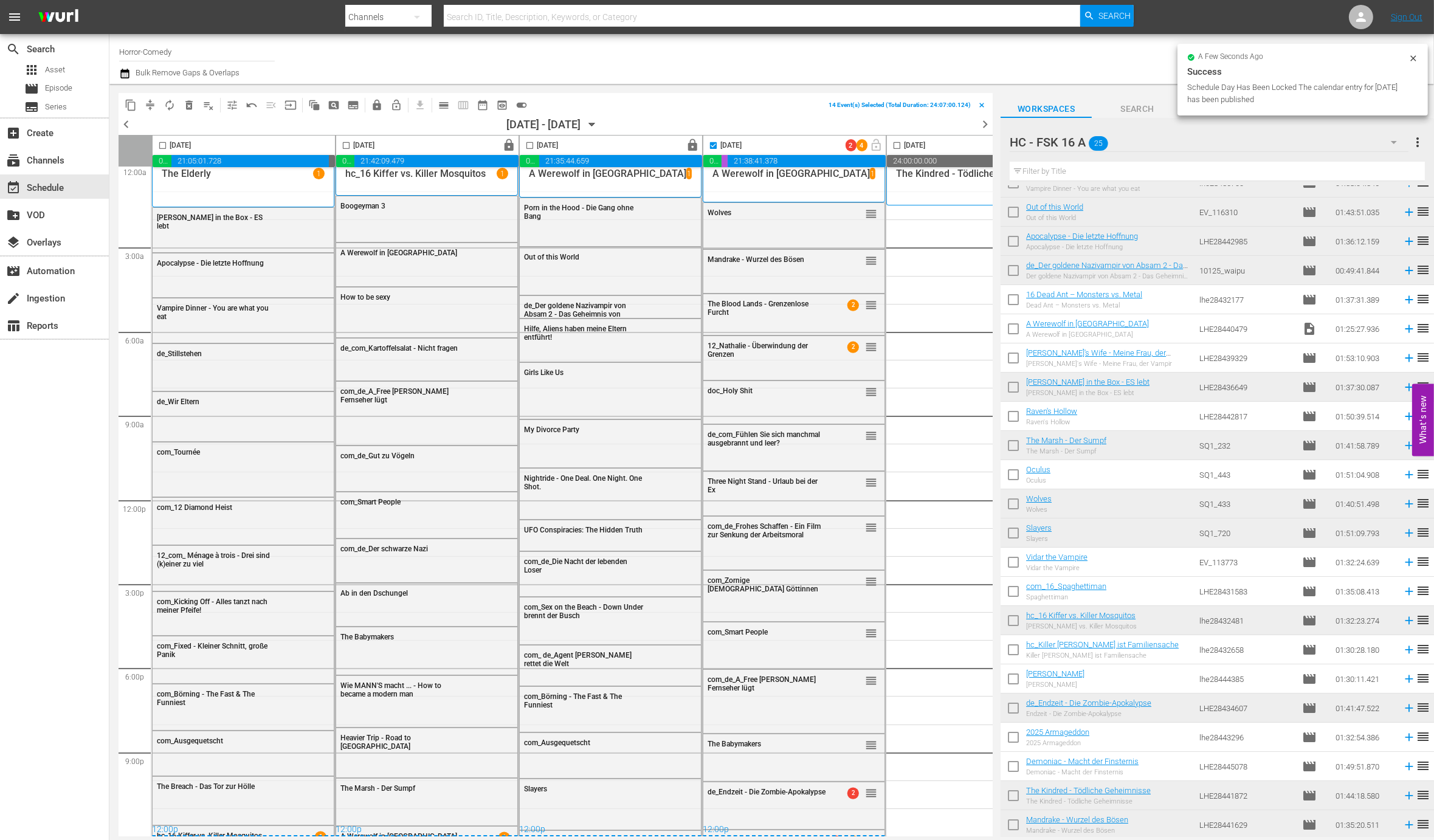
checkbox input "false"
click at [877, 148] on span "lock_open" at bounding box center [876, 145] width 19 height 10
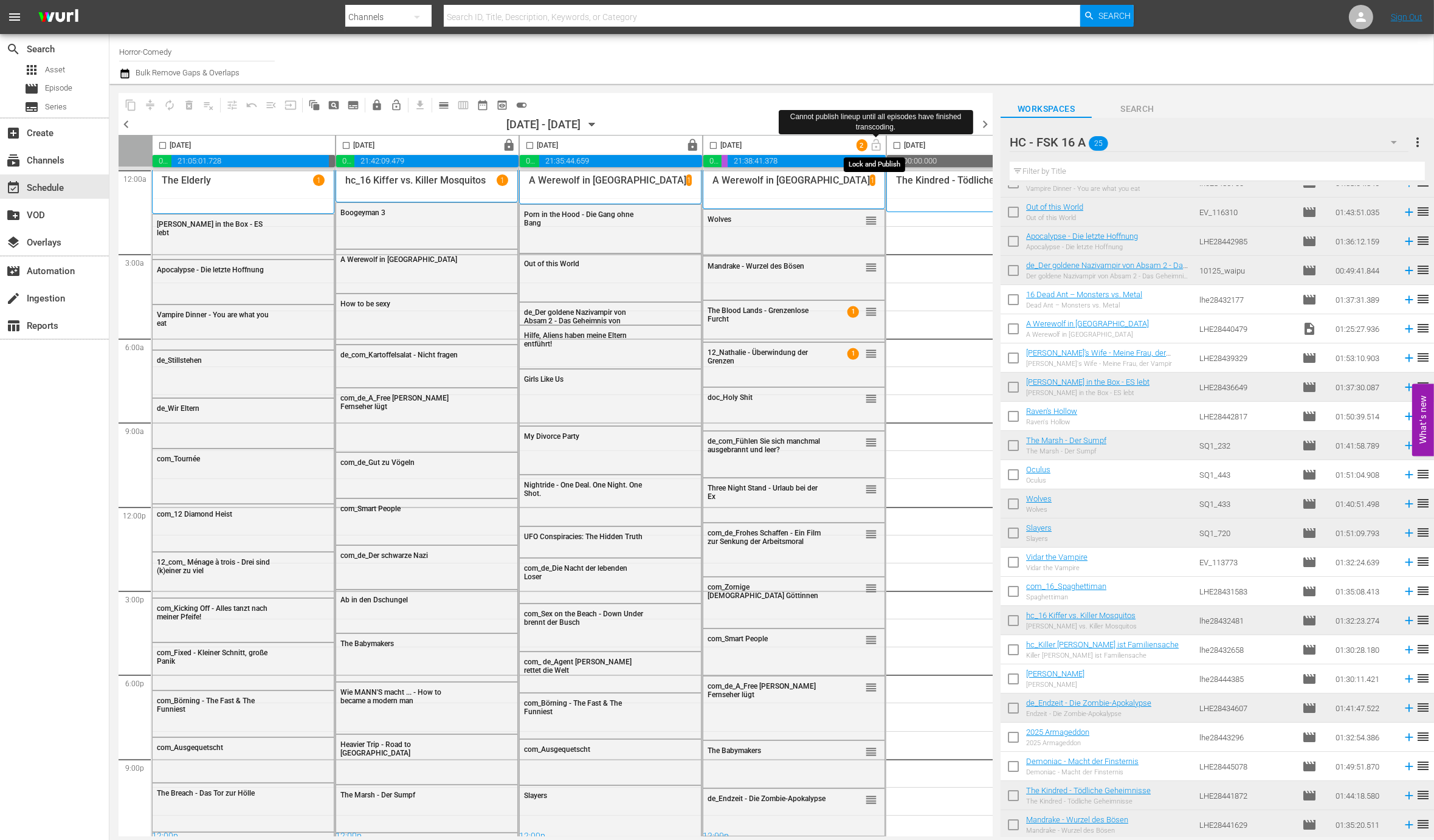
click at [877, 142] on span "lock_open" at bounding box center [876, 145] width 19 height 10
